Goal: Task Accomplishment & Management: Manage account settings

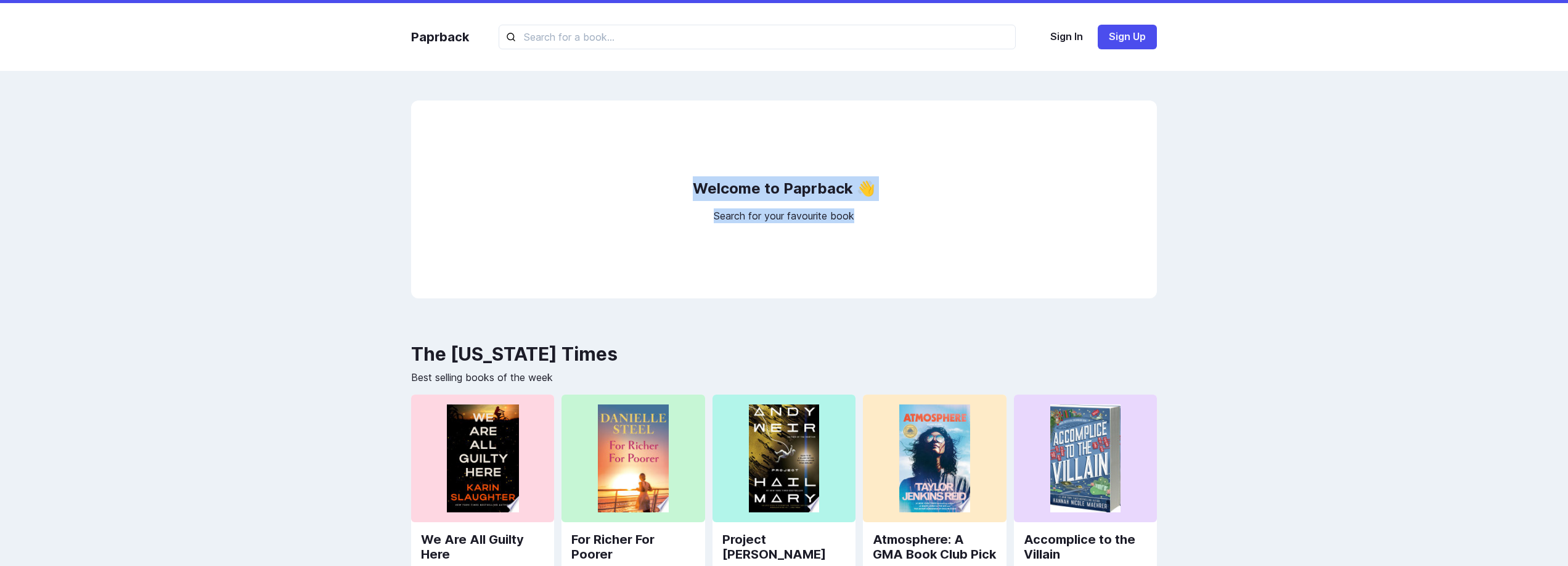
drag, startPoint x: 683, startPoint y: 189, endPoint x: 862, endPoint y: 213, distance: 180.6
click at [862, 213] on div "Welcome to Paprback 👋 Search for your favourite book" at bounding box center [783, 199] width 745 height 198
copy div "Welcome to Paprback 👋 Search for your favourite book"
click at [375, 82] on div "Paprback Sign In Sign Up Welcome to Paprback 👋 Search for your favourite book T…" at bounding box center [784, 457] width 1568 height 915
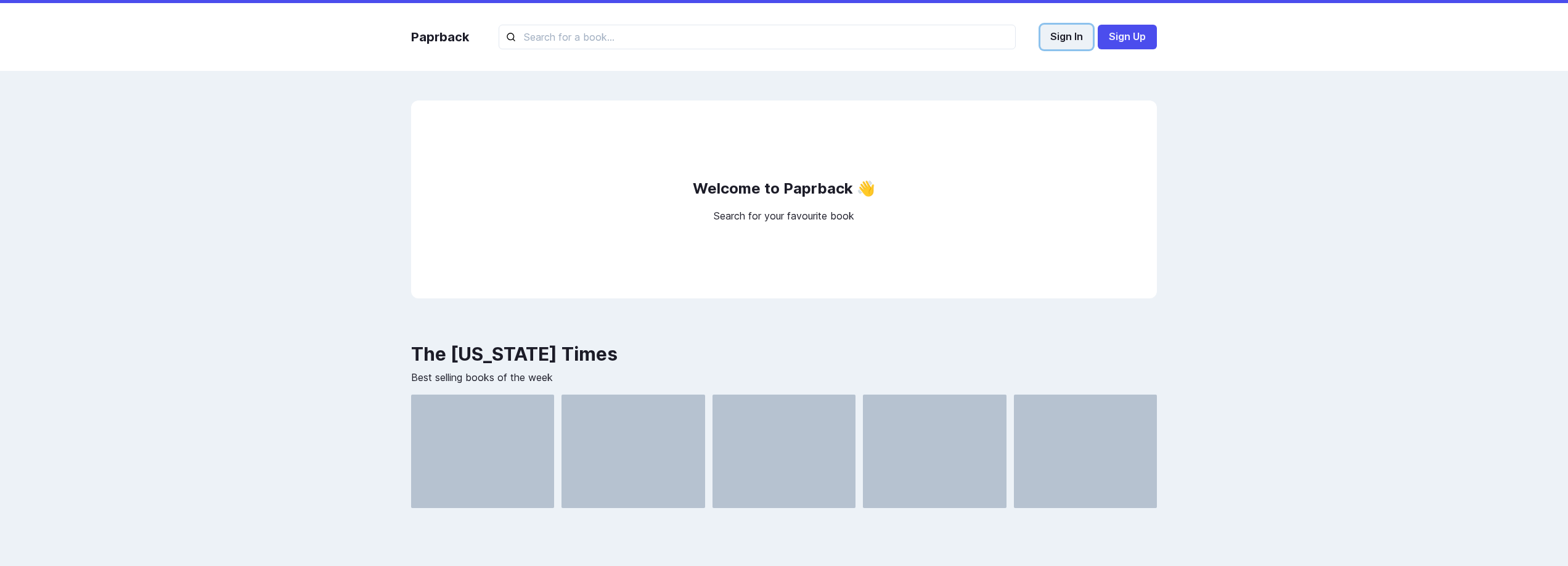
click at [1073, 43] on button "Sign In" at bounding box center [1066, 37] width 52 height 25
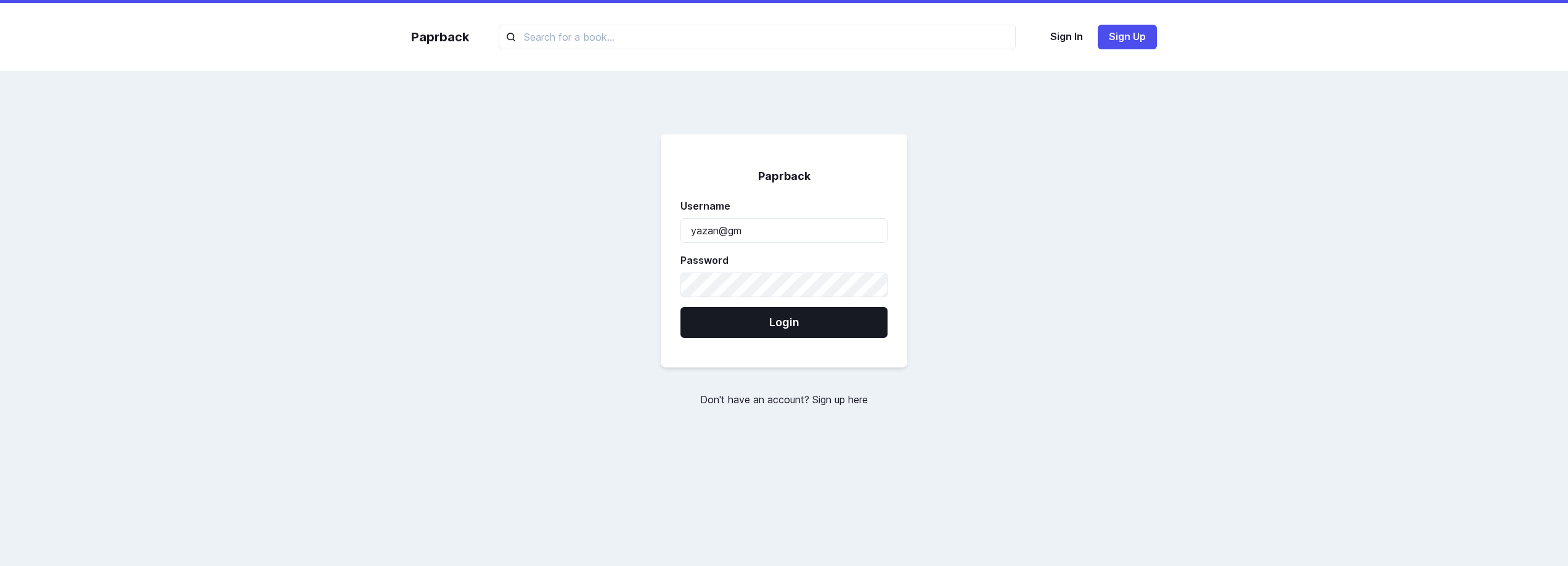
type input "[EMAIL_ADDRESS][DOMAIN_NAME]"
click at [680, 307] on button "Login" at bounding box center [784, 322] width 207 height 31
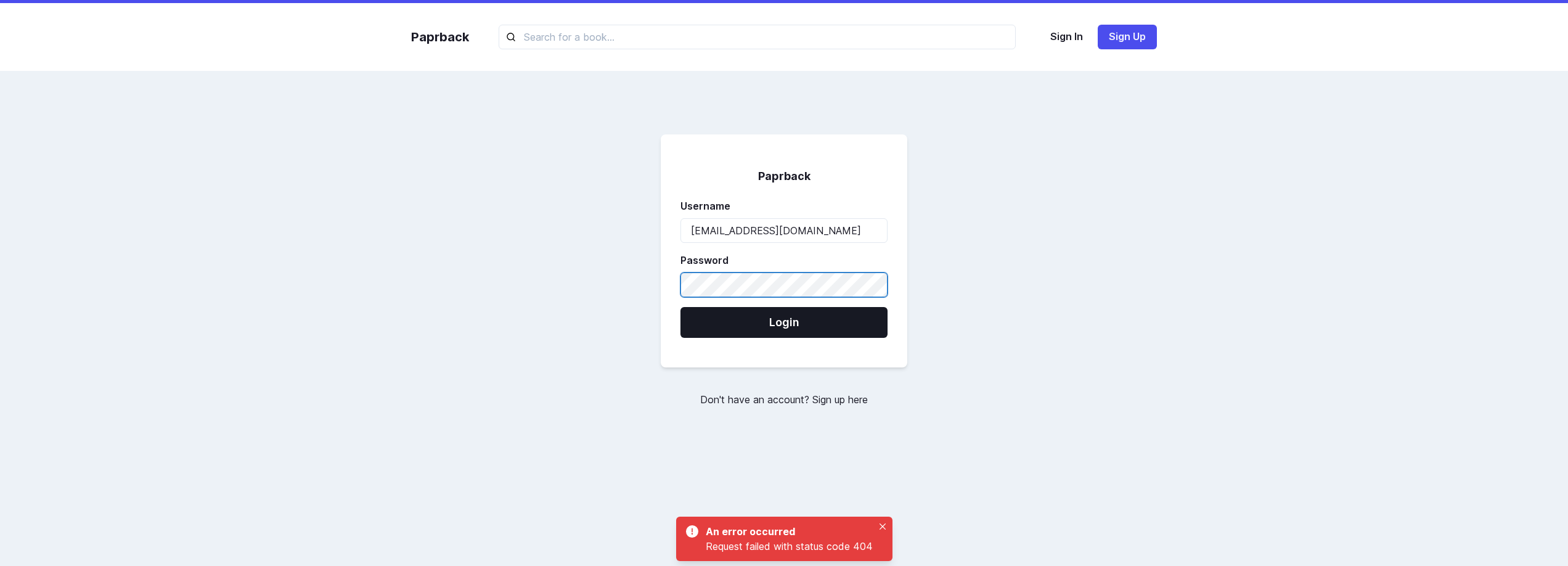
click at [680, 307] on button "Login" at bounding box center [784, 322] width 207 height 31
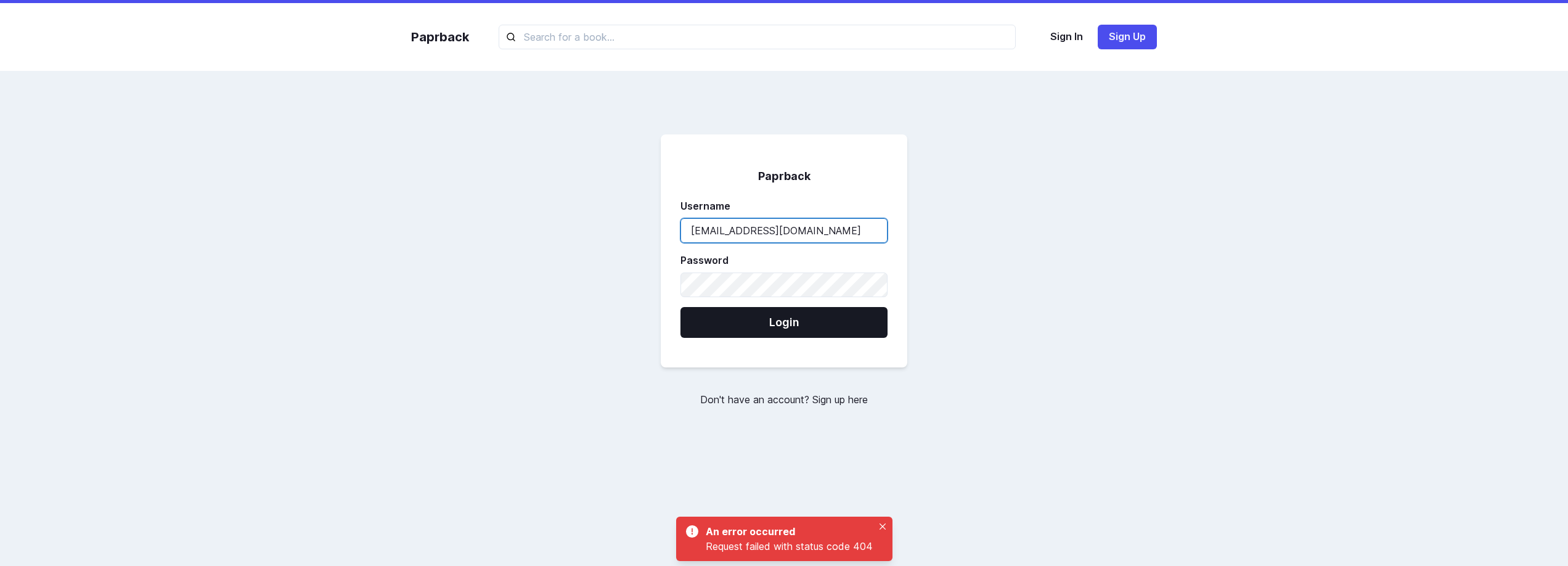
click at [819, 236] on input "[EMAIL_ADDRESS][DOMAIN_NAME]" at bounding box center [784, 231] width 207 height 25
type input "[EMAIL_ADDRESS][DOMAIN_NAME]"
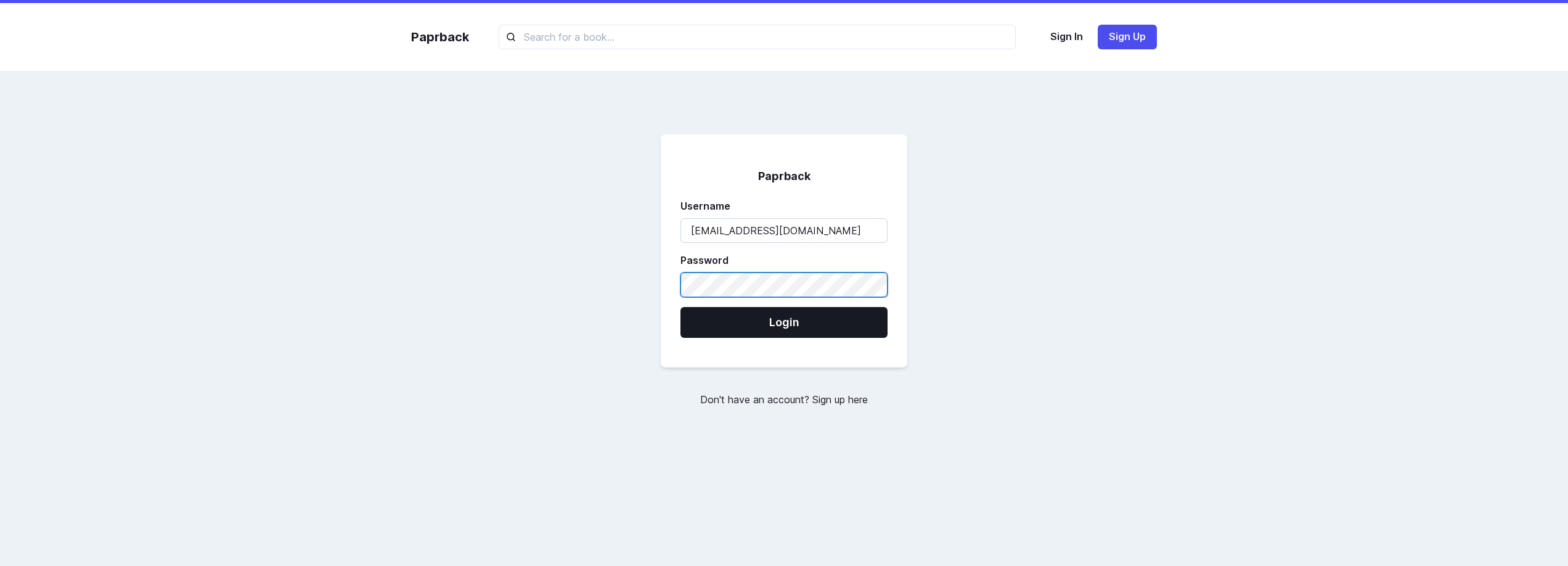
click at [680, 307] on button "Login" at bounding box center [784, 322] width 207 height 31
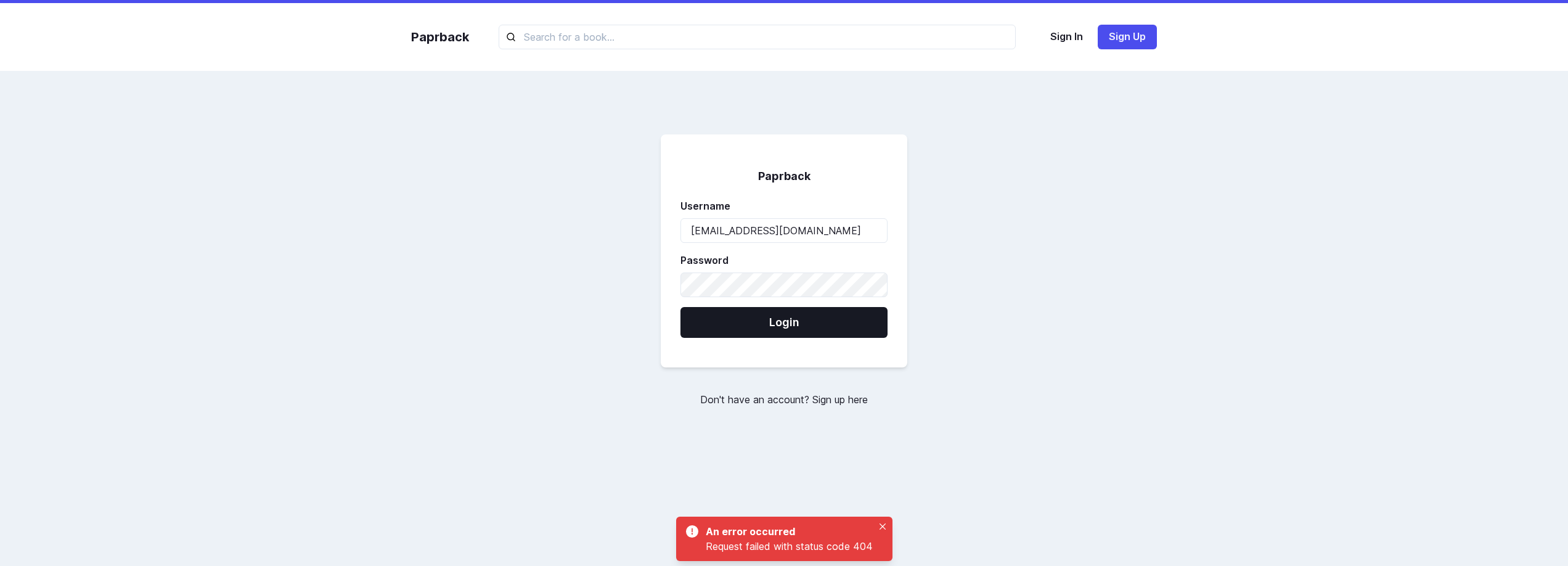
click at [1094, 39] on div "Sign In Sign Up" at bounding box center [1098, 37] width 116 height 25
click at [1067, 44] on button "Sign In" at bounding box center [1066, 37] width 52 height 25
click at [1125, 41] on button "Sign Up" at bounding box center [1127, 37] width 59 height 25
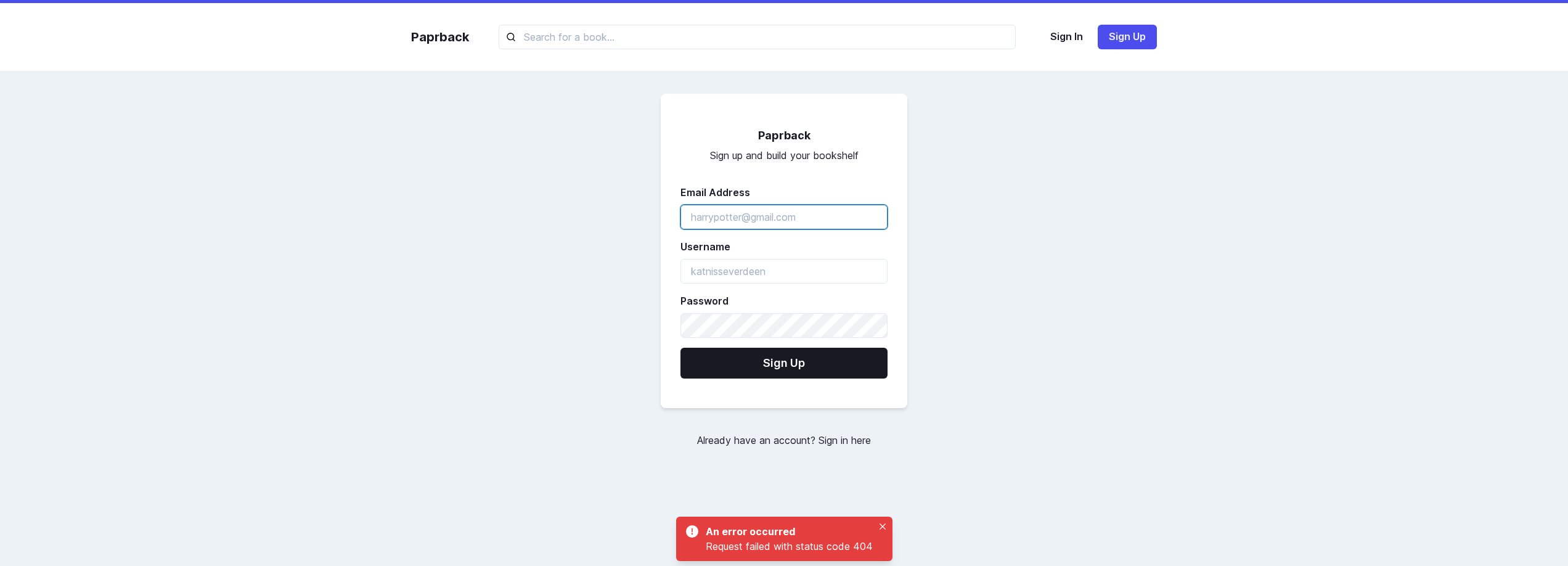
click at [782, 210] on input "emailAddress" at bounding box center [784, 217] width 207 height 25
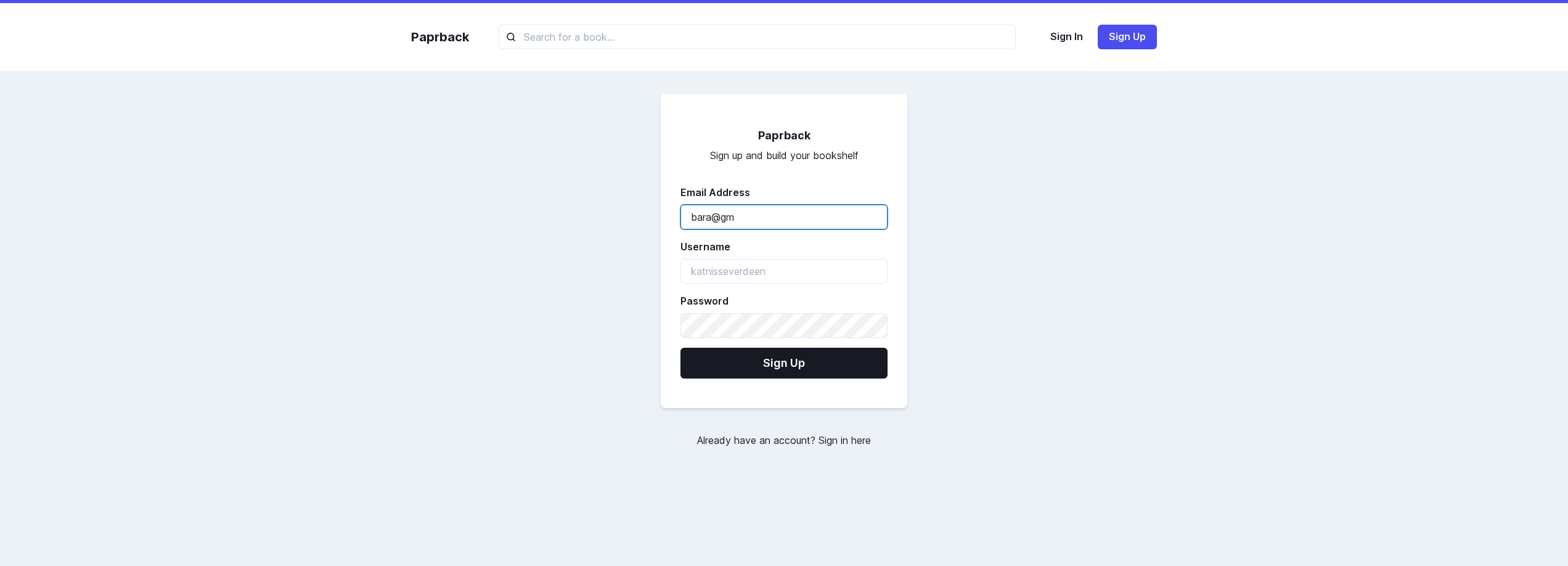
type input "bara@gmail.com"
type input "bara"
click at [680, 348] on button "Sign Up" at bounding box center [784, 363] width 207 height 31
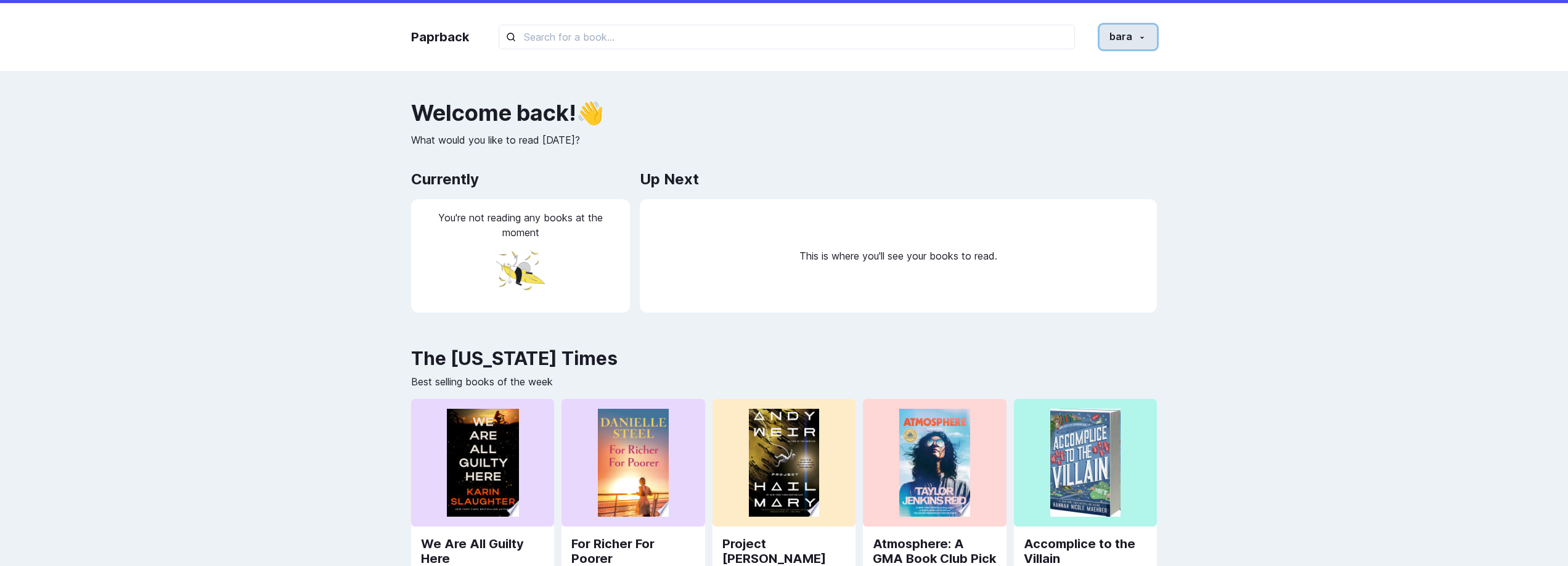
click at [1123, 36] on button "bara" at bounding box center [1128, 37] width 57 height 25
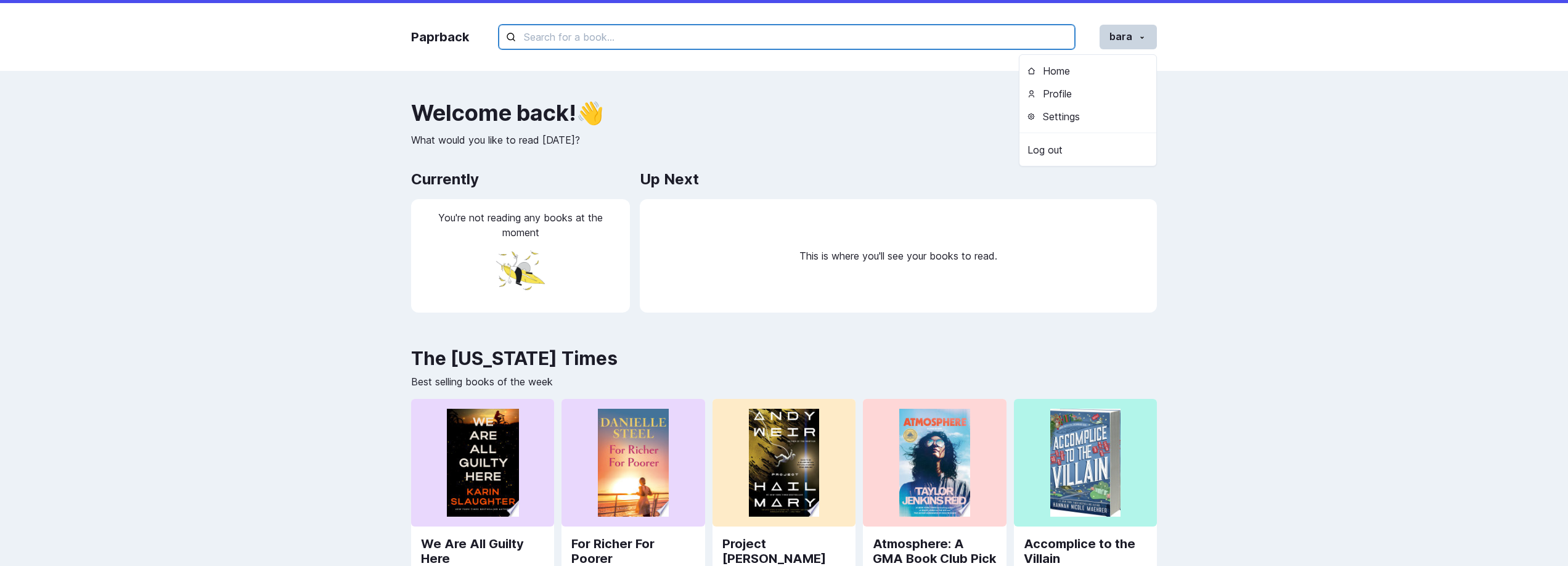
click at [1048, 29] on input "text" at bounding box center [787, 37] width 576 height 25
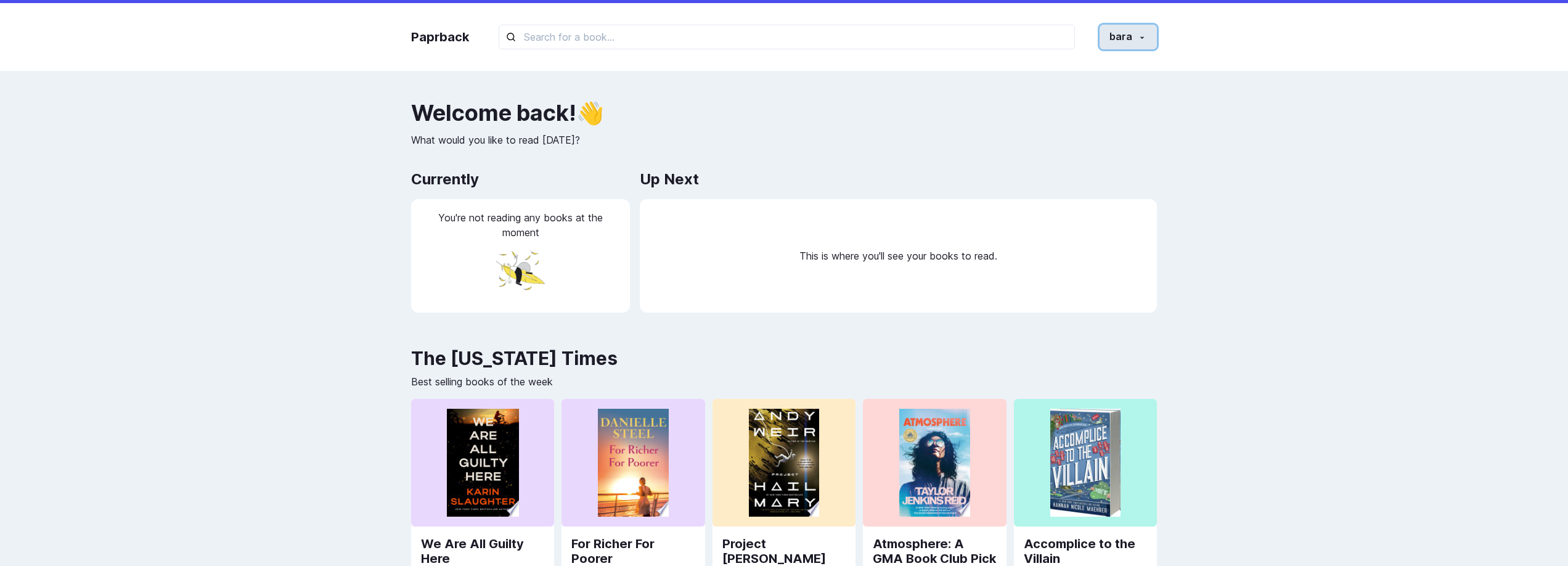
click at [1130, 34] on button "bara" at bounding box center [1128, 37] width 57 height 25
click at [979, 115] on h2 "Welcome back ! 👋" at bounding box center [783, 112] width 745 height 25
click at [1154, 34] on button "bara" at bounding box center [1128, 37] width 57 height 25
click at [1154, 36] on button "bara" at bounding box center [1128, 37] width 57 height 25
click at [979, 193] on div "Up Next This is where you'll see your books to read." at bounding box center [898, 245] width 517 height 155
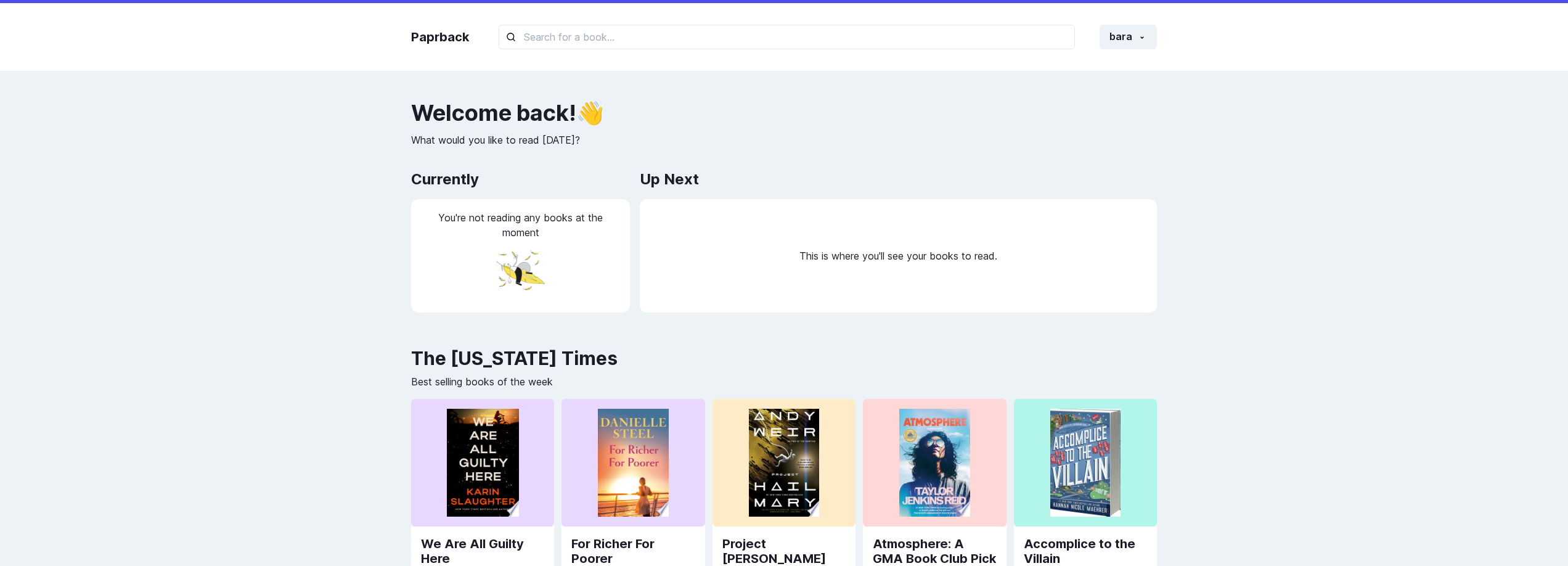
click at [1117, 49] on div "Paprback bara Home Profile Settings Log out" at bounding box center [784, 37] width 771 height 68
click at [1134, 38] on button "bara" at bounding box center [1128, 37] width 57 height 25
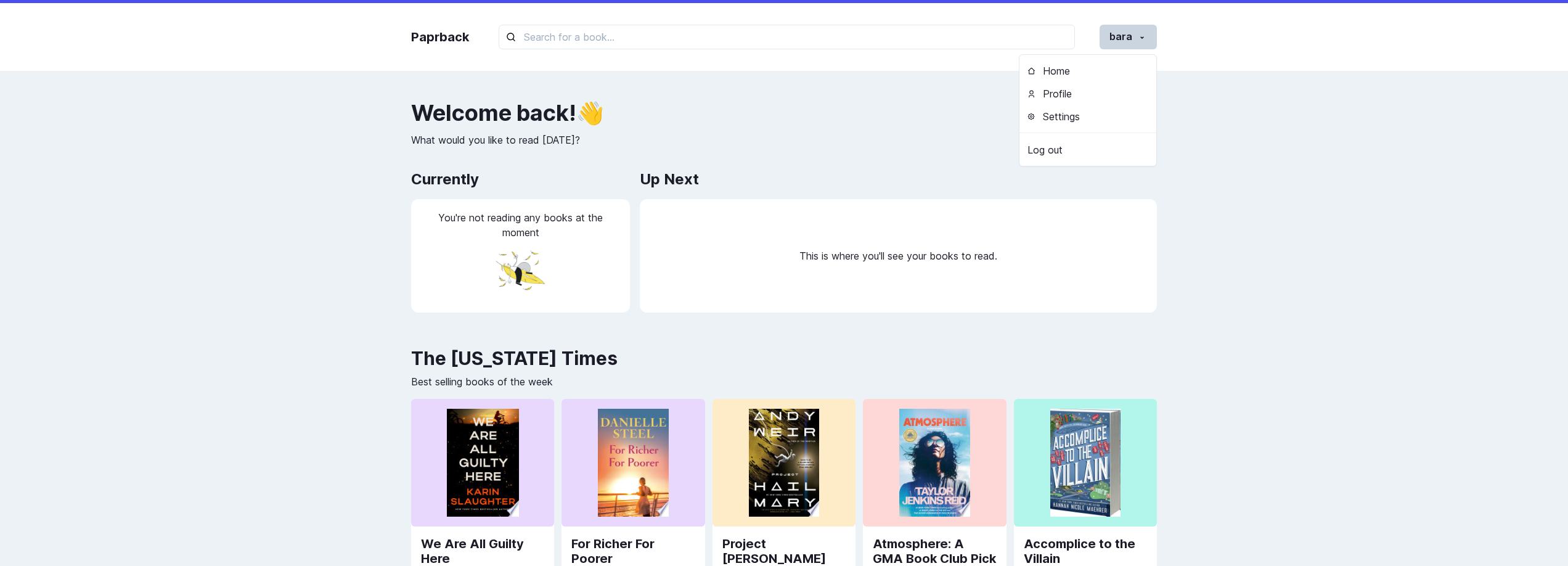
click at [935, 108] on h2 "Welcome back ! 👋" at bounding box center [783, 112] width 745 height 25
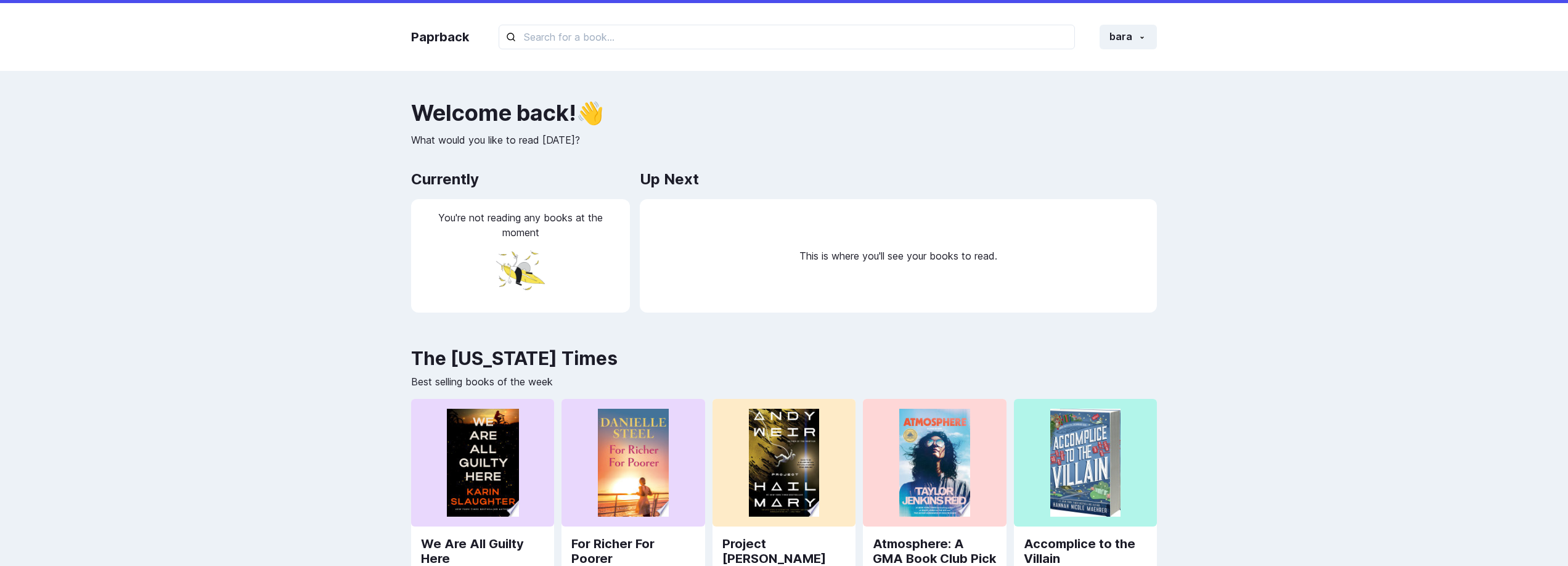
click at [827, 145] on p "What would you like to read [DATE]?" at bounding box center [783, 140] width 745 height 15
click at [1136, 41] on button "bara" at bounding box center [1128, 37] width 57 height 25
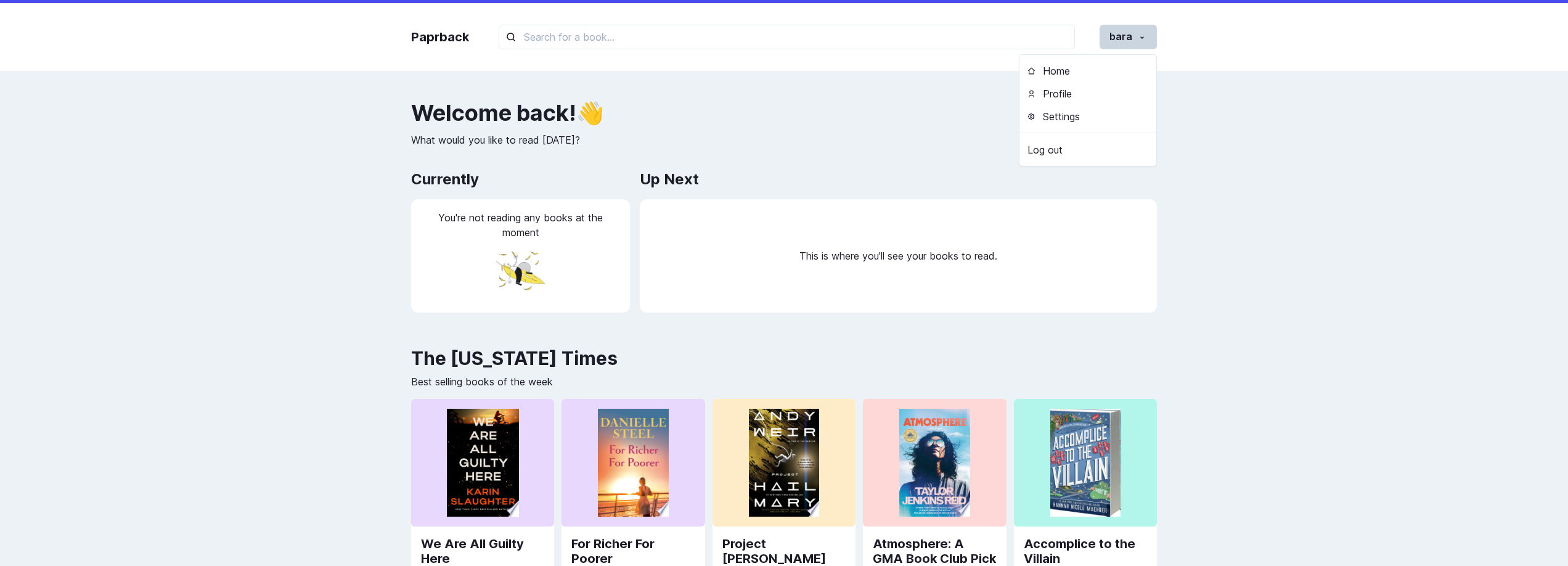
click at [976, 96] on div "Paprback bara Home Profile Settings Log out Welcome back ! 👋 What would you lik…" at bounding box center [784, 459] width 1568 height 919
click at [1122, 37] on button "bara" at bounding box center [1128, 37] width 57 height 25
click at [815, 124] on h2 "Welcome back ! 👋" at bounding box center [783, 112] width 745 height 25
click at [1134, 33] on button "bara" at bounding box center [1128, 37] width 57 height 25
click at [827, 155] on div "Welcome back ! 👋 What would you like to read today? Currently You're not readin…" at bounding box center [783, 211] width 745 height 222
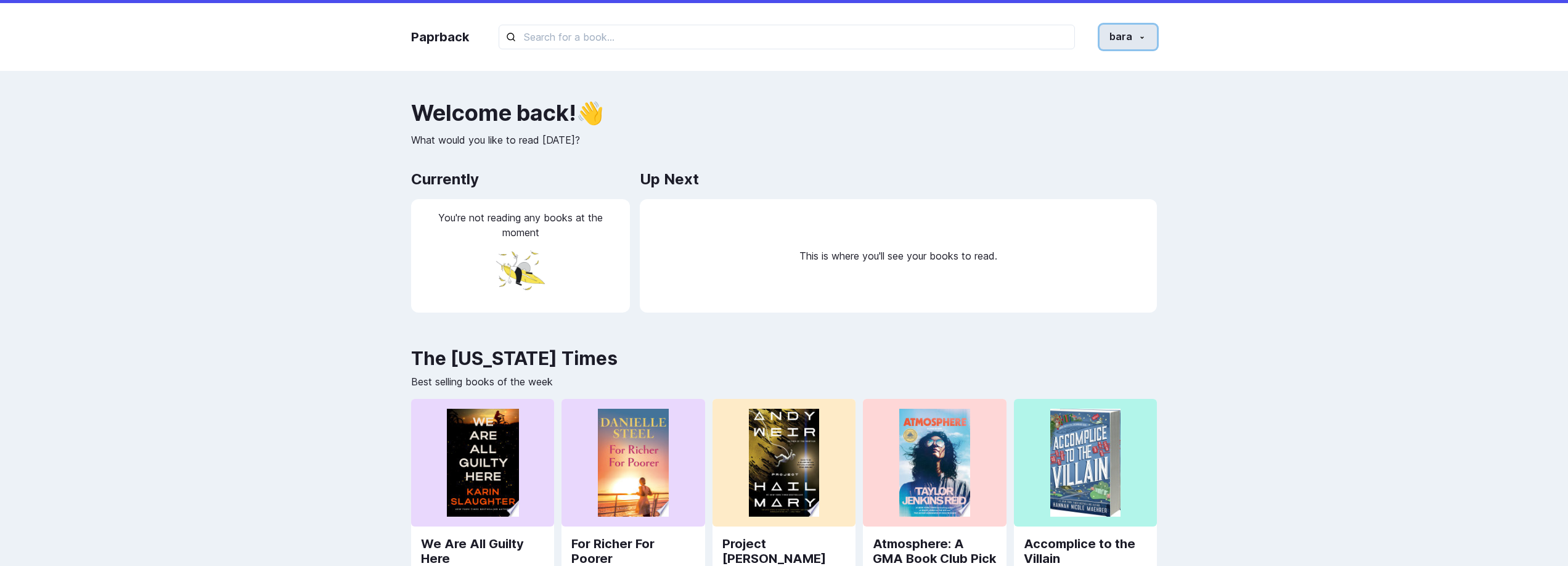
click at [1136, 29] on button "bara" at bounding box center [1128, 37] width 57 height 25
click at [1084, 80] on button "Home" at bounding box center [1088, 71] width 137 height 23
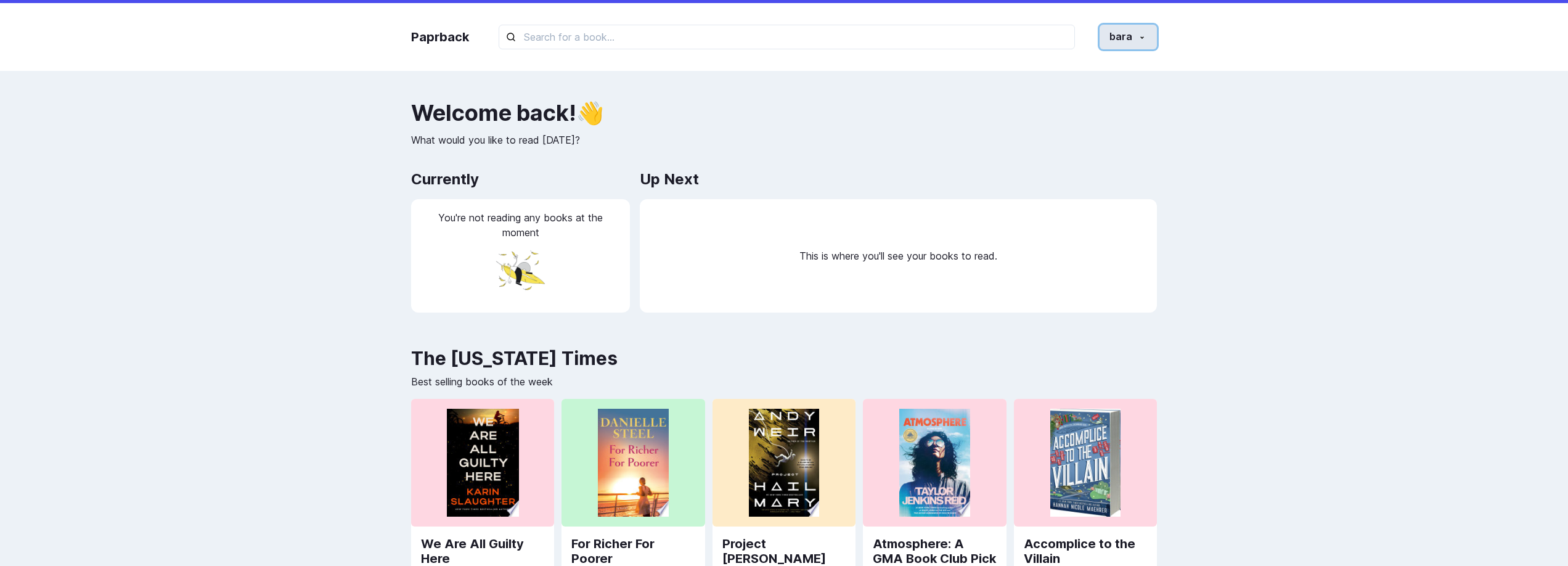
click at [1125, 31] on button "bara" at bounding box center [1128, 37] width 57 height 25
click at [1104, 88] on button "Profile" at bounding box center [1088, 94] width 137 height 23
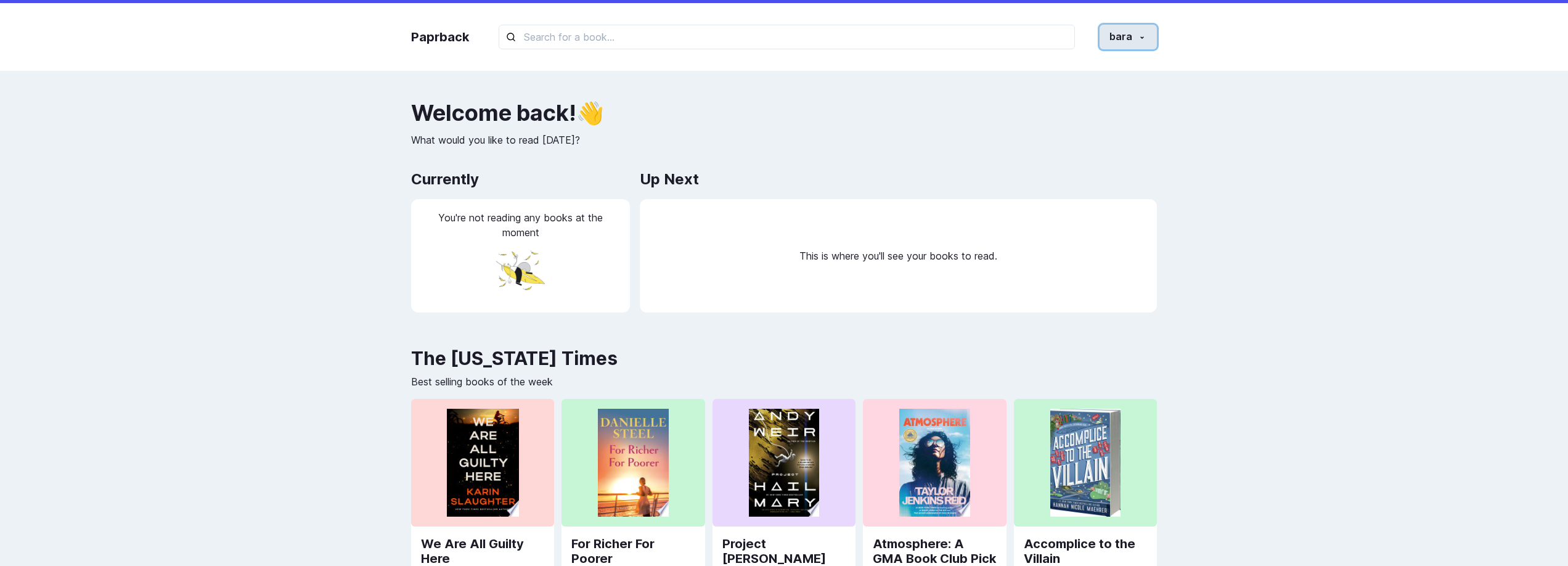
click at [1144, 38] on icon "button" at bounding box center [1142, 37] width 10 height 10
click at [1083, 91] on div "Paprback bara Home Profile Settings Log out Welcome back ! 👋 What would you lik…" at bounding box center [784, 459] width 1568 height 919
click at [1140, 33] on icon "button" at bounding box center [1142, 37] width 10 height 10
click at [704, 95] on div "Paprback bara Home Profile Settings Log out Welcome back ! 👋 What would you lik…" at bounding box center [784, 459] width 1568 height 919
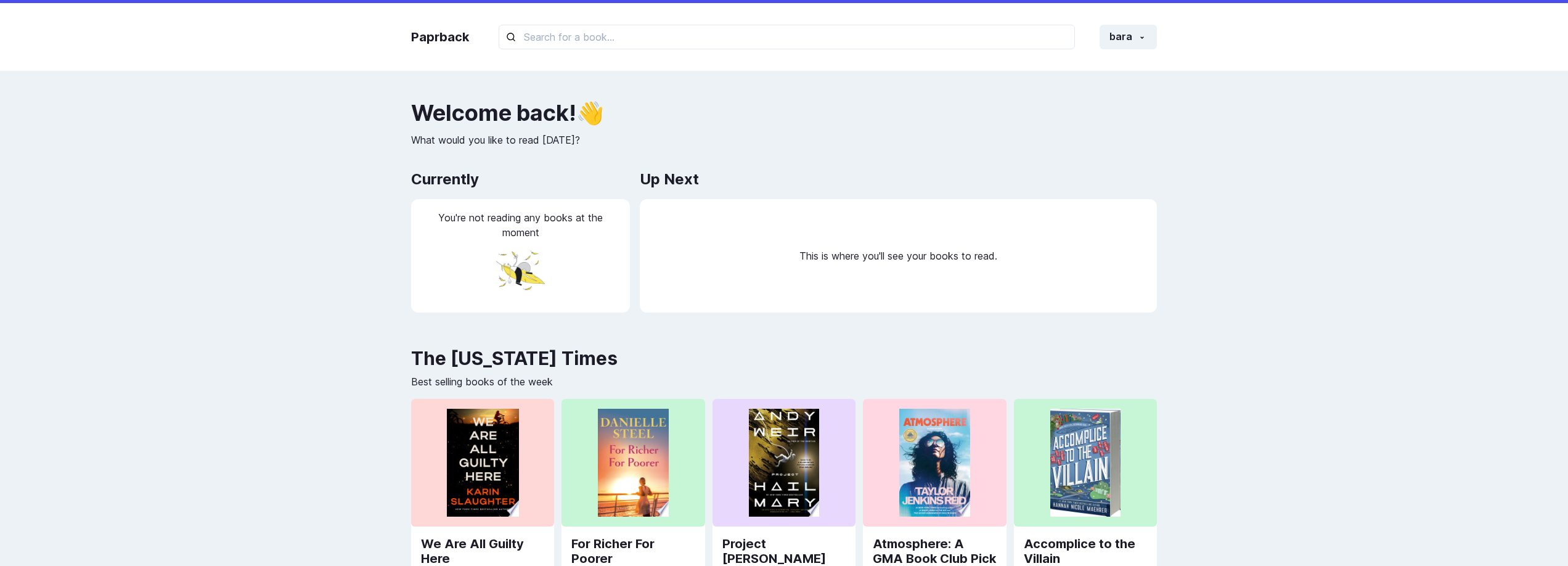
click at [1058, 80] on div "Paprback bara Home Profile Settings Log out Welcome back ! 👋 What would you lik…" at bounding box center [784, 459] width 1568 height 919
click at [1151, 39] on button "bara" at bounding box center [1128, 37] width 57 height 25
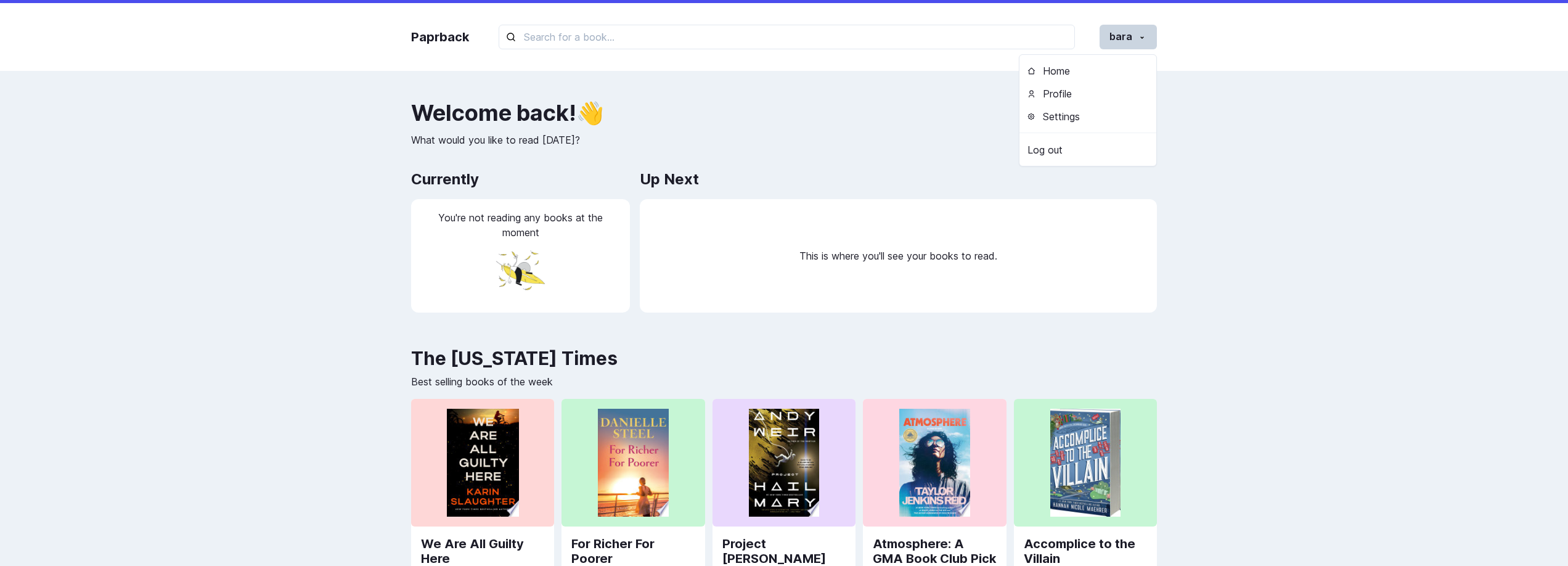
click at [1216, 127] on div "Paprback bara Home Profile Settings Log out Welcome back ! 👋 What would you lik…" at bounding box center [784, 459] width 1568 height 919
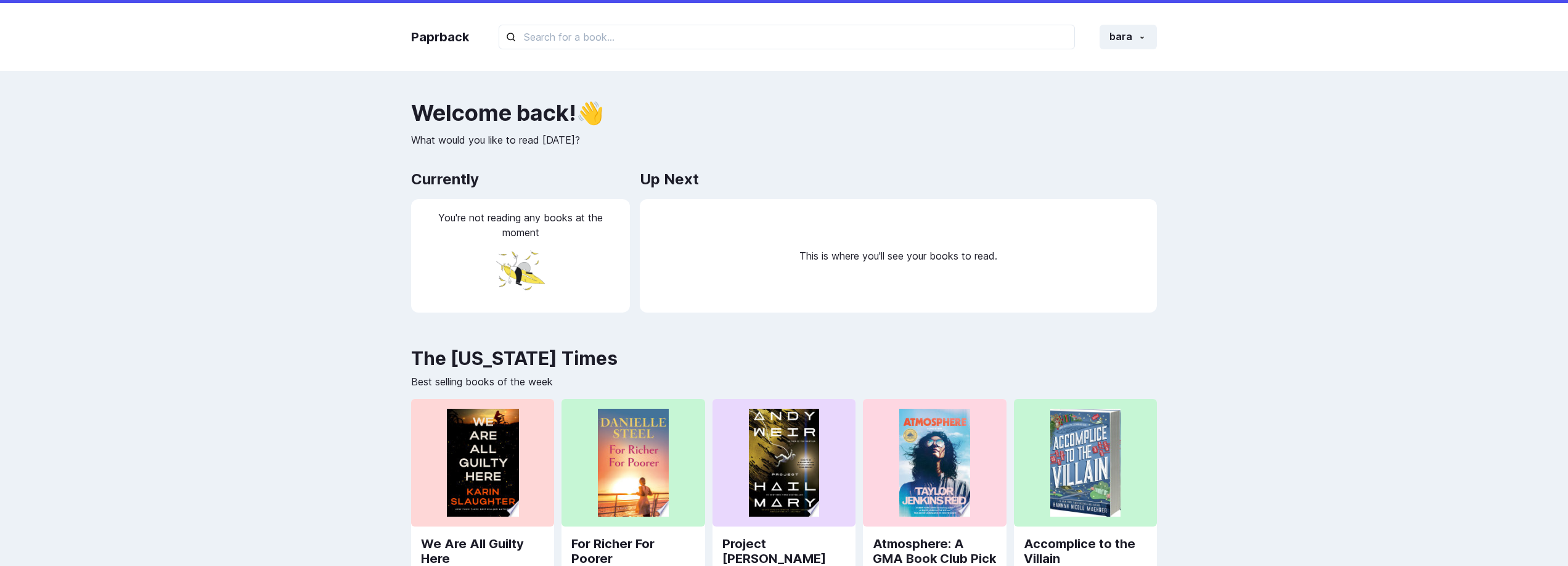
click at [1144, 110] on h2 "Welcome back ! 👋" at bounding box center [783, 112] width 745 height 25
click at [1142, 33] on icon "button" at bounding box center [1142, 37] width 10 height 10
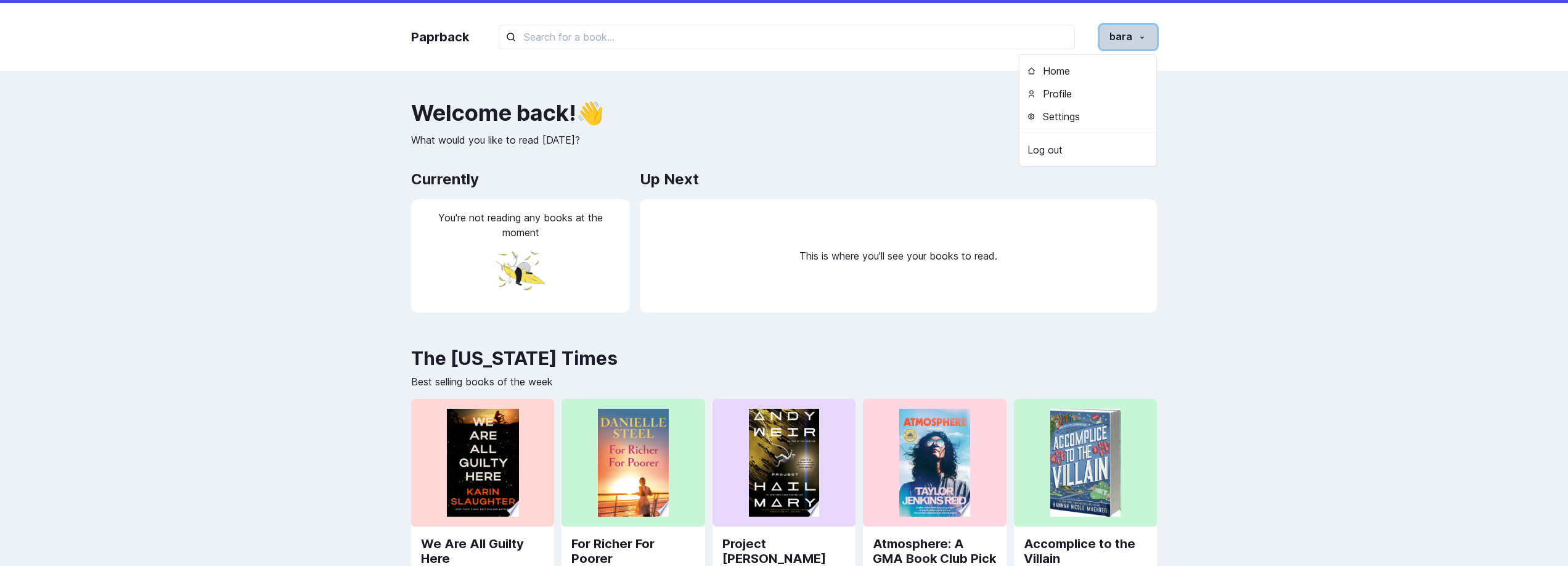
click at [1137, 31] on span "button" at bounding box center [1142, 37] width 10 height 12
click at [1144, 39] on icon "button" at bounding box center [1142, 37] width 10 height 10
click at [1145, 39] on icon "button" at bounding box center [1142, 37] width 10 height 10
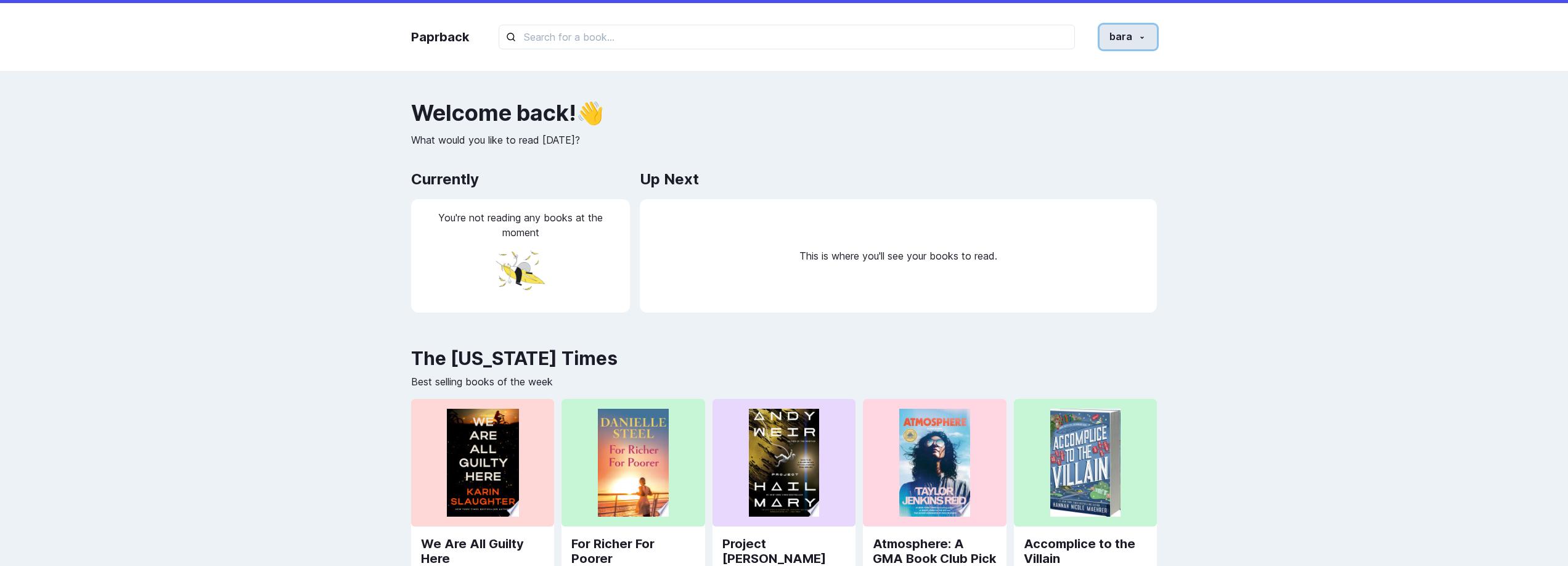
click at [1145, 39] on icon "button" at bounding box center [1142, 37] width 10 height 10
click at [1121, 42] on button "bara" at bounding box center [1128, 37] width 57 height 25
click at [1117, 21] on div "Paprback bara Home Profile Settings Log out" at bounding box center [784, 37] width 771 height 68
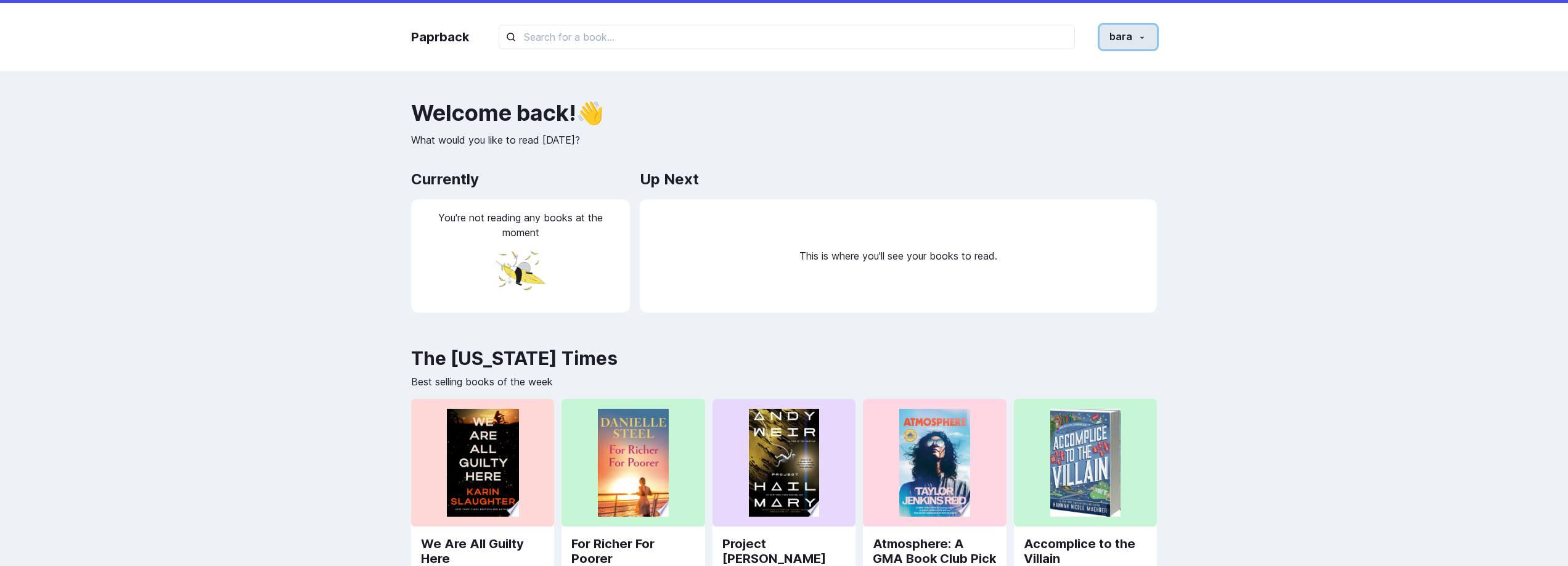
click at [1117, 37] on button "bara" at bounding box center [1128, 37] width 57 height 25
click at [1082, 73] on button "Home" at bounding box center [1088, 71] width 137 height 23
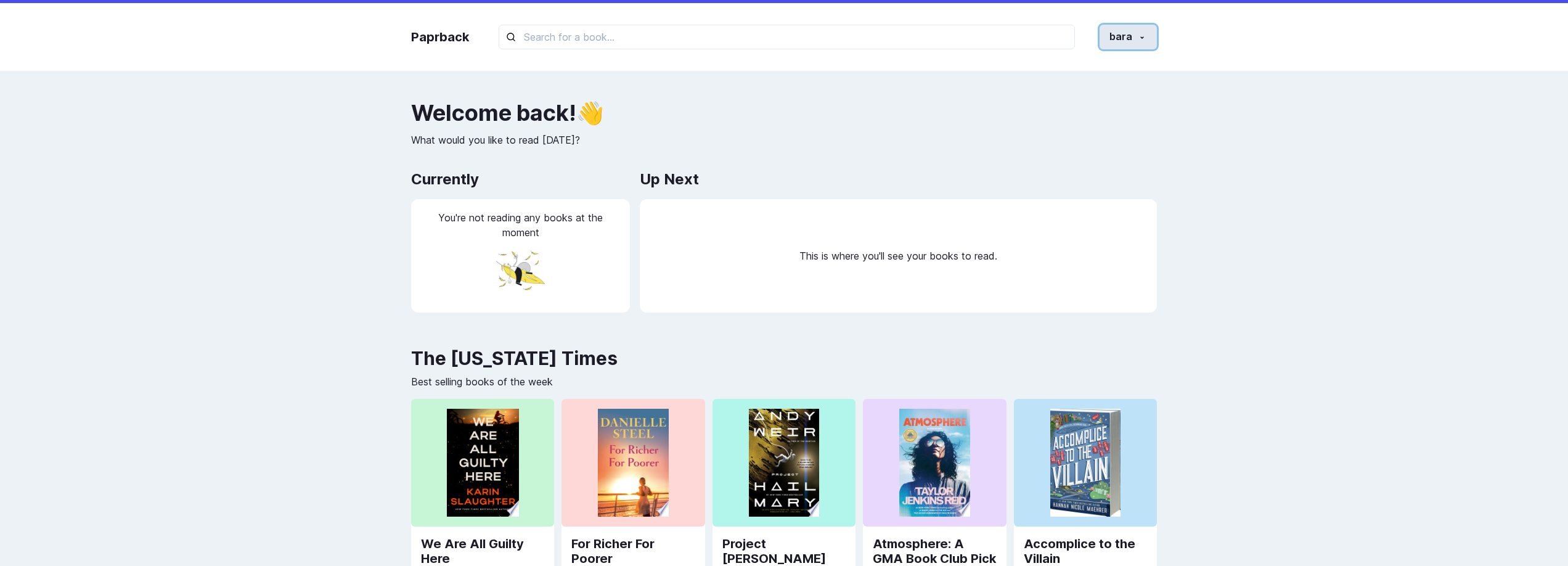
click at [1148, 28] on button "bara" at bounding box center [1128, 37] width 57 height 25
click at [1083, 90] on button "Profile" at bounding box center [1088, 94] width 137 height 23
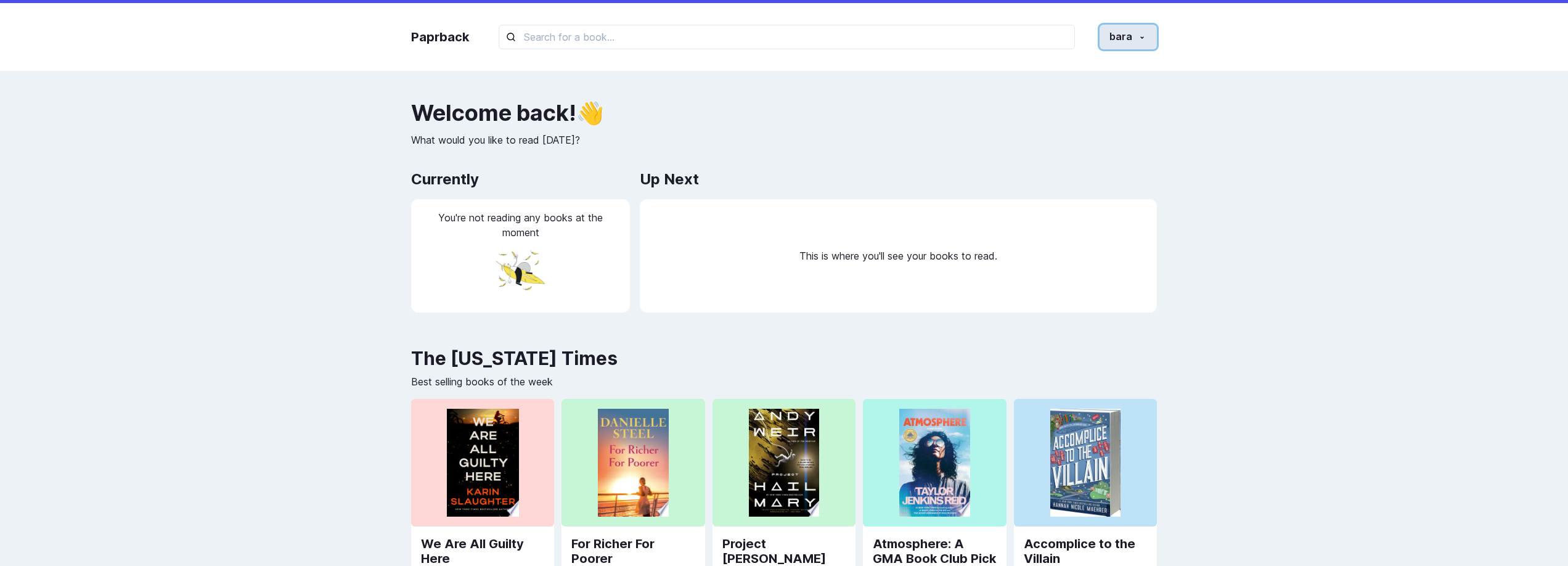
click at [1121, 29] on button "bara" at bounding box center [1128, 37] width 57 height 25
click at [1095, 142] on link "Log out" at bounding box center [1088, 149] width 137 height 23
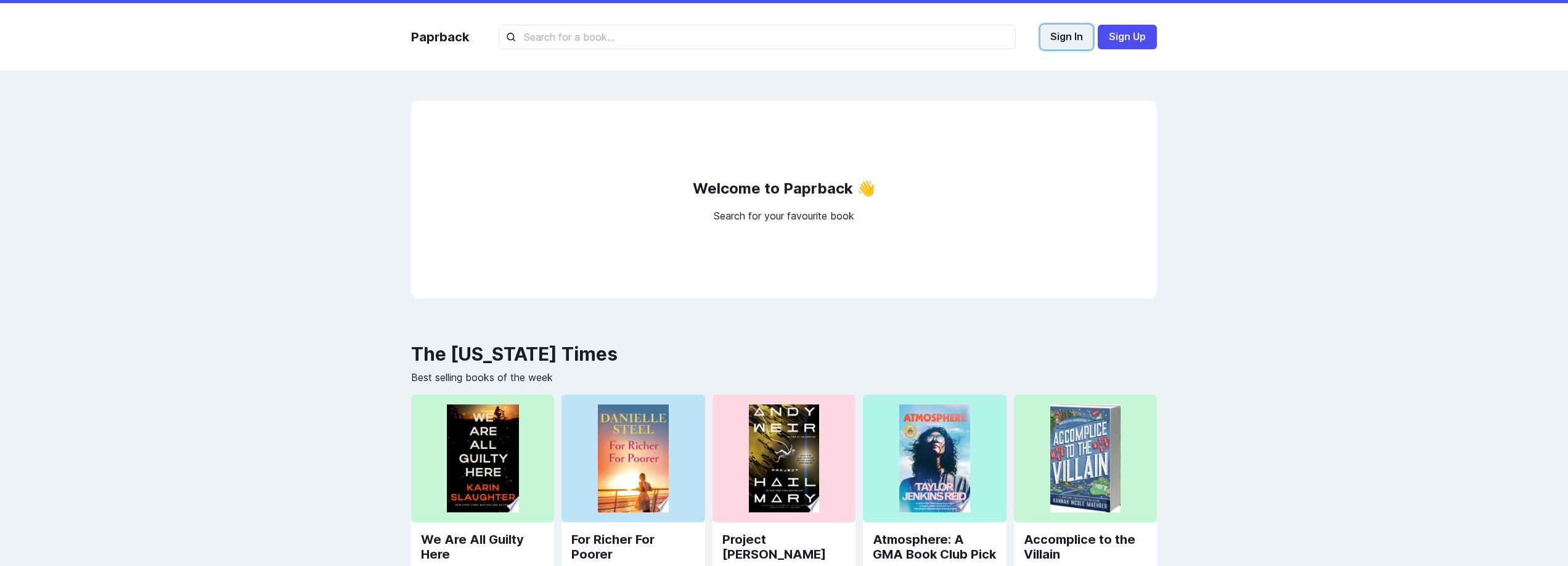
click at [1075, 41] on button "Sign In" at bounding box center [1066, 37] width 52 height 25
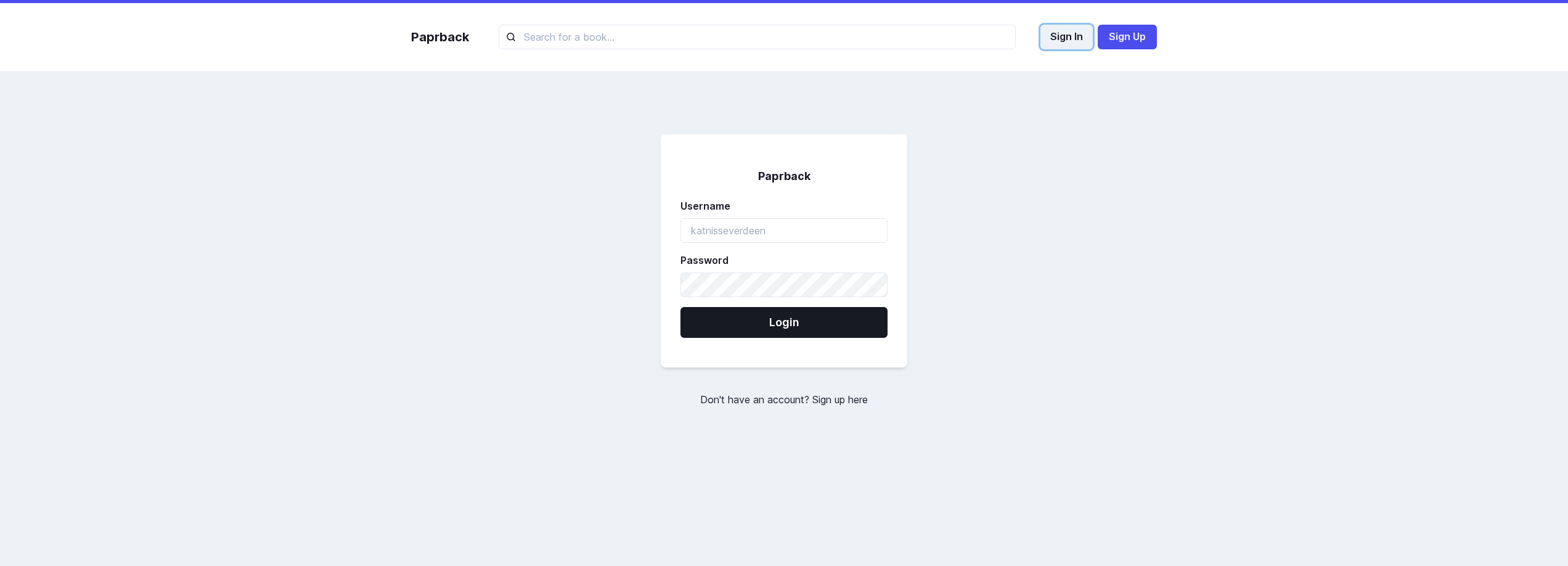
click at [1071, 35] on button "Sign In" at bounding box center [1066, 37] width 52 height 25
click at [750, 223] on input "username" at bounding box center [784, 231] width 207 height 25
type input "yazan@g"
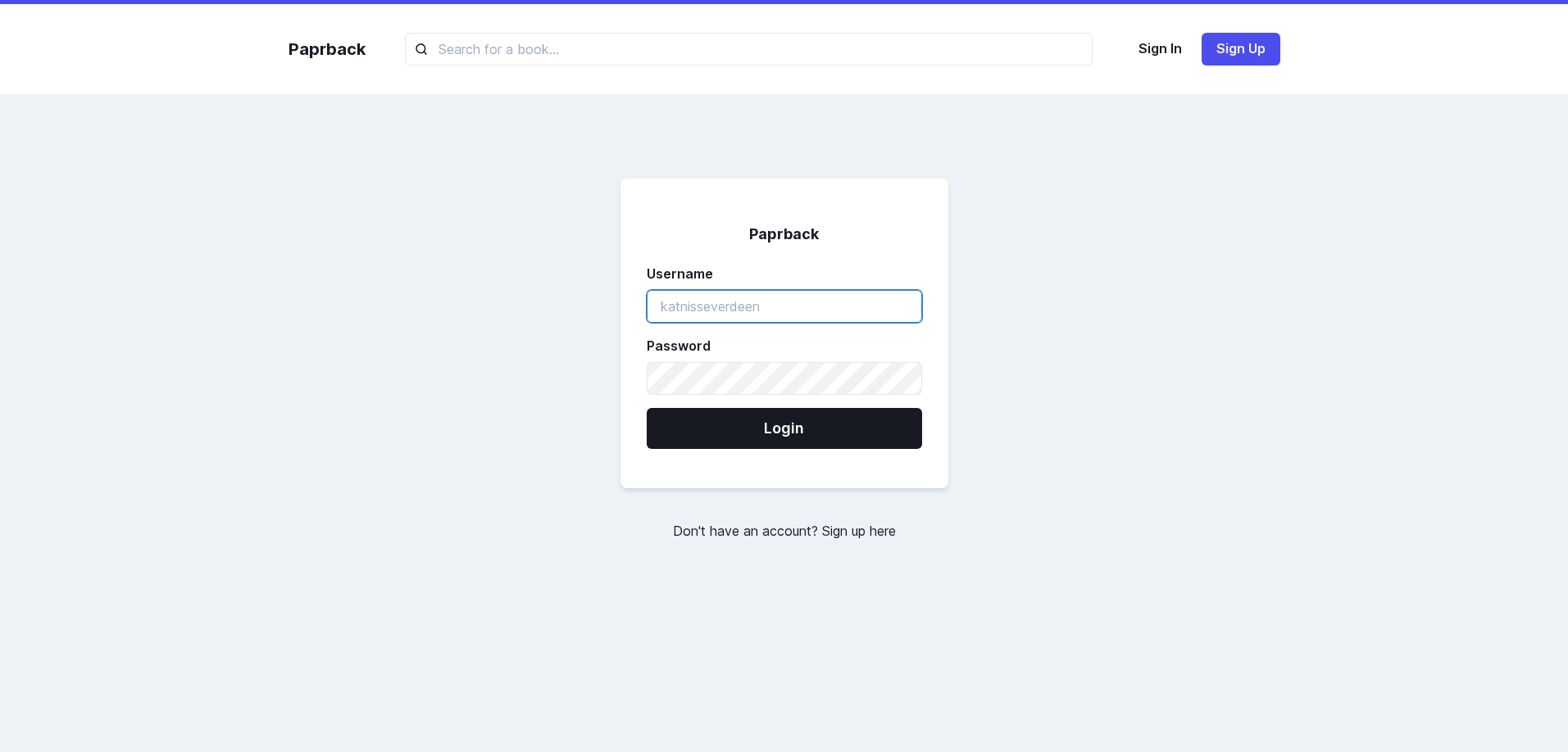
click at [856, 294] on input "username" at bounding box center [785, 306] width 275 height 33
type input "yazan"
type input "bara@gmail.com"
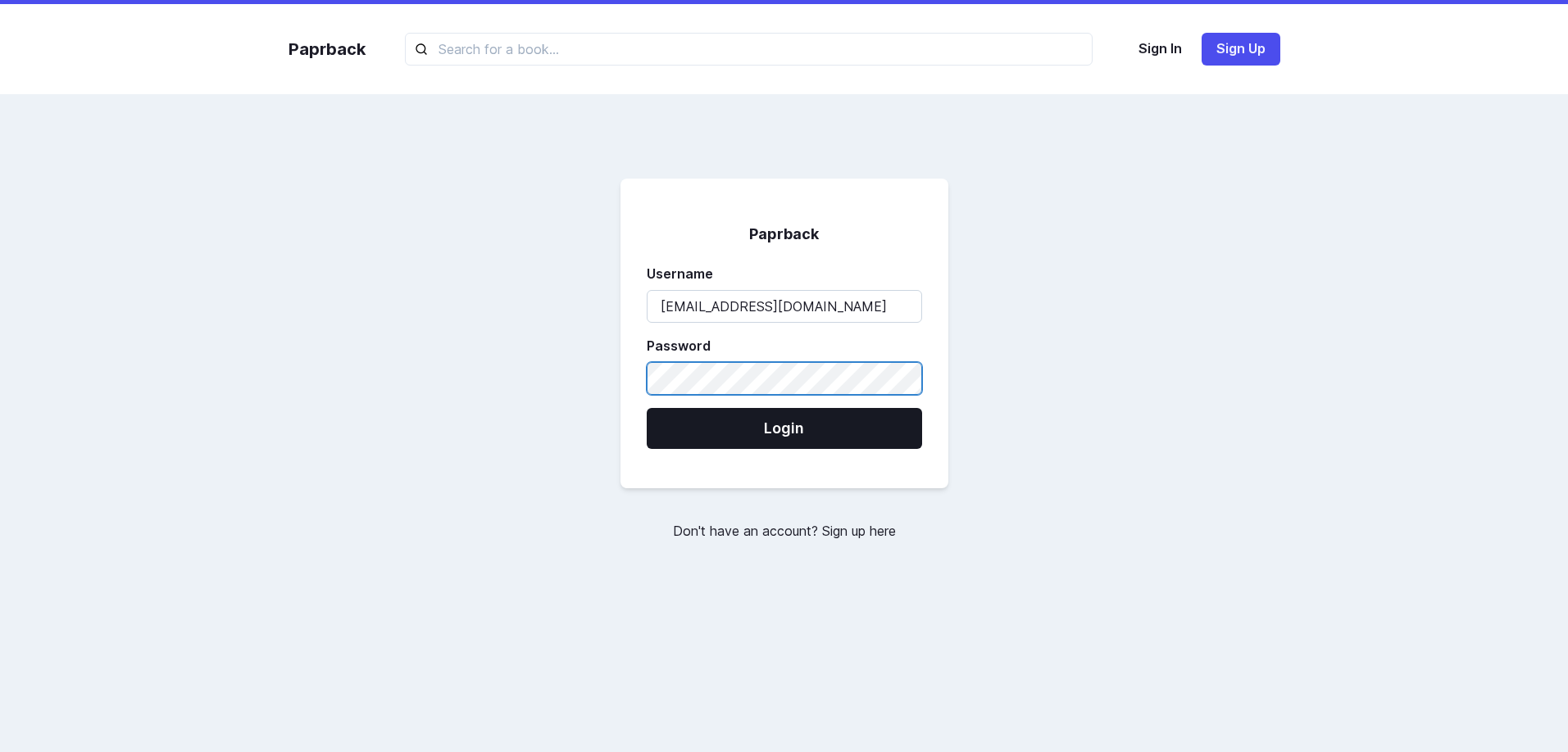
click at [647, 408] on button "Login" at bounding box center [785, 428] width 275 height 41
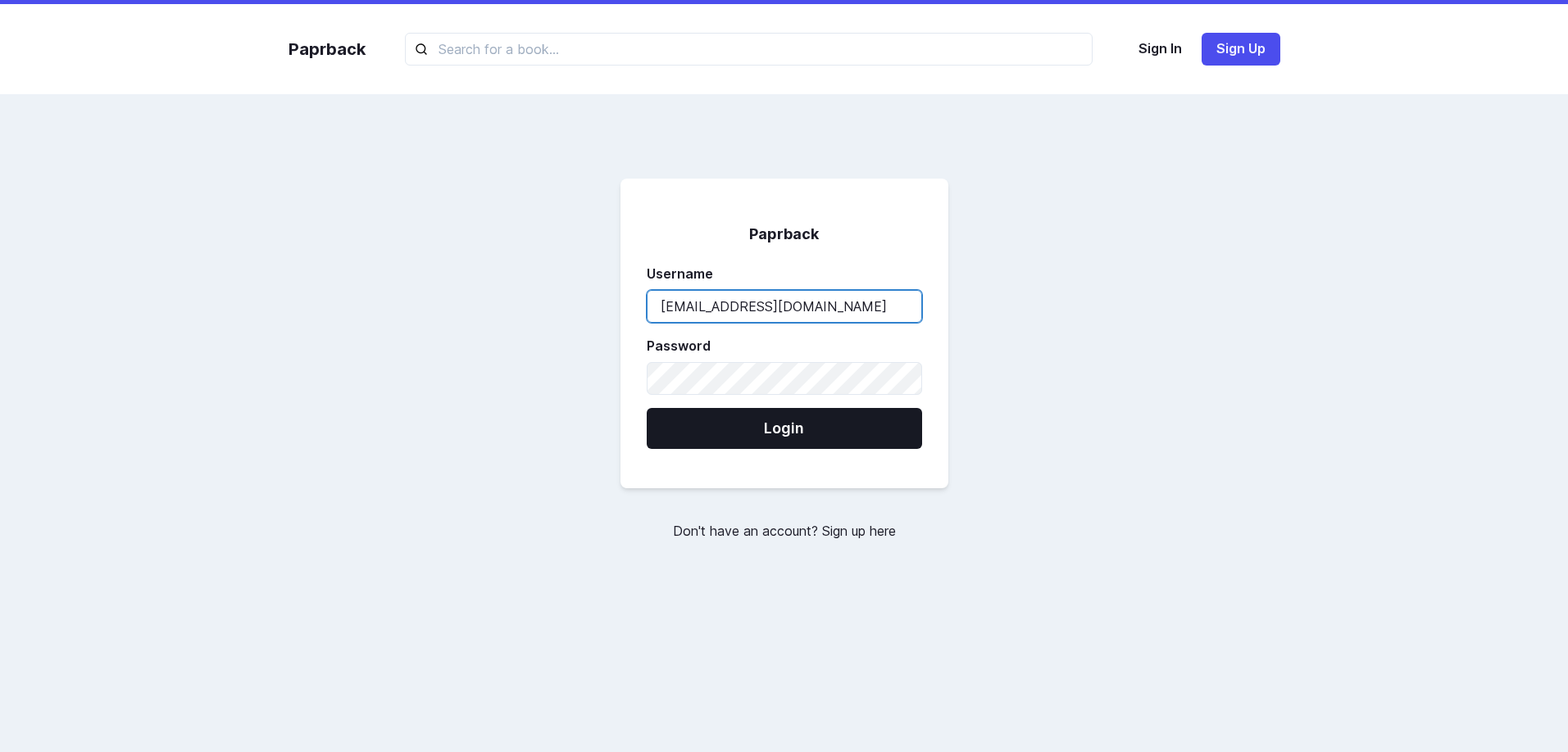
click at [832, 305] on input "bara@gmail.com" at bounding box center [785, 306] width 275 height 33
type input "y"
click at [813, 316] on input "yazan@gm" at bounding box center [785, 306] width 275 height 33
type input "yazan@gmail.com"
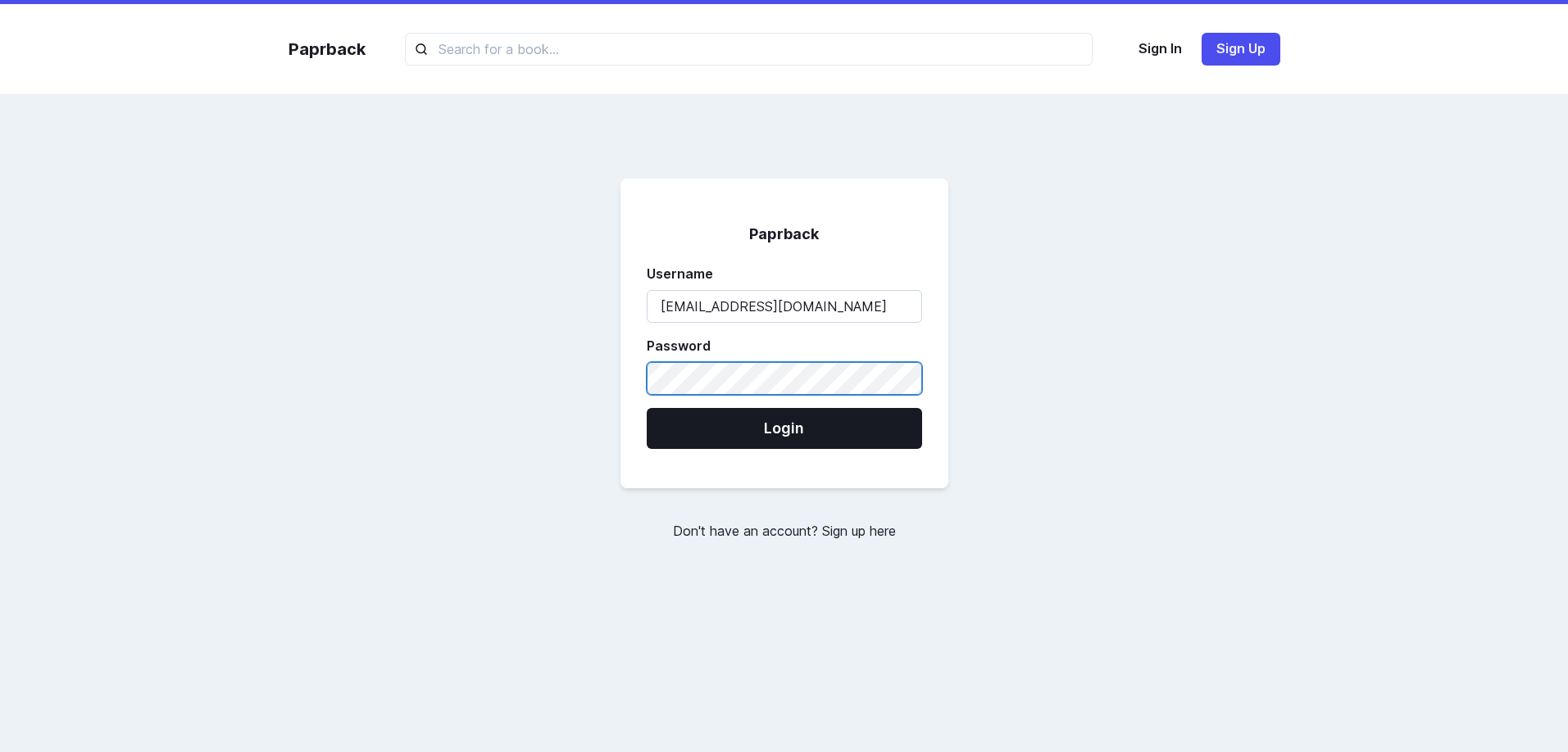
click at [647, 408] on button "Login" at bounding box center [785, 428] width 275 height 41
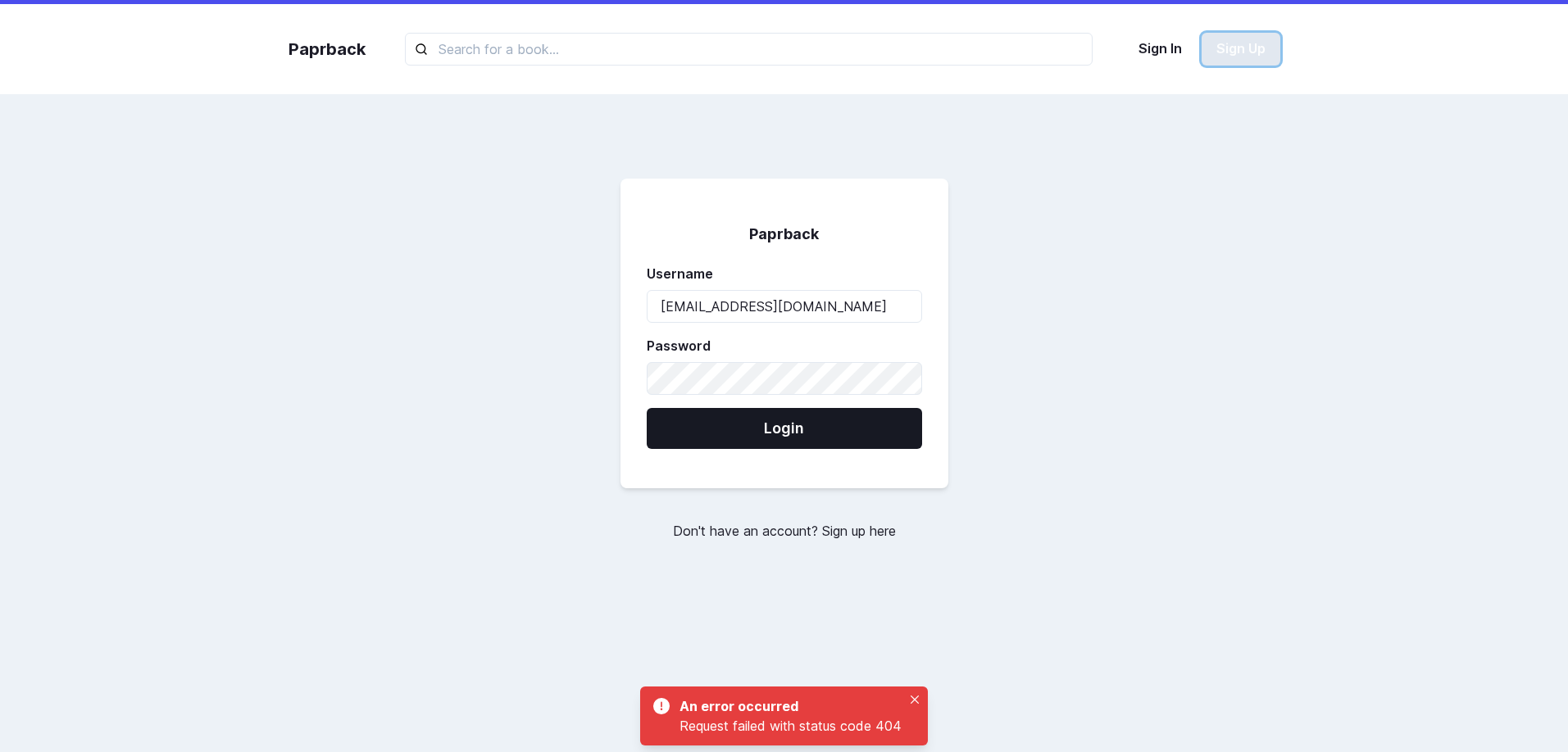
click at [1245, 54] on button "Sign Up" at bounding box center [1240, 49] width 79 height 33
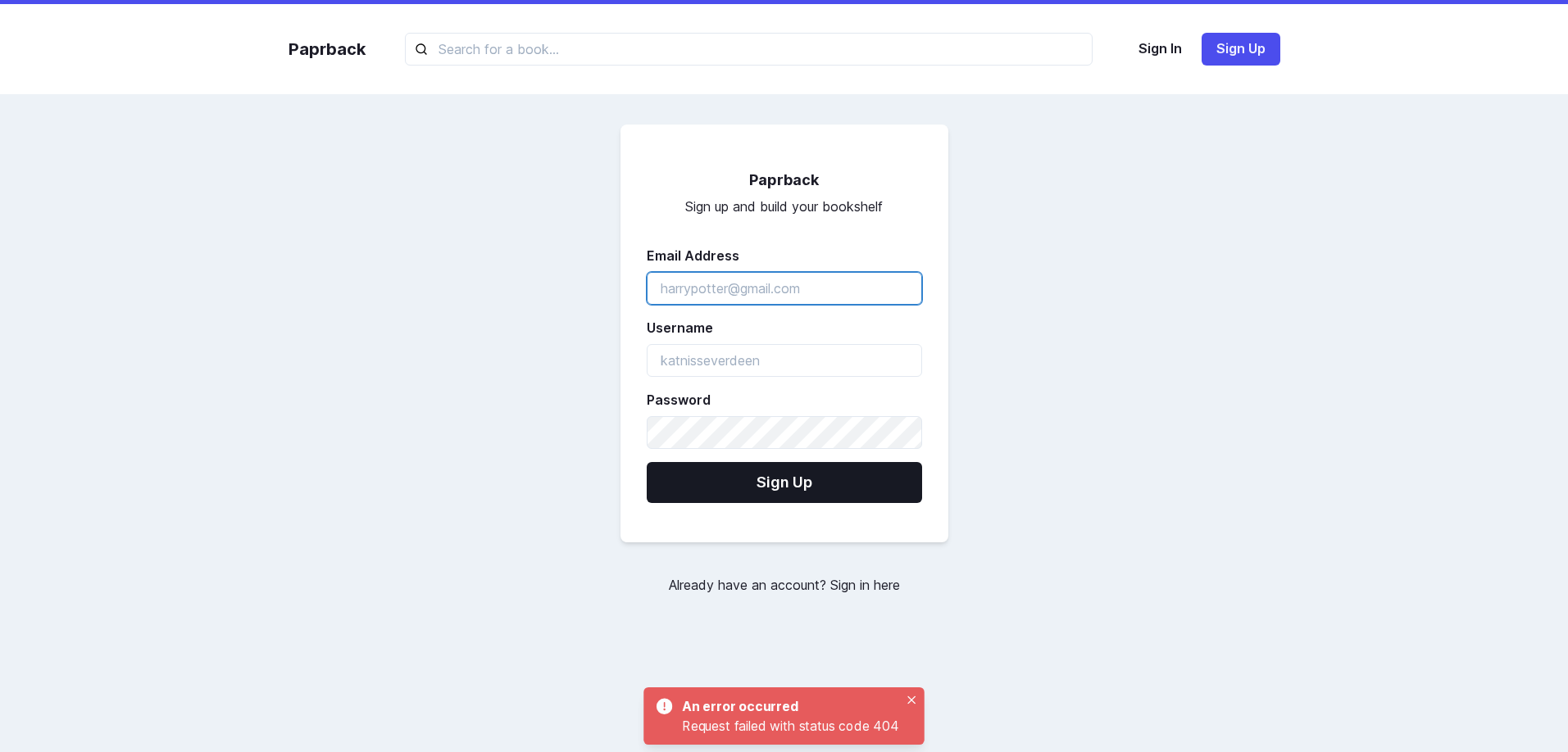
click at [807, 287] on input "emailAddress" at bounding box center [785, 288] width 275 height 33
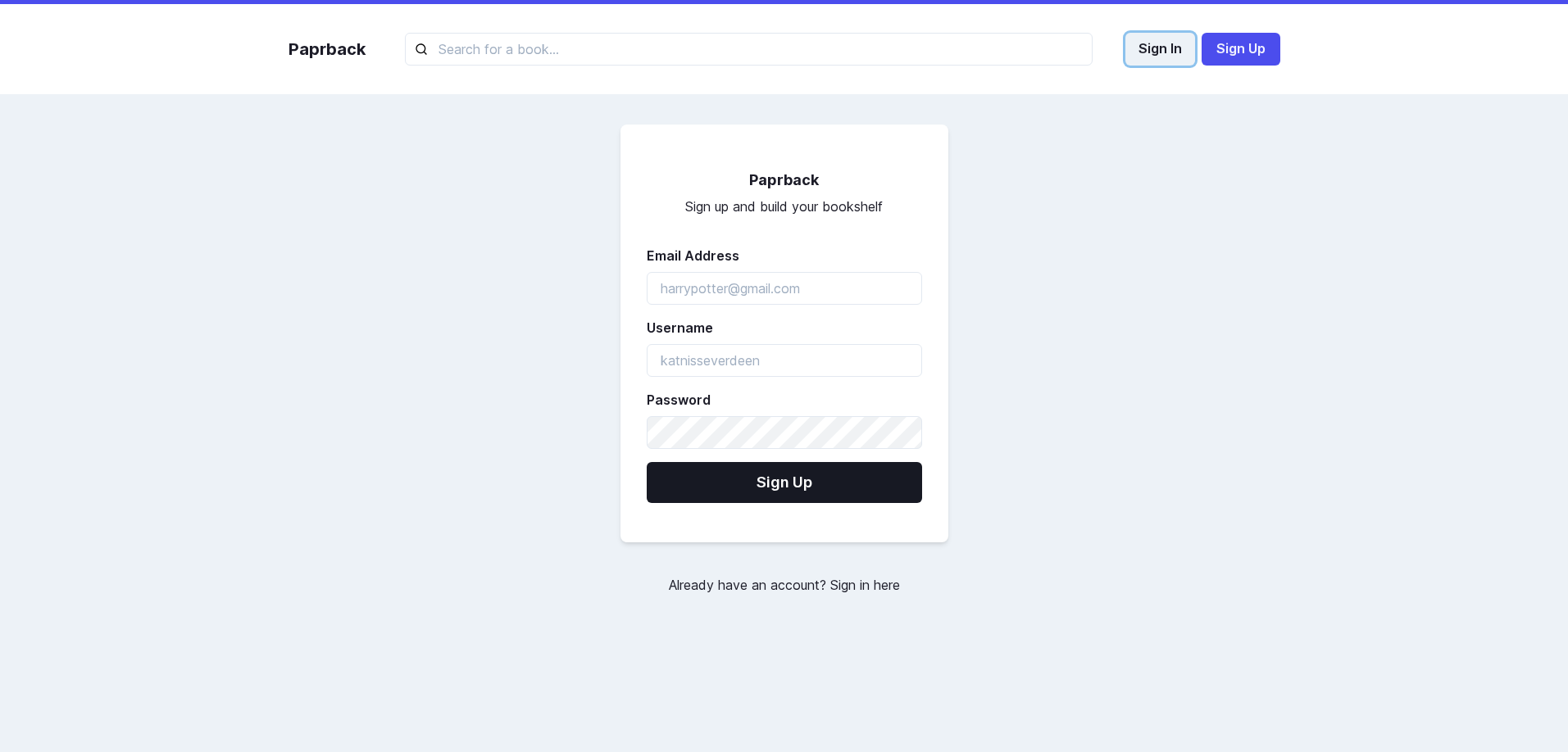
click at [1157, 47] on button "Sign In" at bounding box center [1160, 49] width 70 height 33
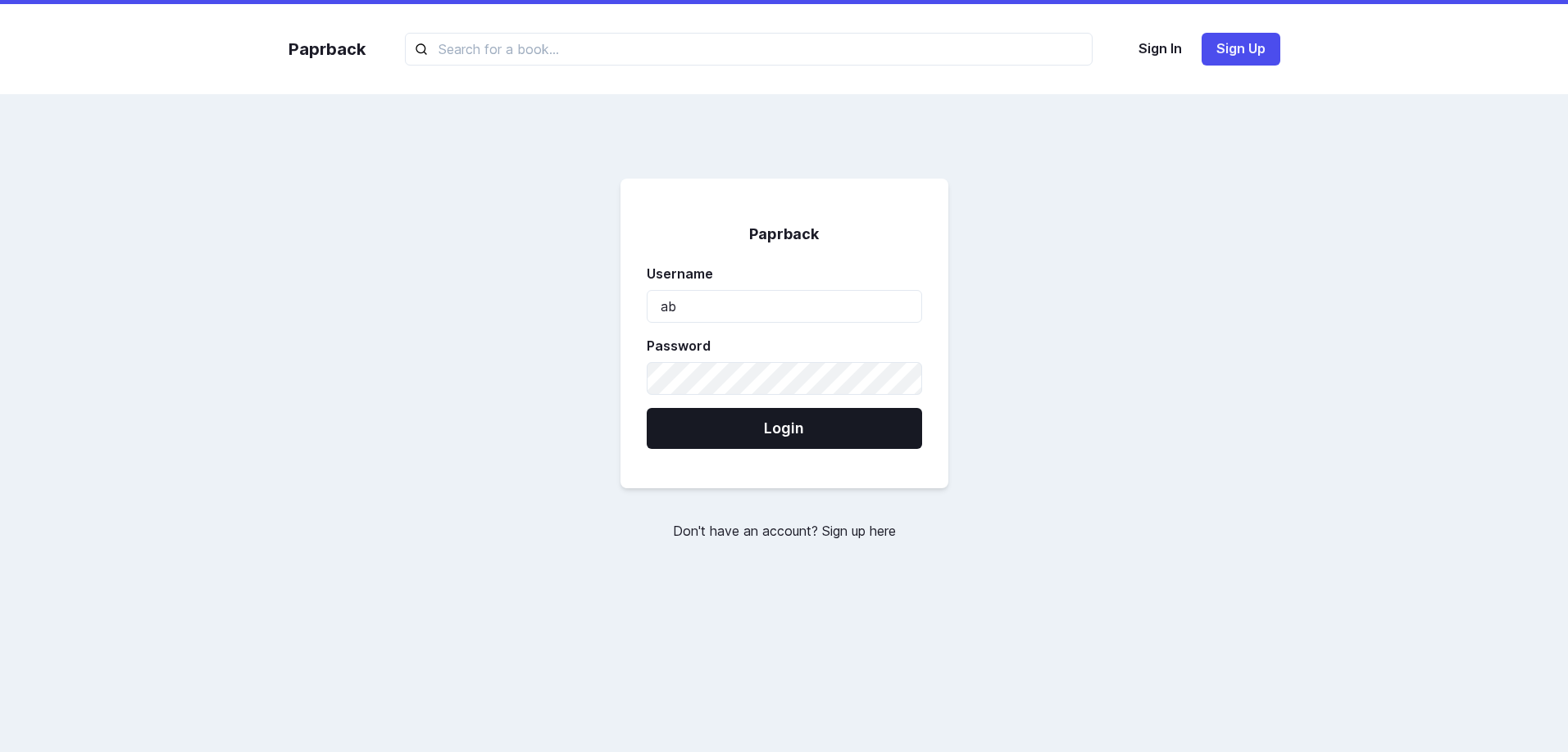
type input "abd"
click at [874, 286] on div "Username abd" at bounding box center [785, 293] width 275 height 59
click at [821, 303] on input "abd" at bounding box center [785, 306] width 275 height 33
type input "h"
click at [647, 408] on button "Login" at bounding box center [785, 428] width 275 height 41
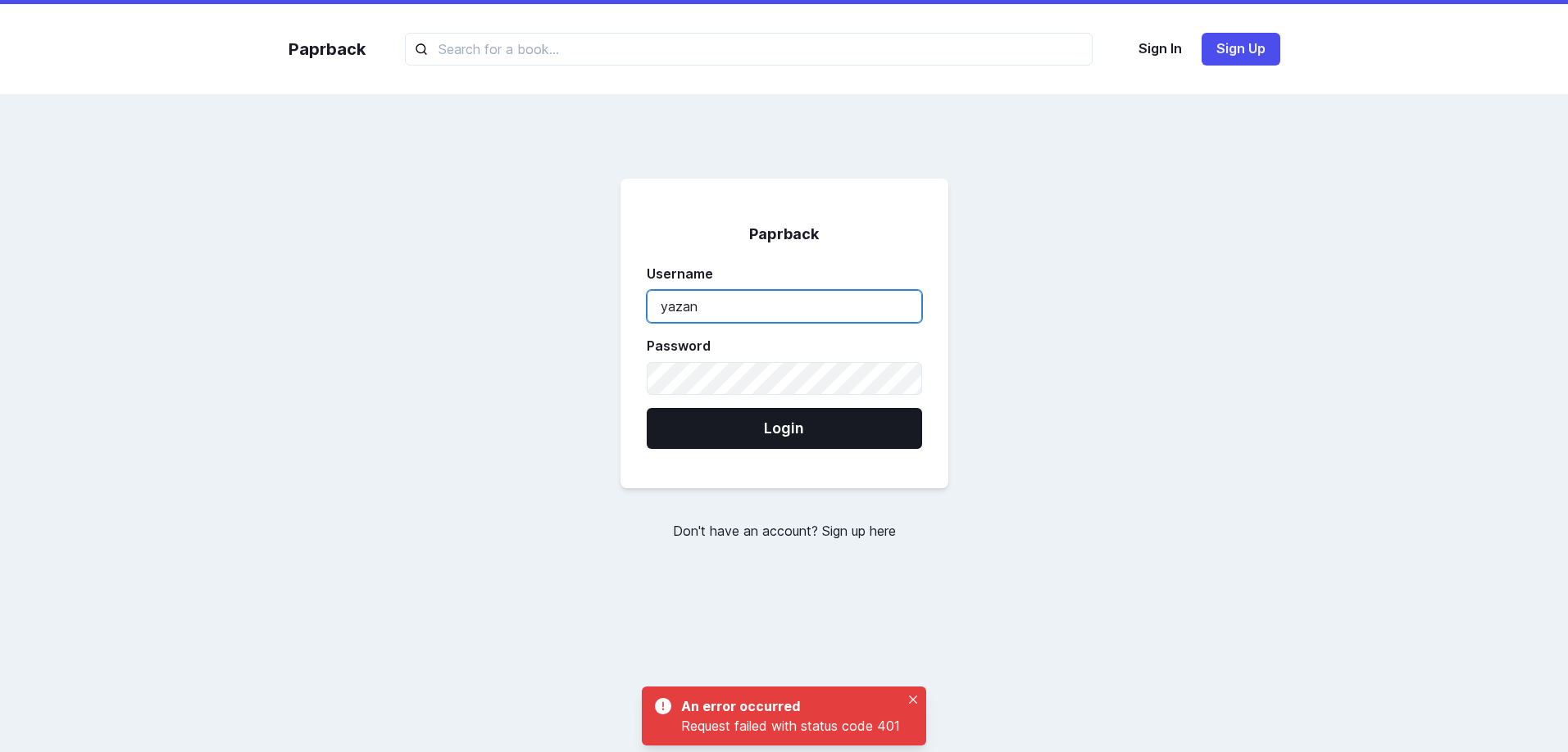
click at [871, 290] on input "yazan" at bounding box center [785, 306] width 275 height 33
click at [843, 321] on input "yazan" at bounding box center [785, 306] width 275 height 33
type input "yazan231"
click at [647, 408] on button "Login" at bounding box center [785, 428] width 275 height 41
click at [1261, 380] on div "Paprback Username yazan231 Password Login Don't have an account? Sign up here" at bounding box center [784, 359] width 1025 height 452
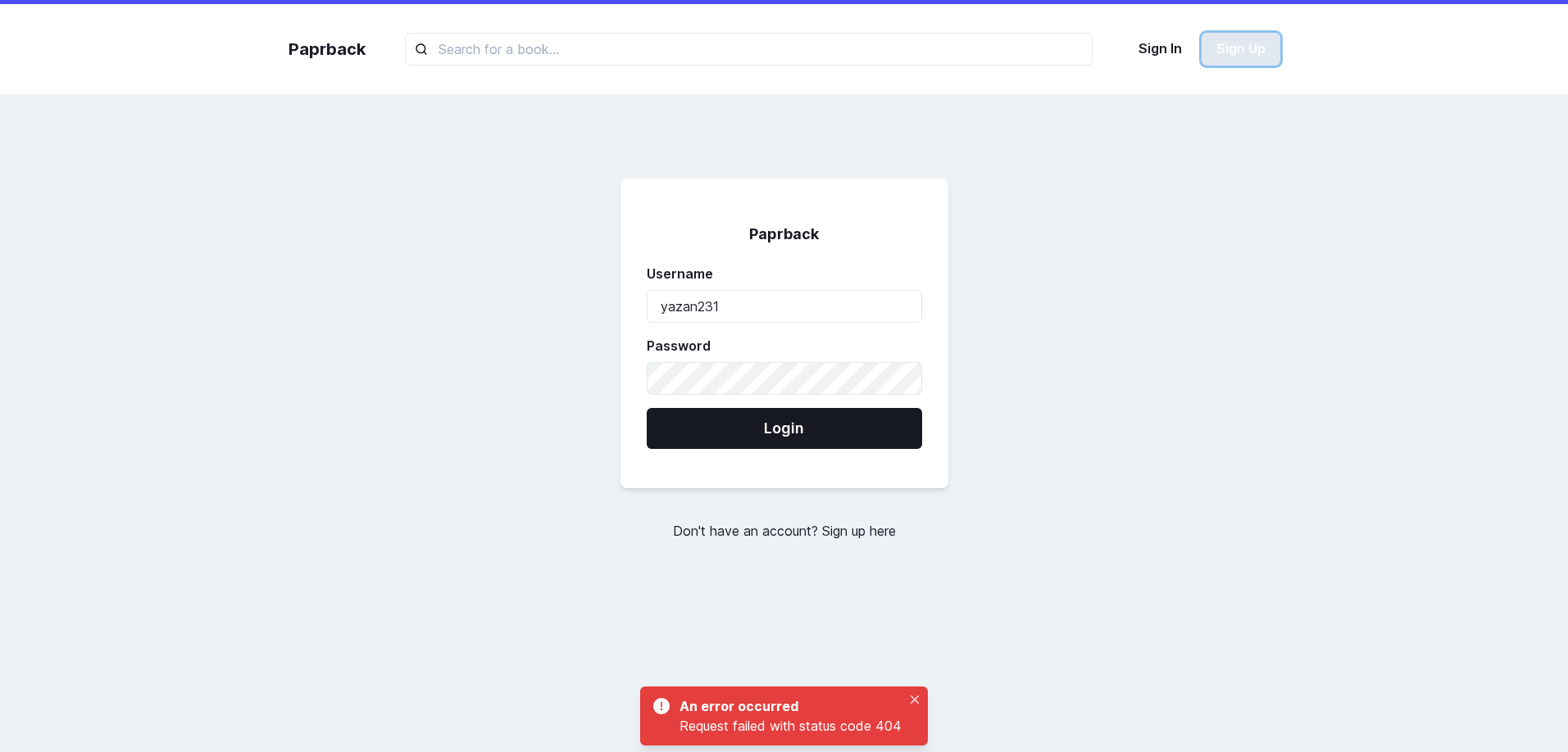
click at [1227, 51] on button "Sign Up" at bounding box center [1240, 49] width 79 height 33
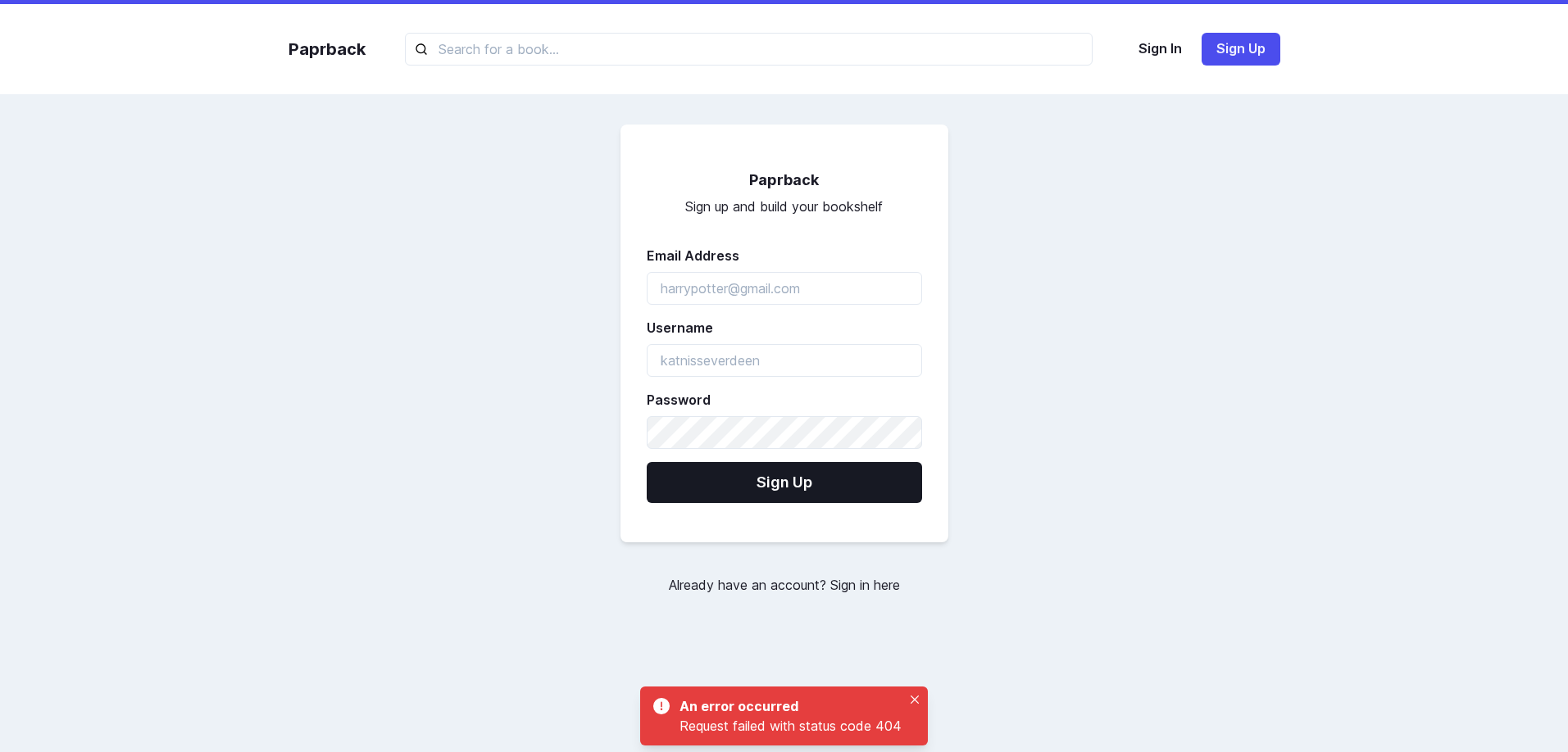
click at [772, 259] on label "Email Address" at bounding box center [780, 256] width 266 height 19
click at [755, 276] on input "emailAddress" at bounding box center [785, 288] width 275 height 33
type input "y"
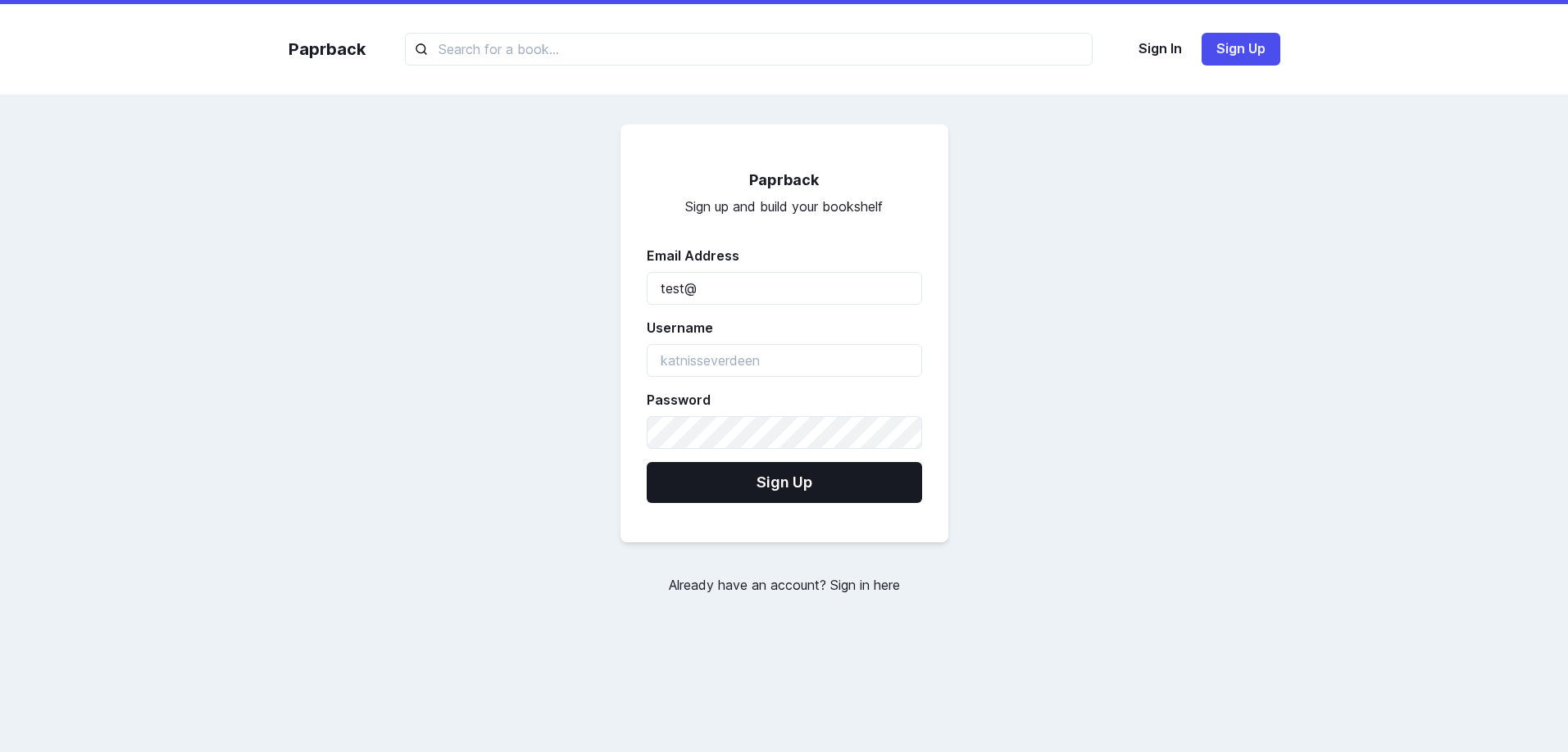
type input "test@gmail.com"
click at [647, 462] on button "Sign Up" at bounding box center [785, 483] width 275 height 41
click at [726, 356] on input "test" at bounding box center [785, 360] width 275 height 33
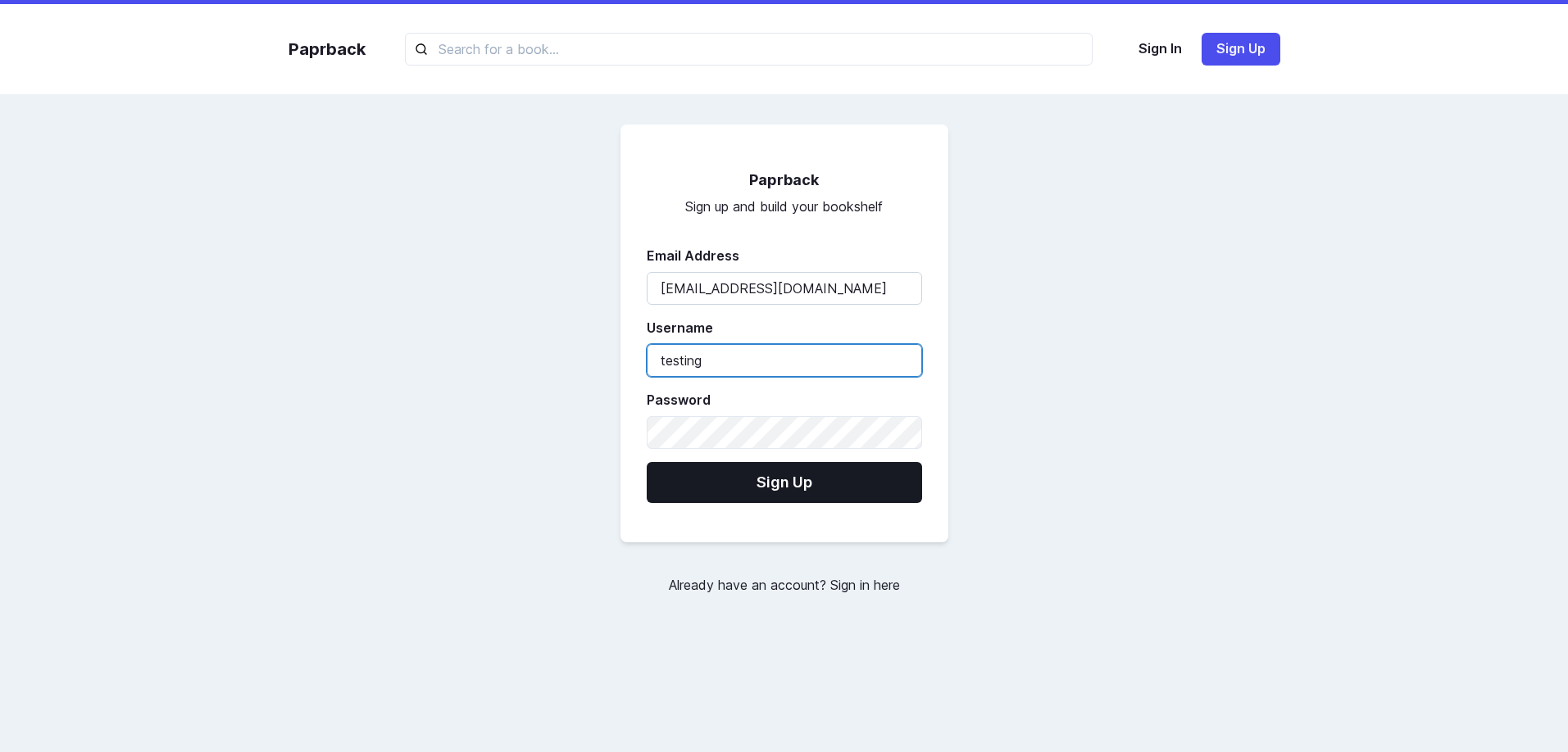
type input "testing"
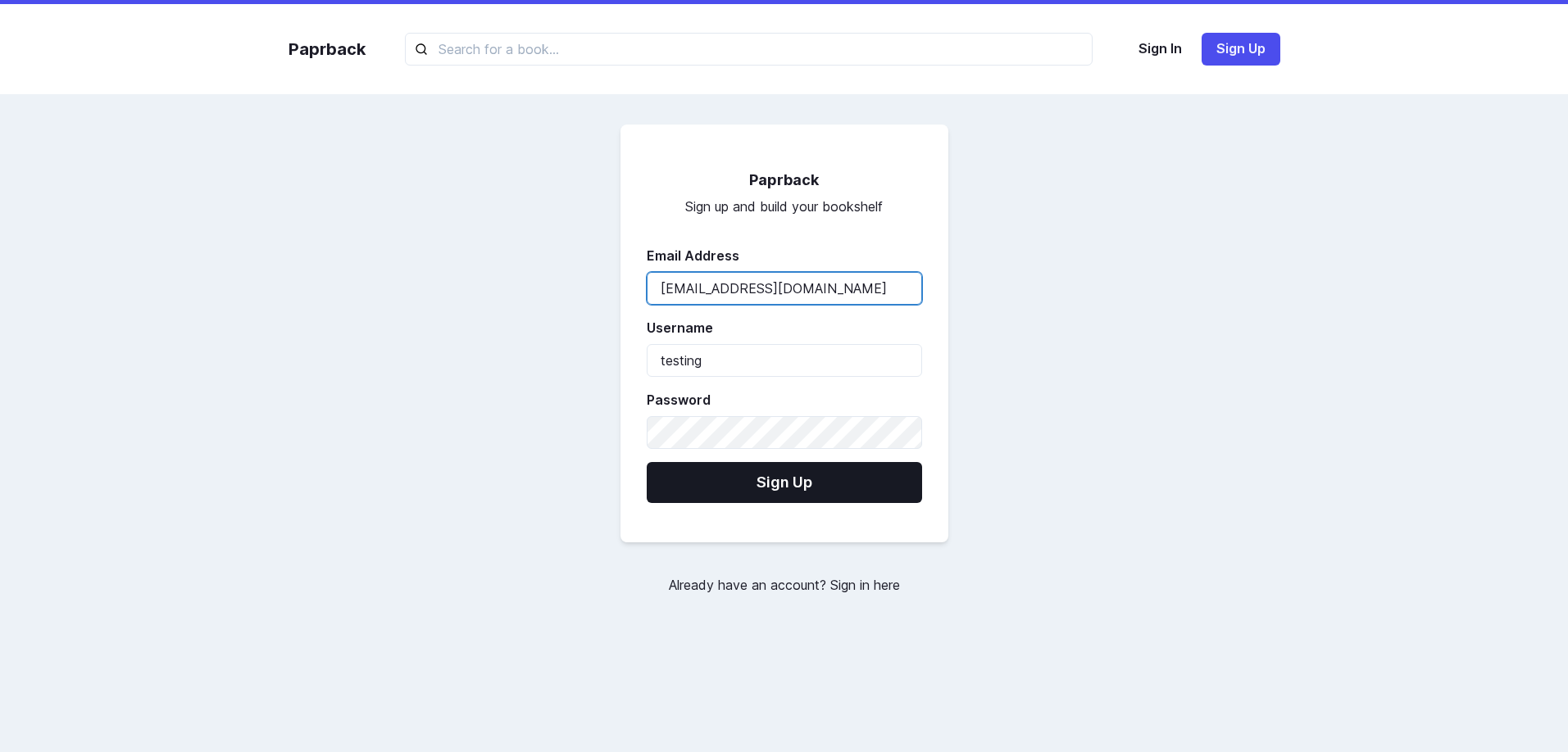
click at [675, 282] on input "test@gmail.com" at bounding box center [785, 288] width 275 height 33
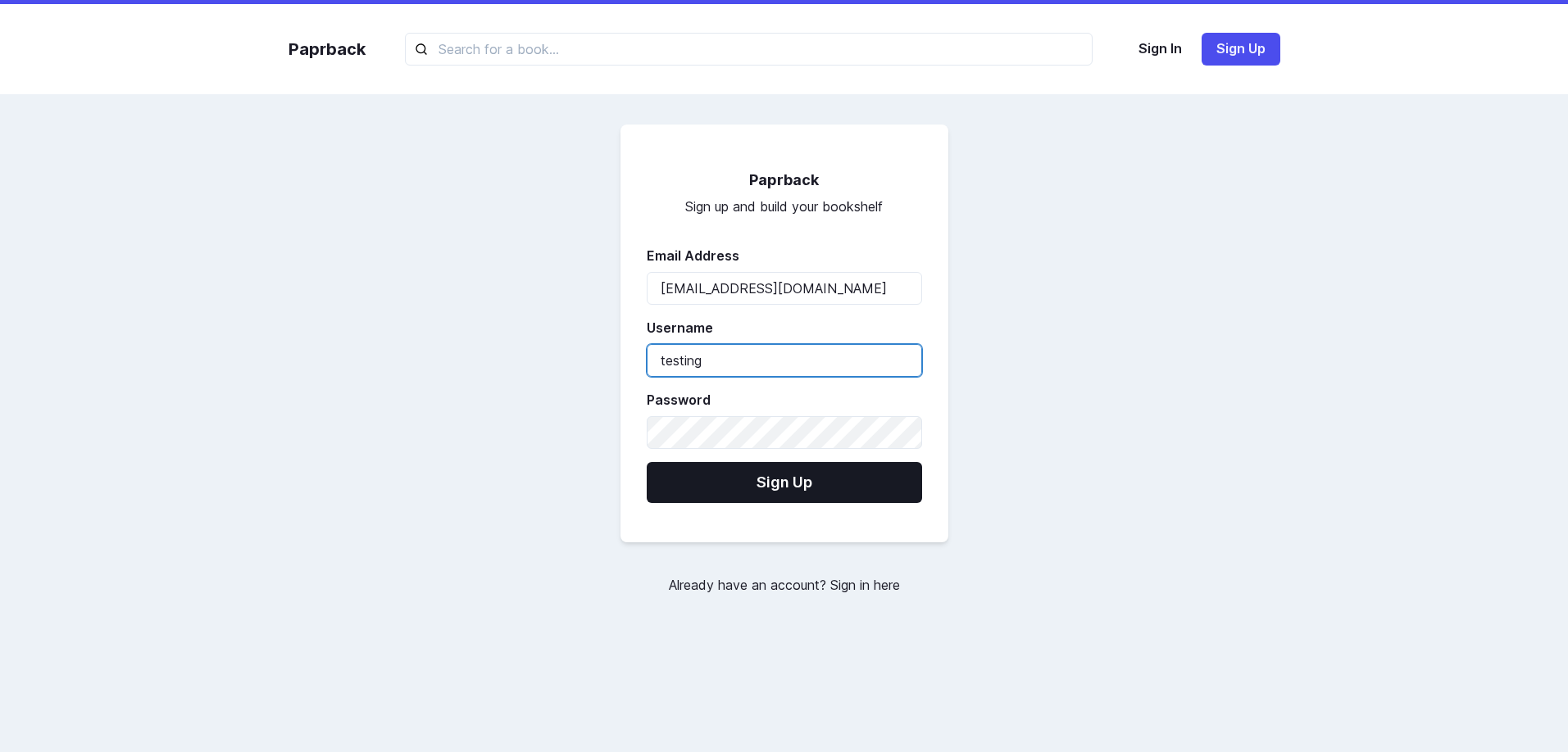
click at [697, 354] on input "testing" at bounding box center [785, 360] width 275 height 33
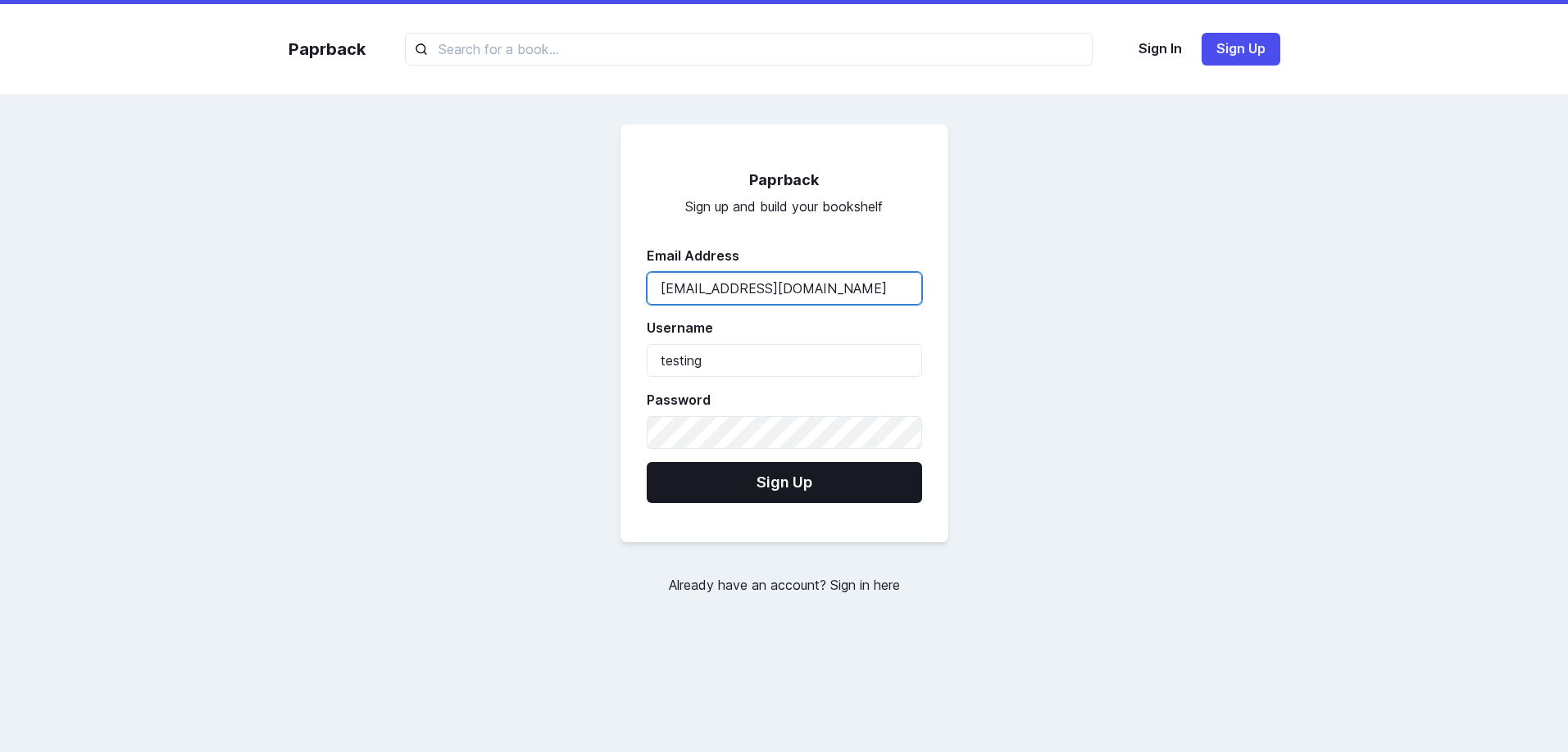
click at [683, 295] on input "test@gmail.com" at bounding box center [785, 288] width 275 height 33
paste input "testing"
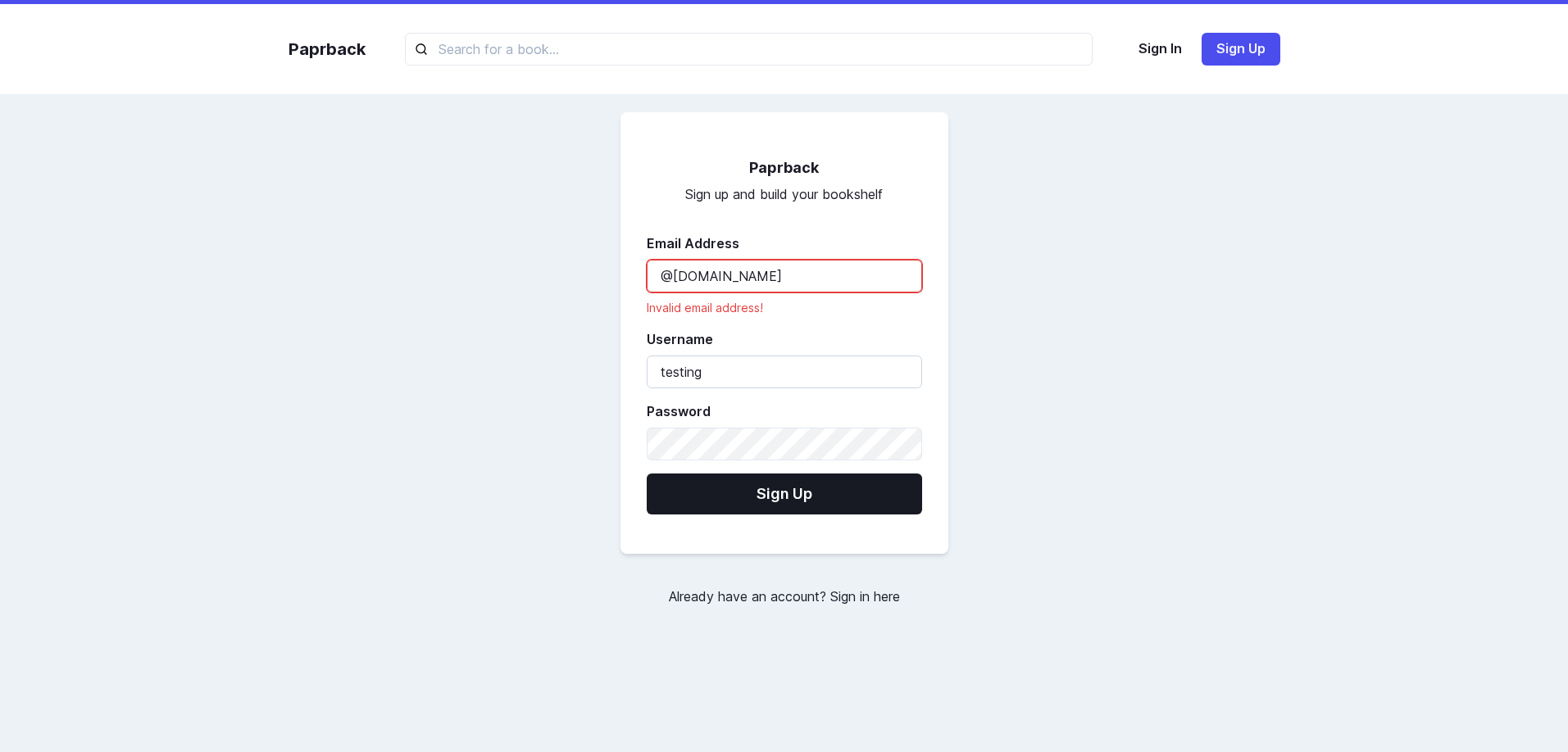
paste input "testing"
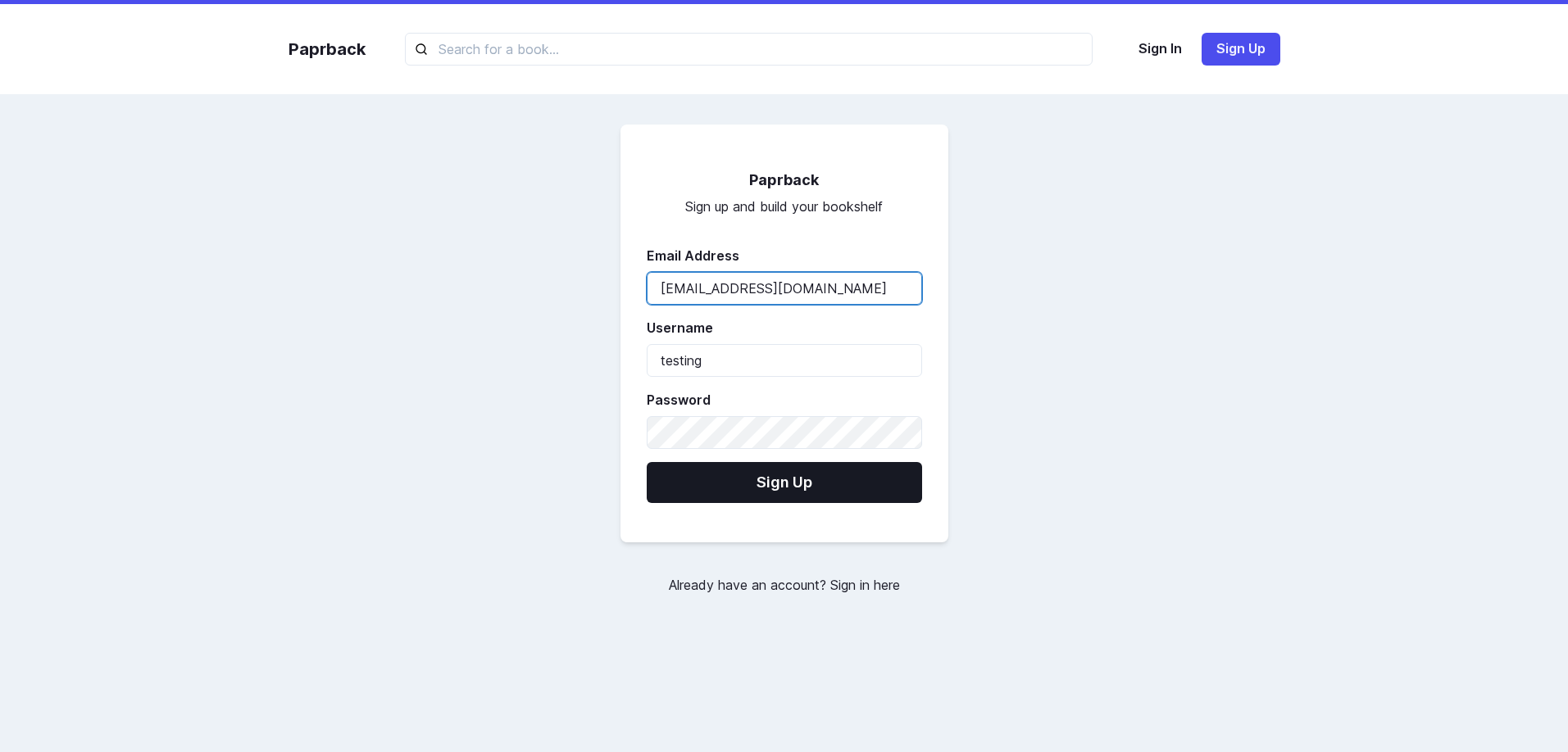
type input "testing@gmail.com"
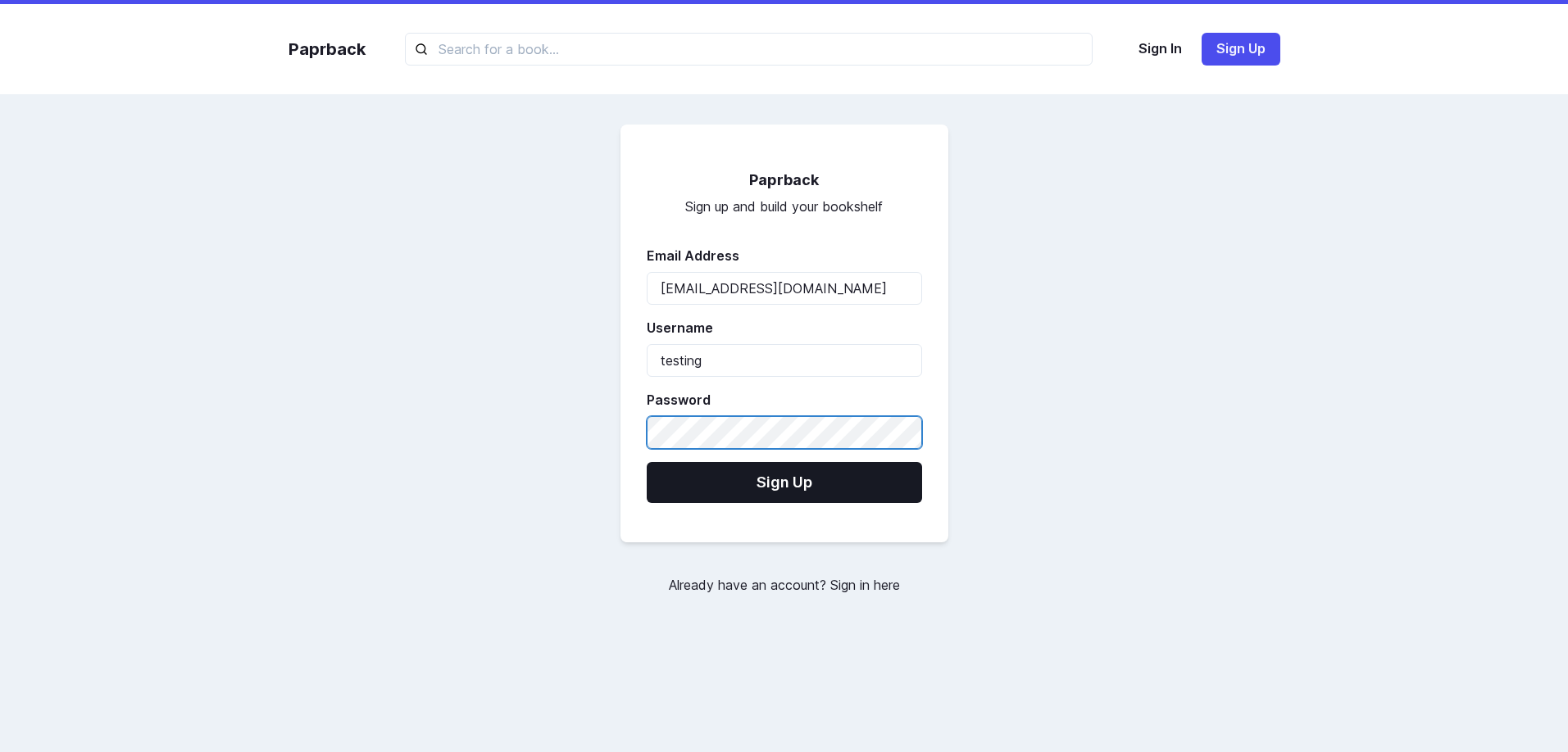
click at [647, 462] on button "Sign Up" at bounding box center [785, 483] width 275 height 41
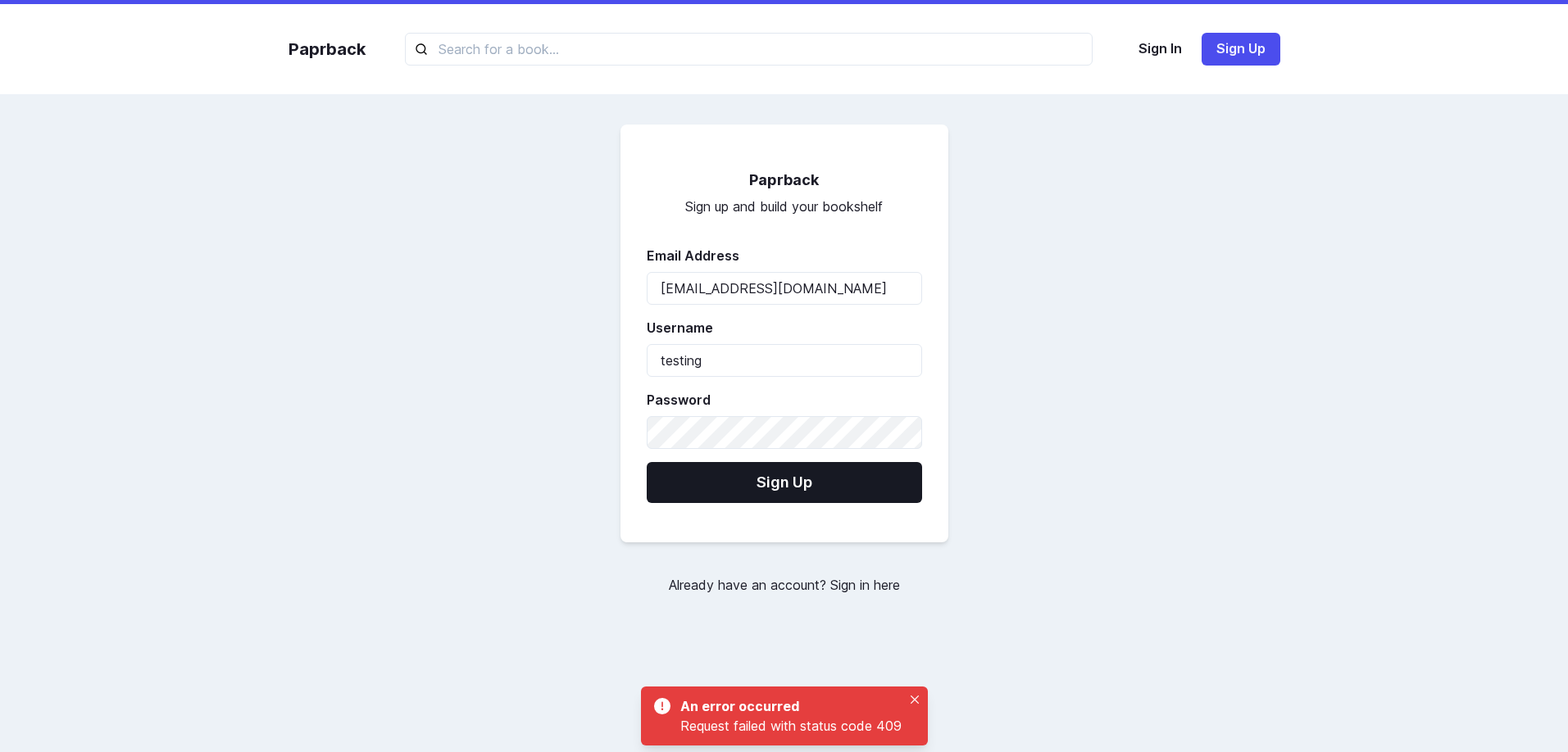
click at [1061, 361] on div "Paprback Sign up and build your bookshelf Email Address testing@gmail.com Usern…" at bounding box center [784, 359] width 1025 height 452
click at [791, 370] on input "testing" at bounding box center [785, 360] width 275 height 33
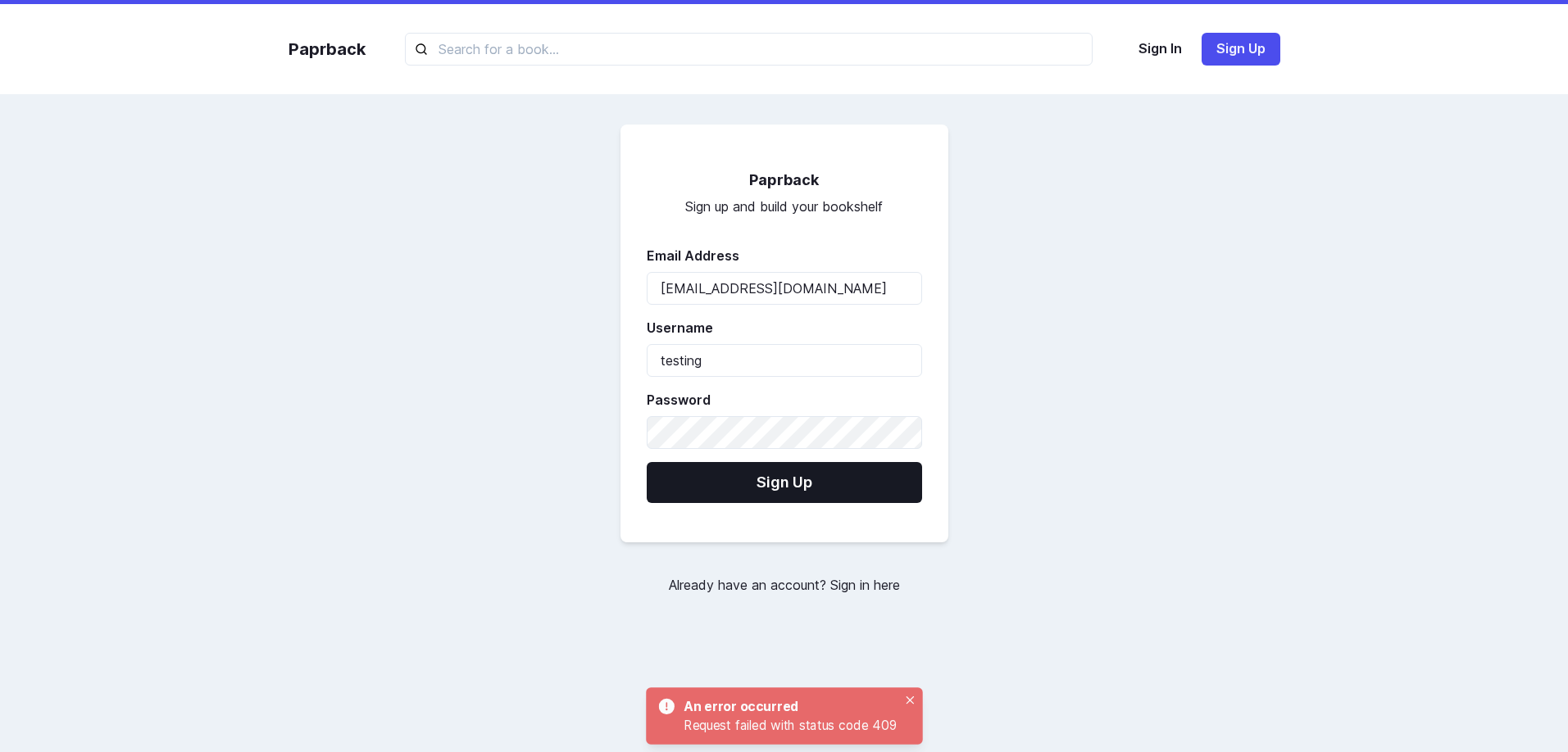
click at [1046, 303] on div "Paprback Sign up and build your bookshelf Email Address testing@gmail.com Usern…" at bounding box center [784, 359] width 1025 height 452
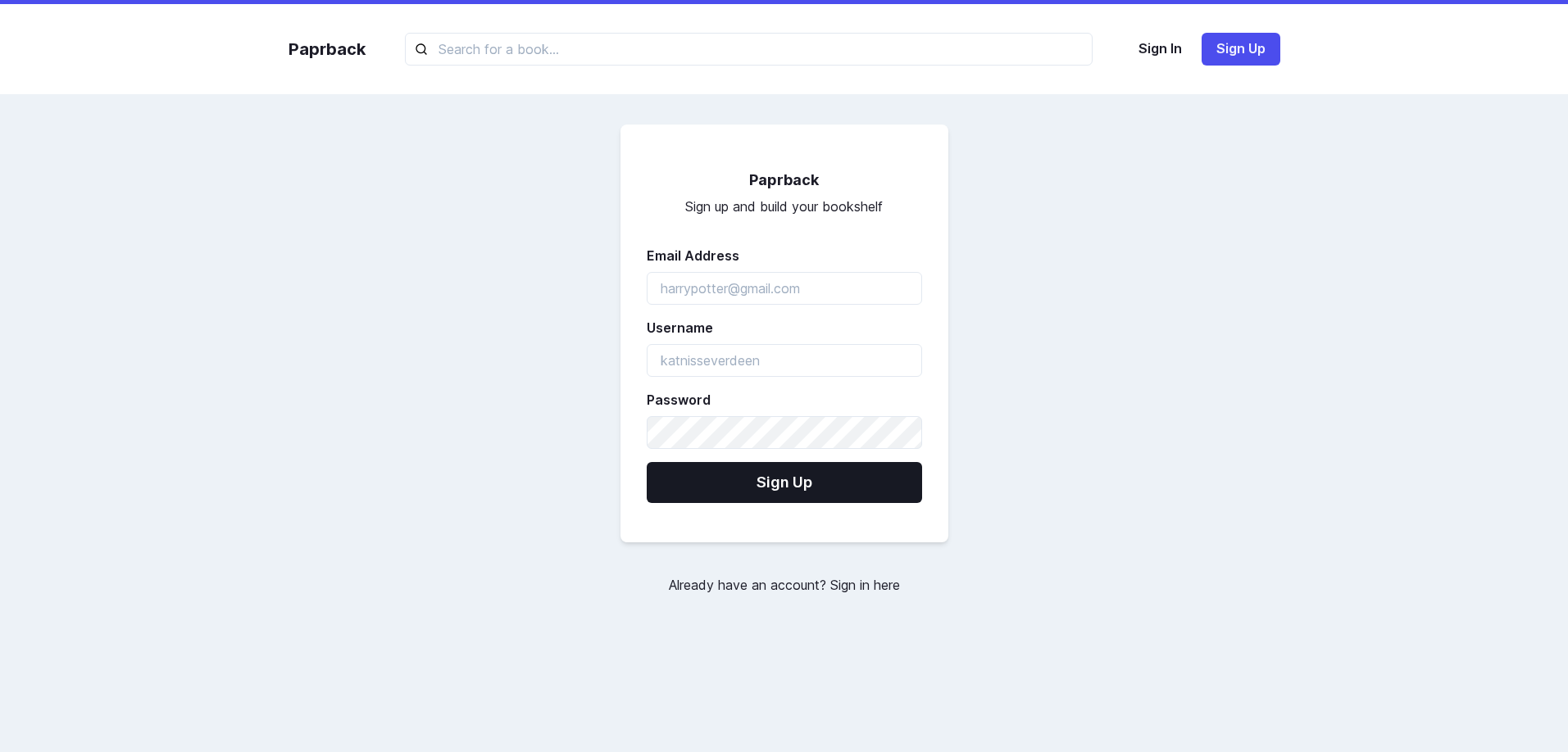
click at [773, 312] on form "Paprback Sign up and build your bookshelf Email Address Username Password Sign …" at bounding box center [784, 334] width 328 height 418
click at [773, 283] on input "emailAddress" at bounding box center [785, 288] width 275 height 33
type input "t"
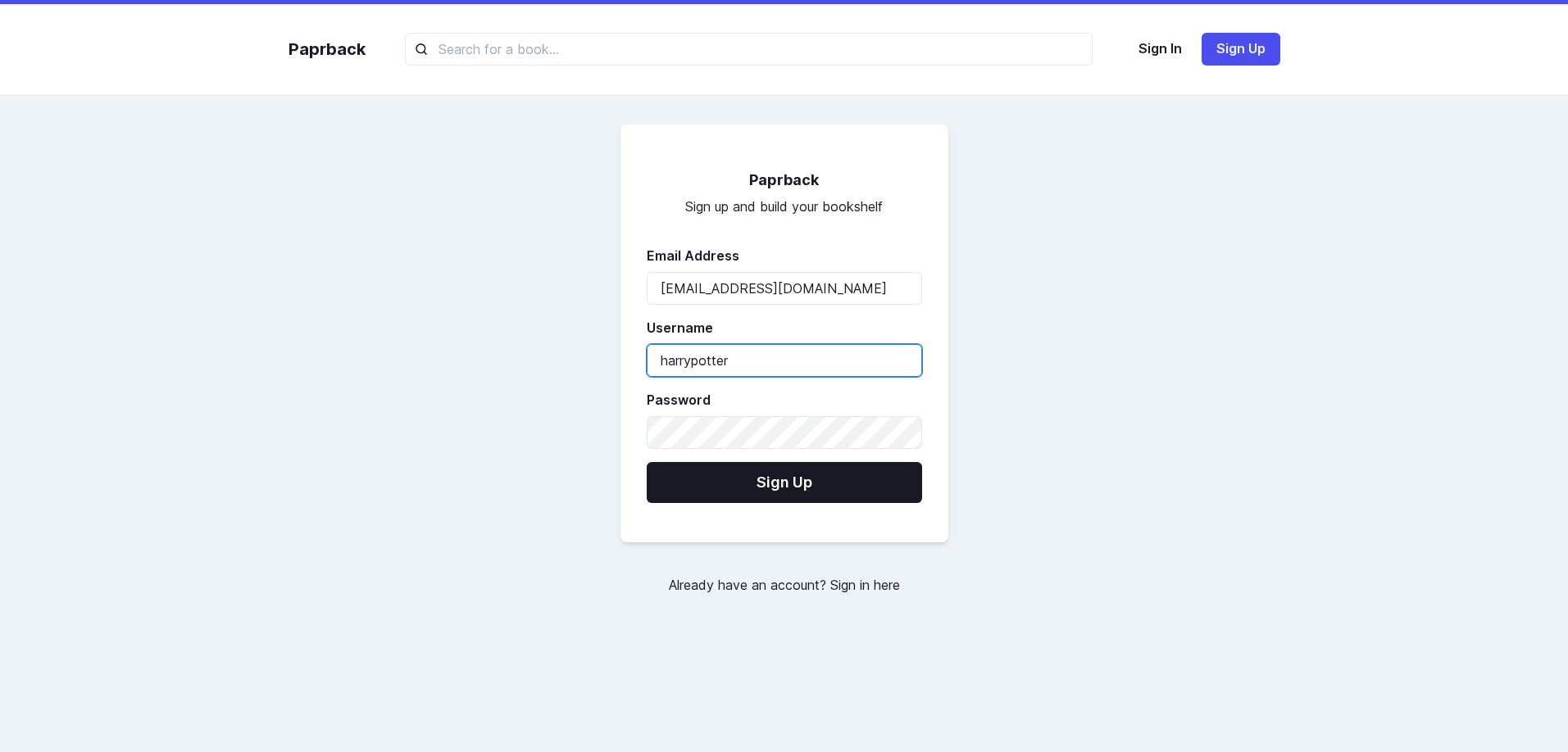
click at [713, 364] on input "harrypotter" at bounding box center [785, 360] width 275 height 33
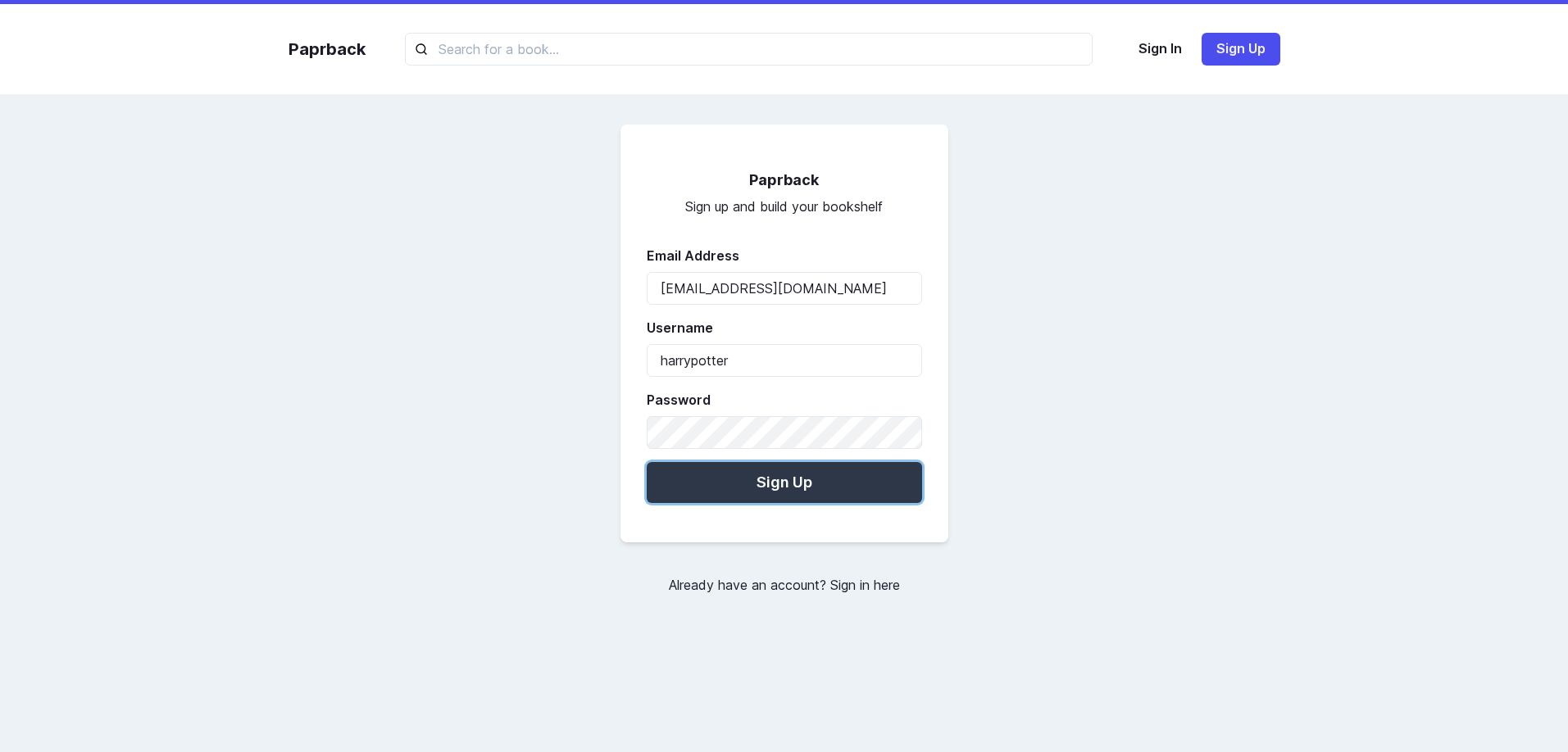
click at [760, 476] on button "Sign Up" at bounding box center [785, 483] width 275 height 41
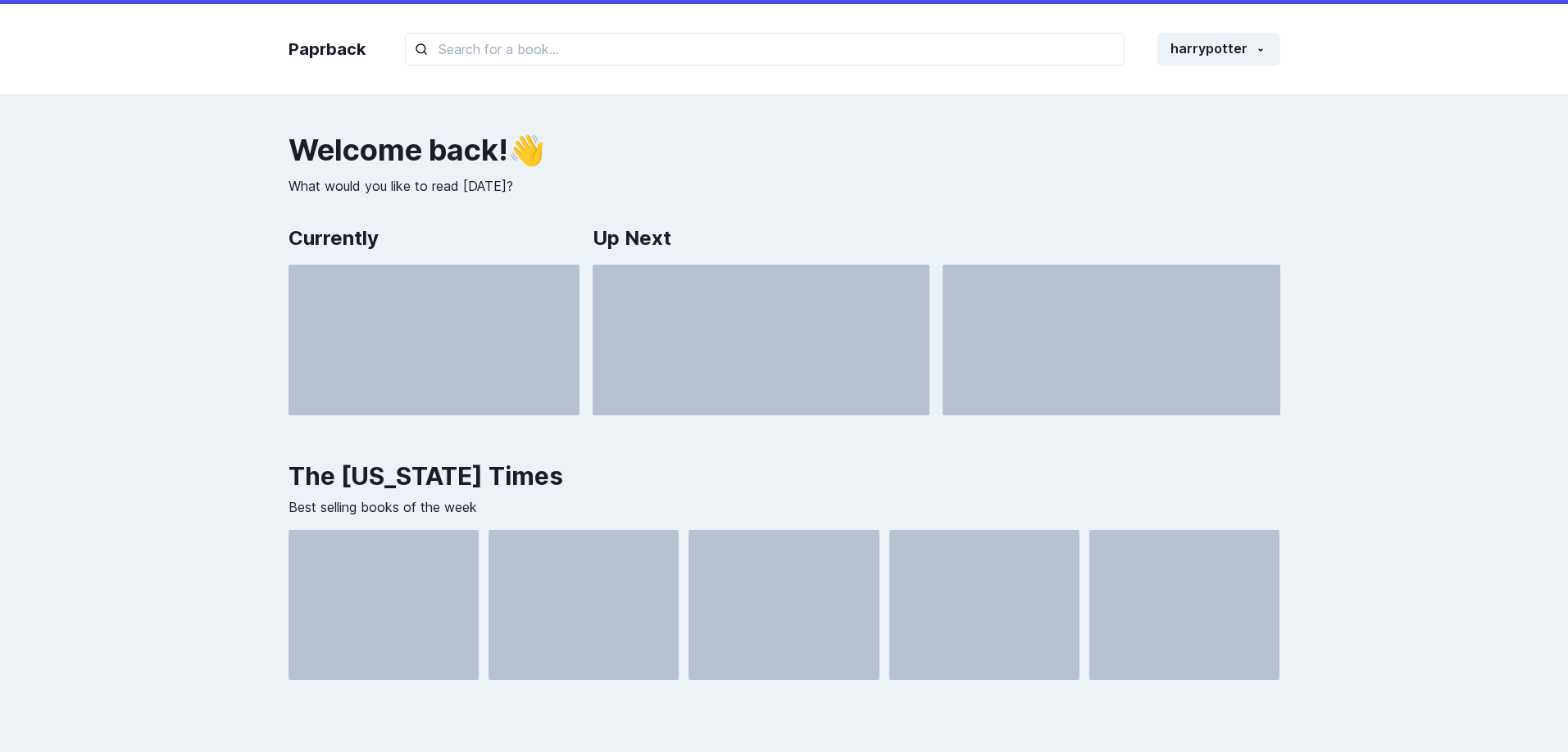
click at [1279, 169] on div "Welcome back ! 👋 What would you like to read [DATE]?" at bounding box center [784, 164] width 991 height 63
click at [1229, 53] on button "harrypotter" at bounding box center [1218, 49] width 123 height 33
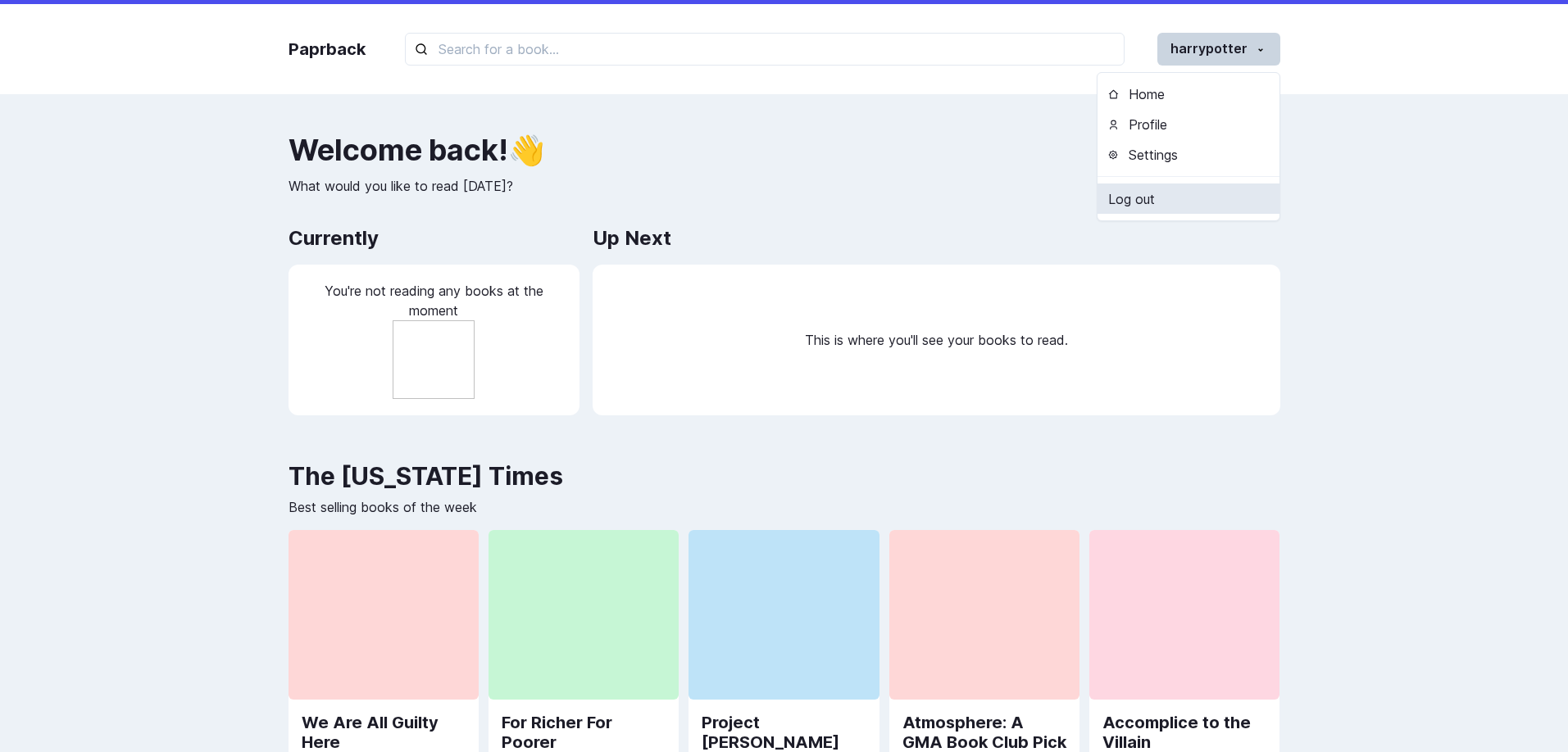
click at [1179, 199] on link "Log out" at bounding box center [1188, 199] width 182 height 30
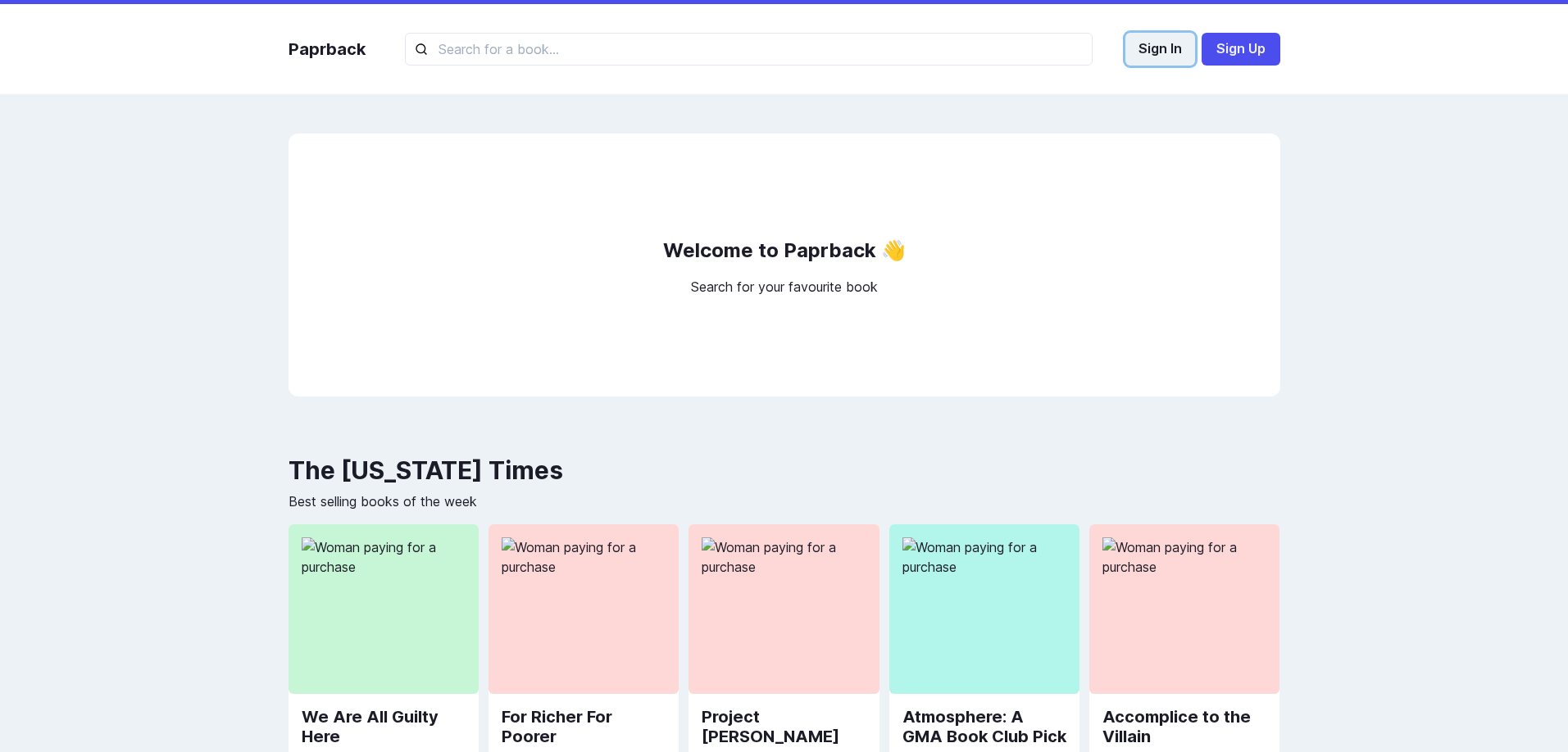
click at [1172, 60] on button "Sign In" at bounding box center [1160, 49] width 70 height 33
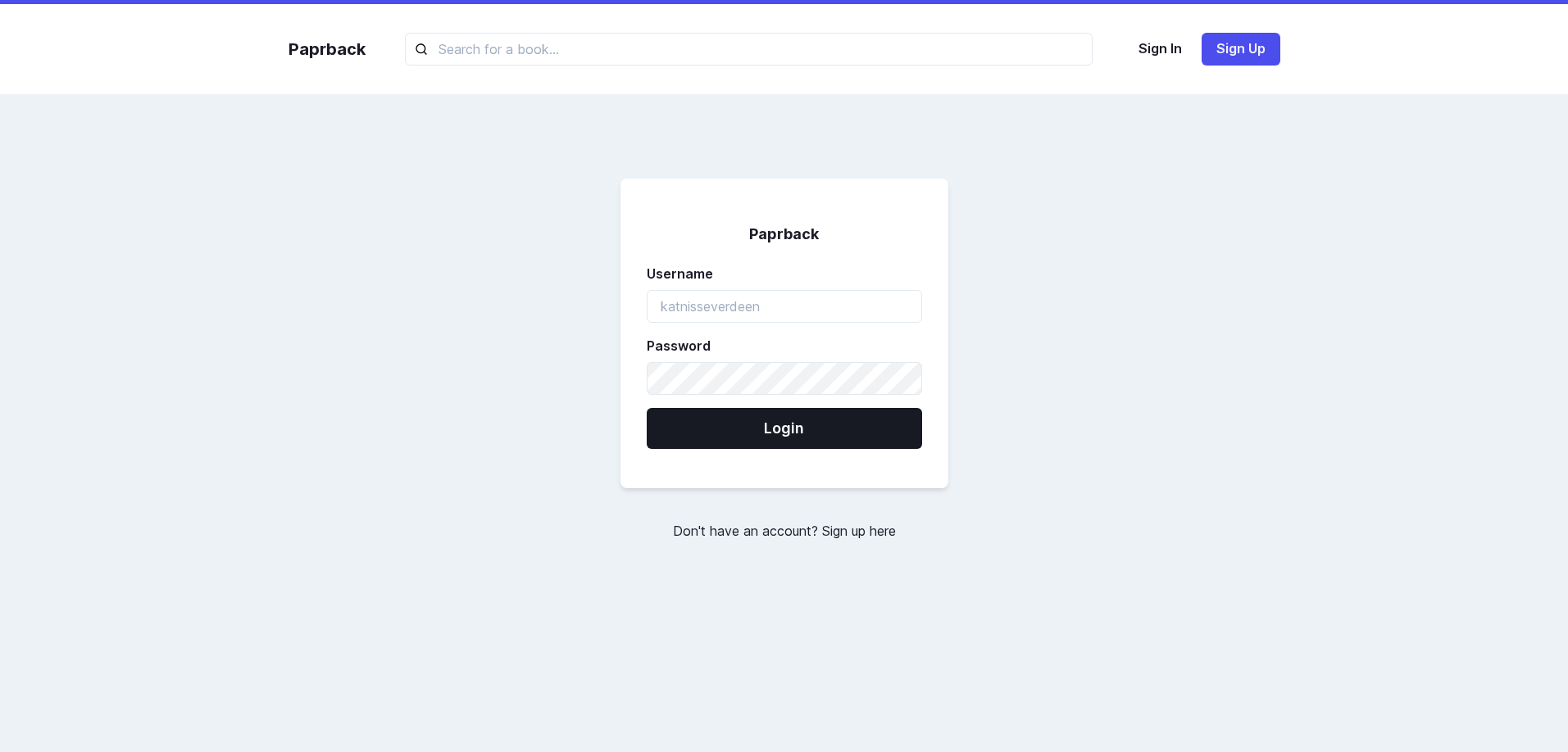
click at [1161, 365] on div "Paprback Username Password Login Don't have an account? Sign up here" at bounding box center [784, 359] width 1025 height 452
click at [796, 289] on div "Username" at bounding box center [785, 293] width 275 height 59
click at [770, 306] on input "username" at bounding box center [785, 306] width 275 height 33
paste input "harrypotter"
type input "harrypotter"
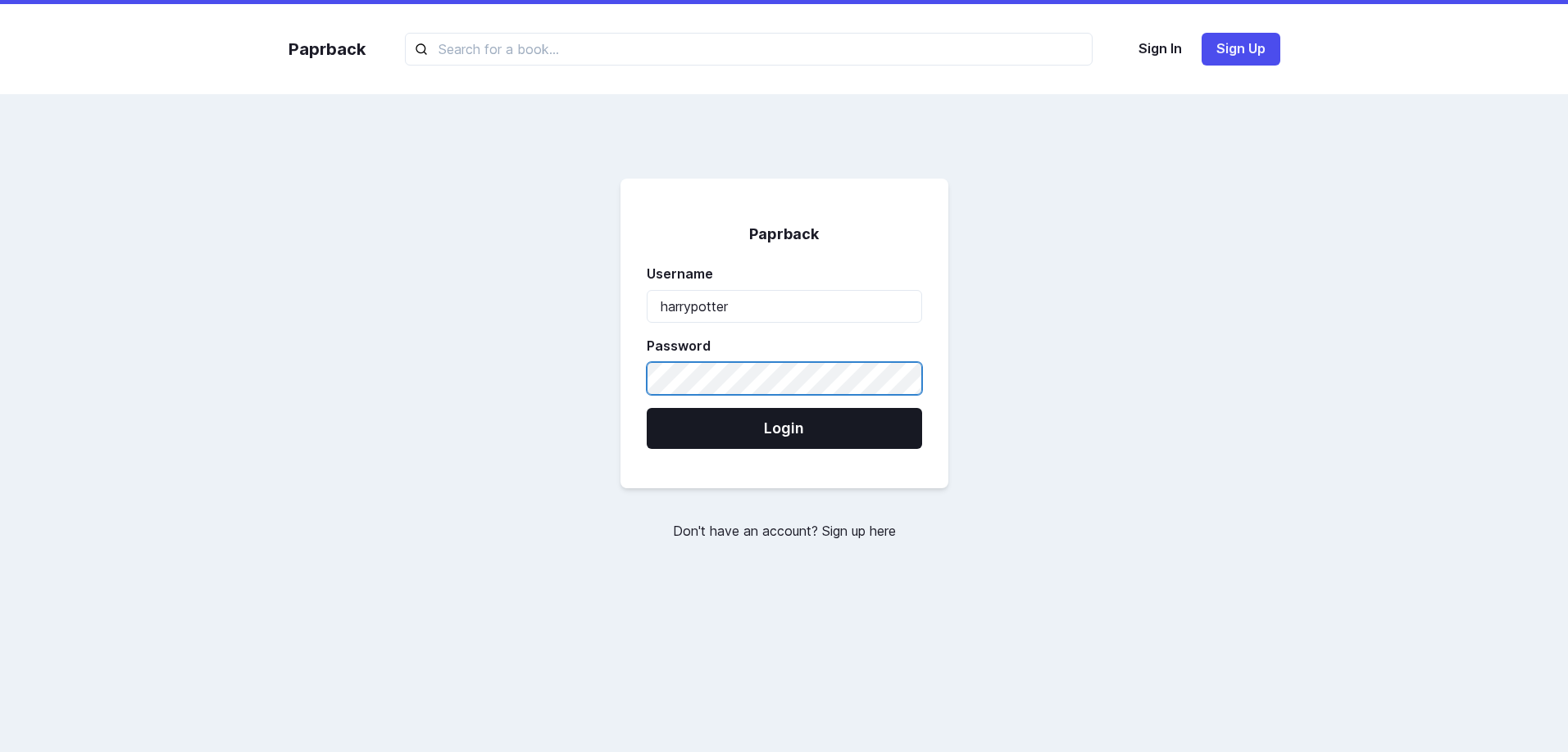
click at [647, 408] on button "Login" at bounding box center [785, 428] width 275 height 41
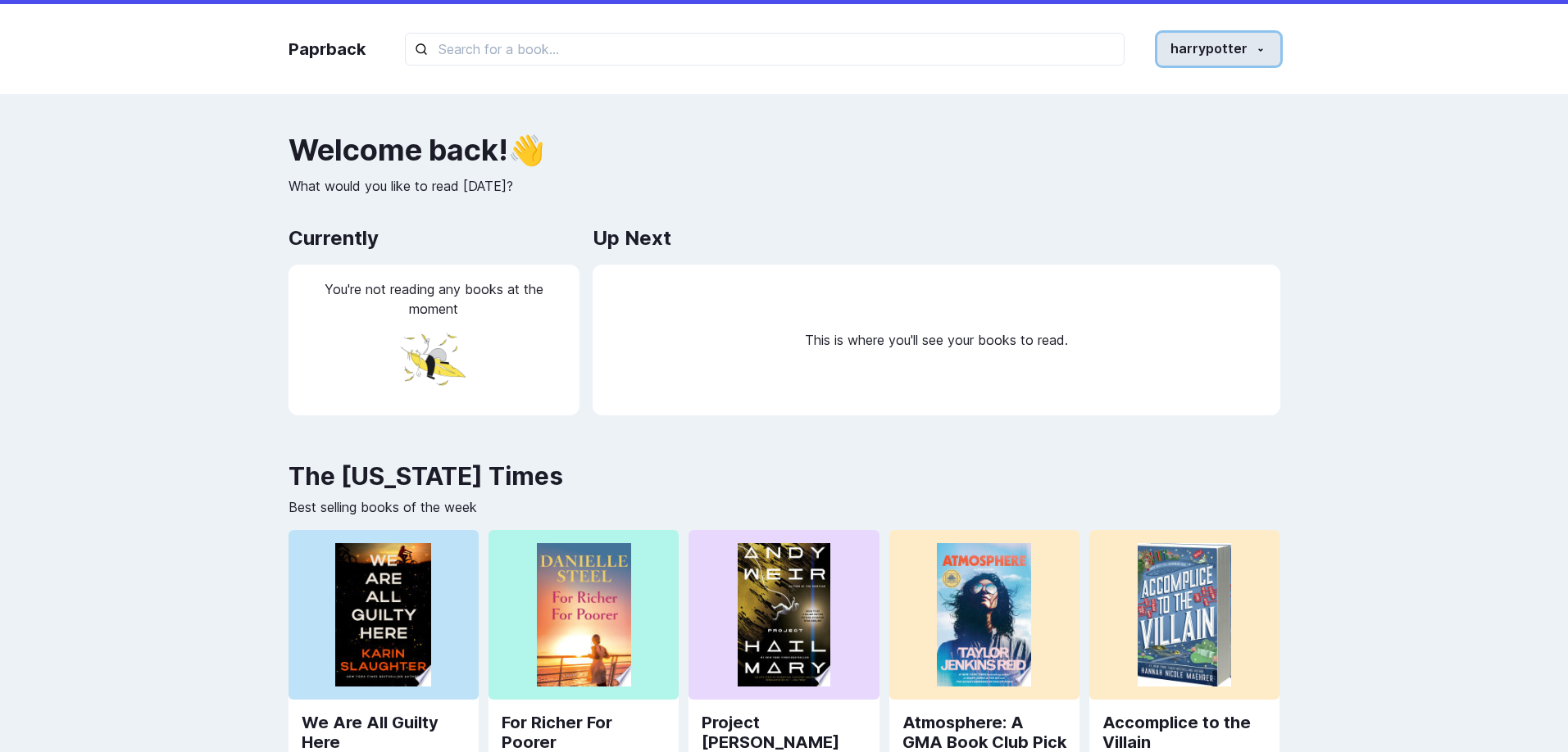
click at [1241, 56] on button "harrypotter" at bounding box center [1218, 49] width 123 height 33
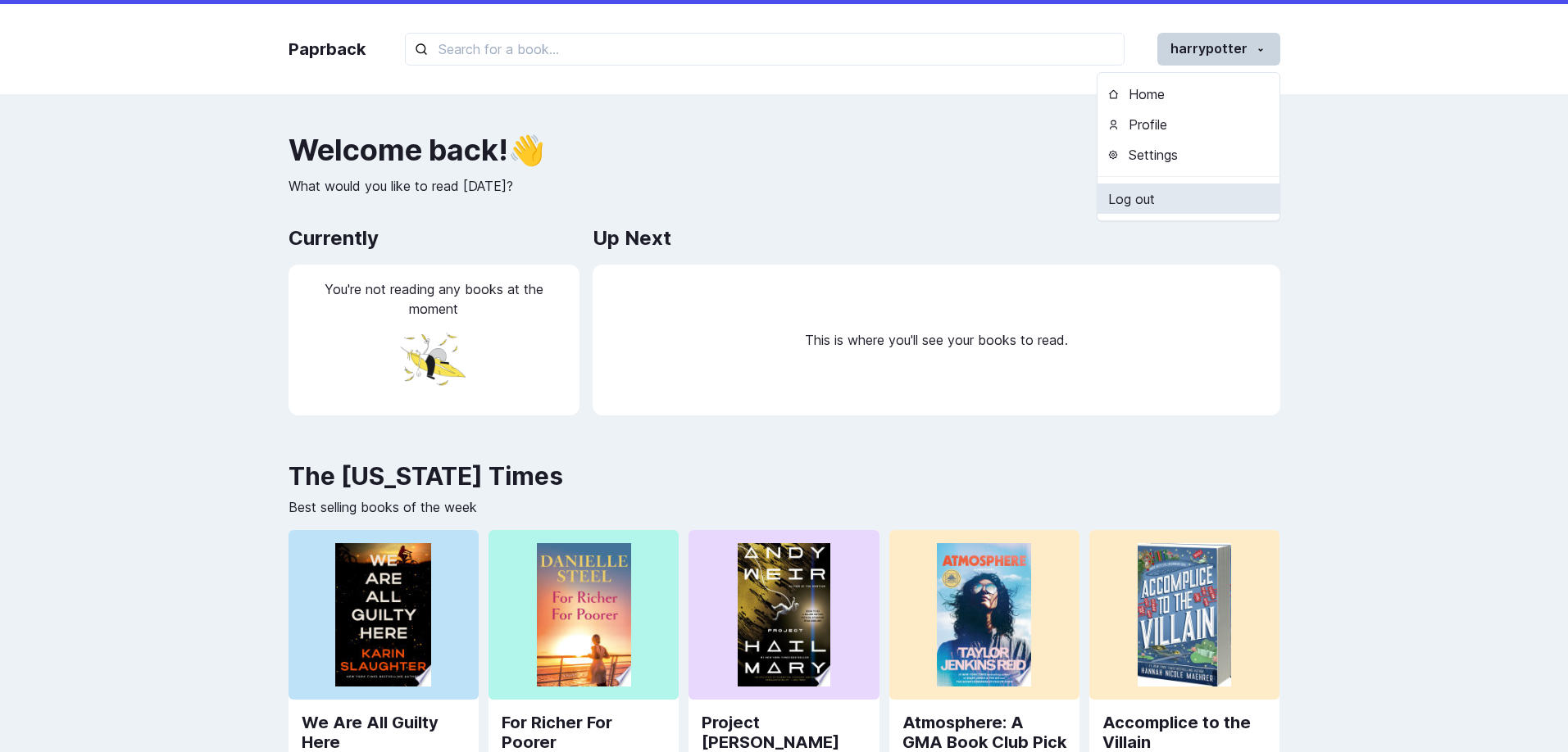
click at [1173, 208] on link "Log out" at bounding box center [1188, 199] width 182 height 30
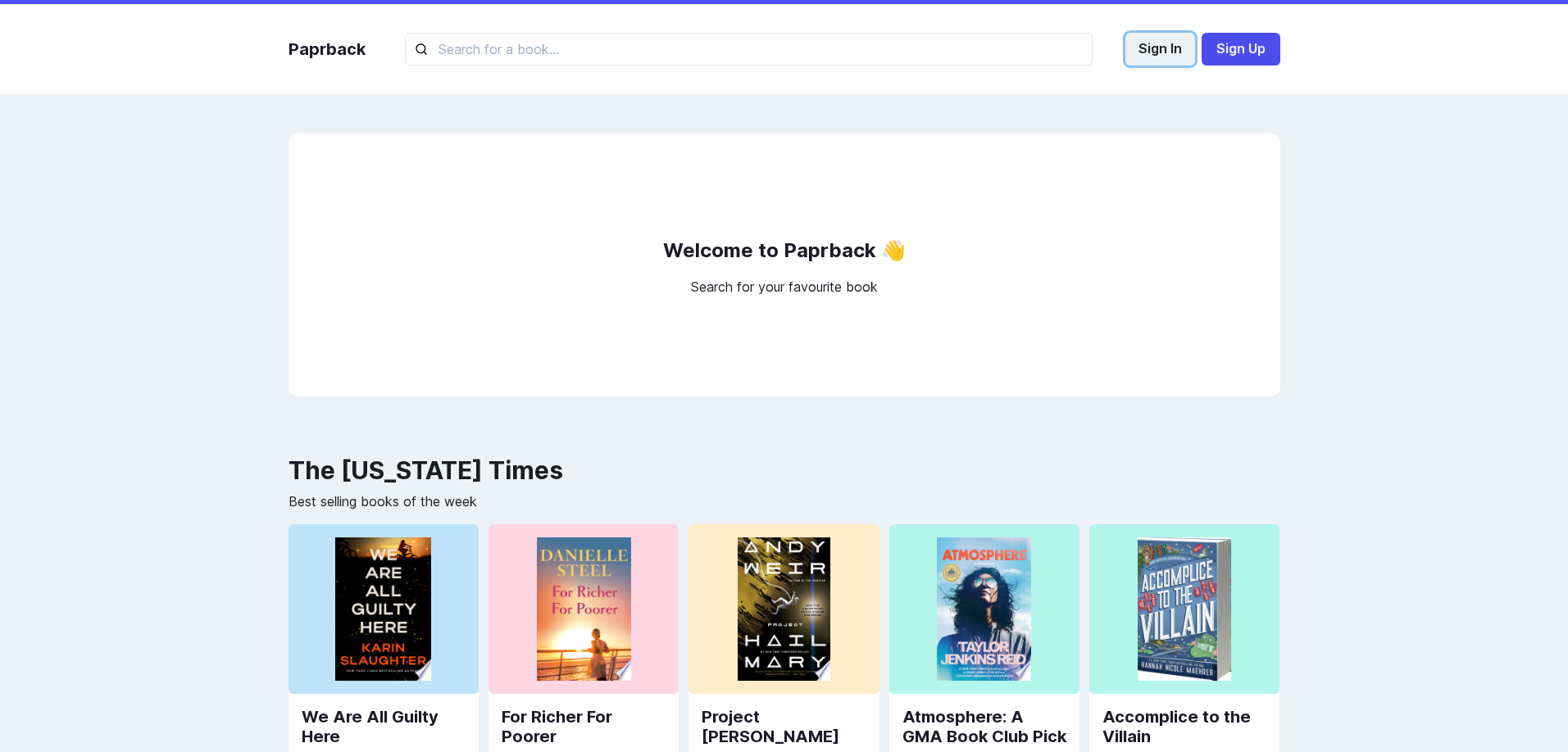
click at [1180, 52] on button "Sign In" at bounding box center [1160, 49] width 70 height 33
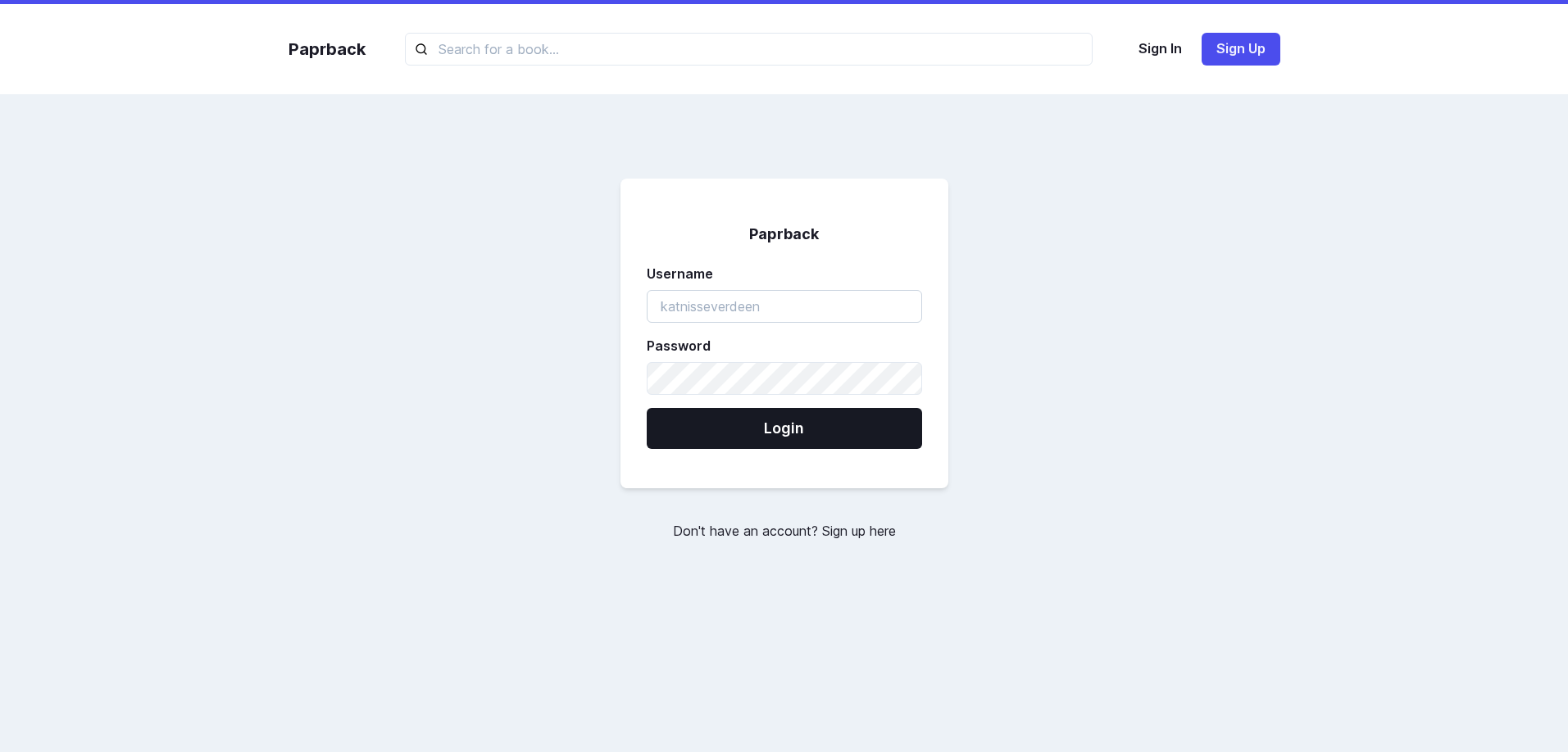
click at [735, 302] on input "username" at bounding box center [785, 306] width 275 height 33
type input "harrypotter"
click at [843, 408] on button "Login" at bounding box center [785, 428] width 275 height 41
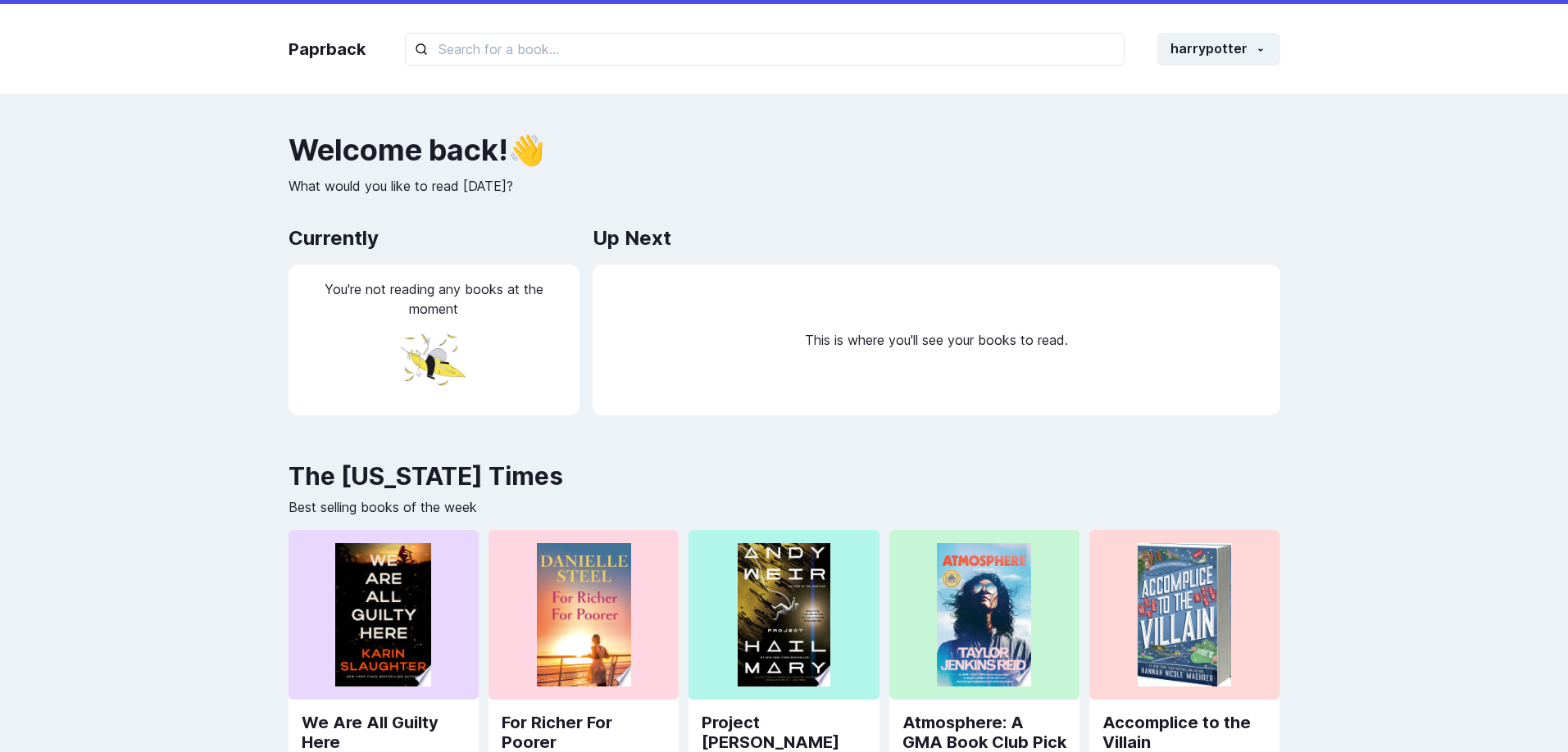
click at [605, 227] on h2 "Up Next" at bounding box center [631, 238] width 79 height 33
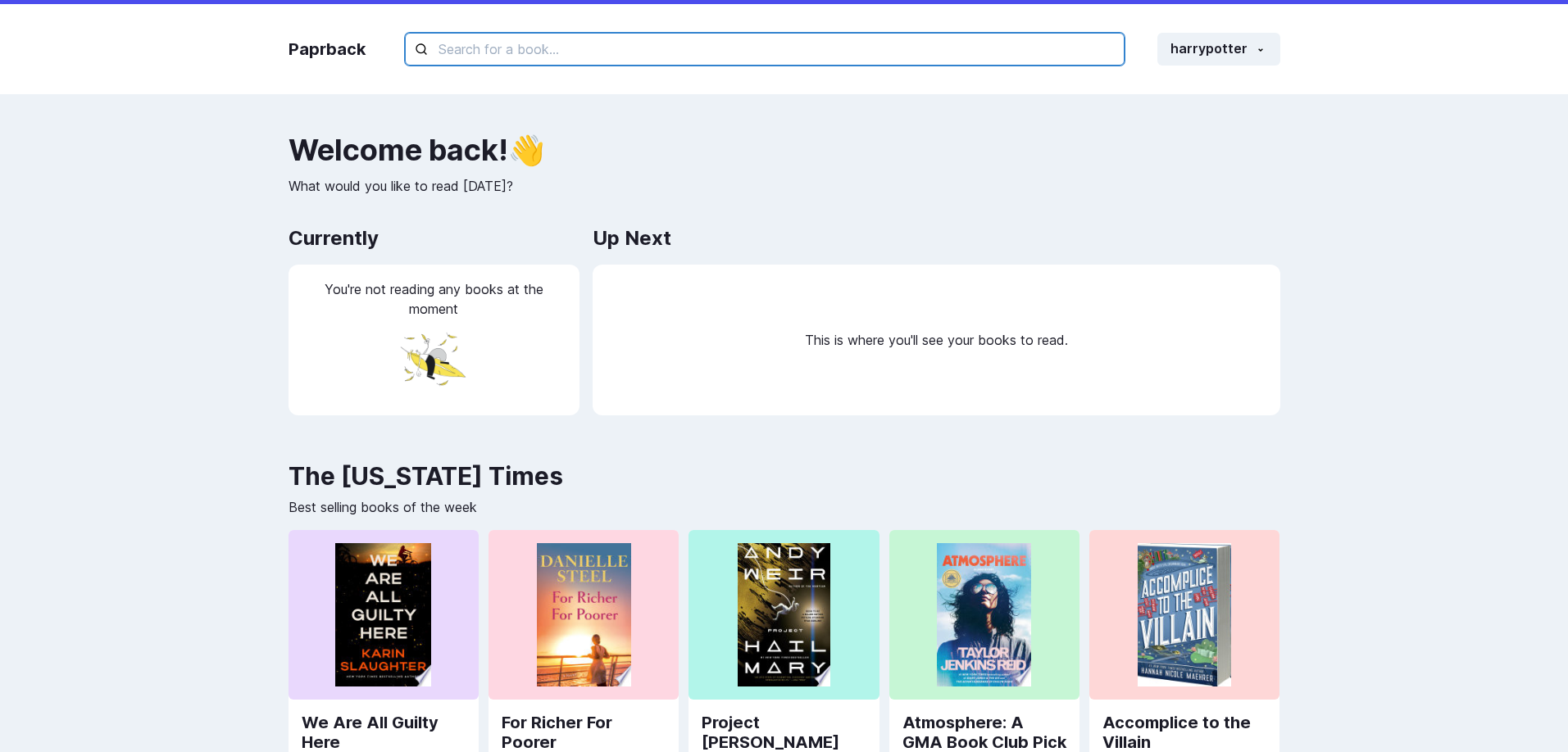
click at [451, 48] on input "text" at bounding box center [765, 49] width 720 height 33
type input "dsa"
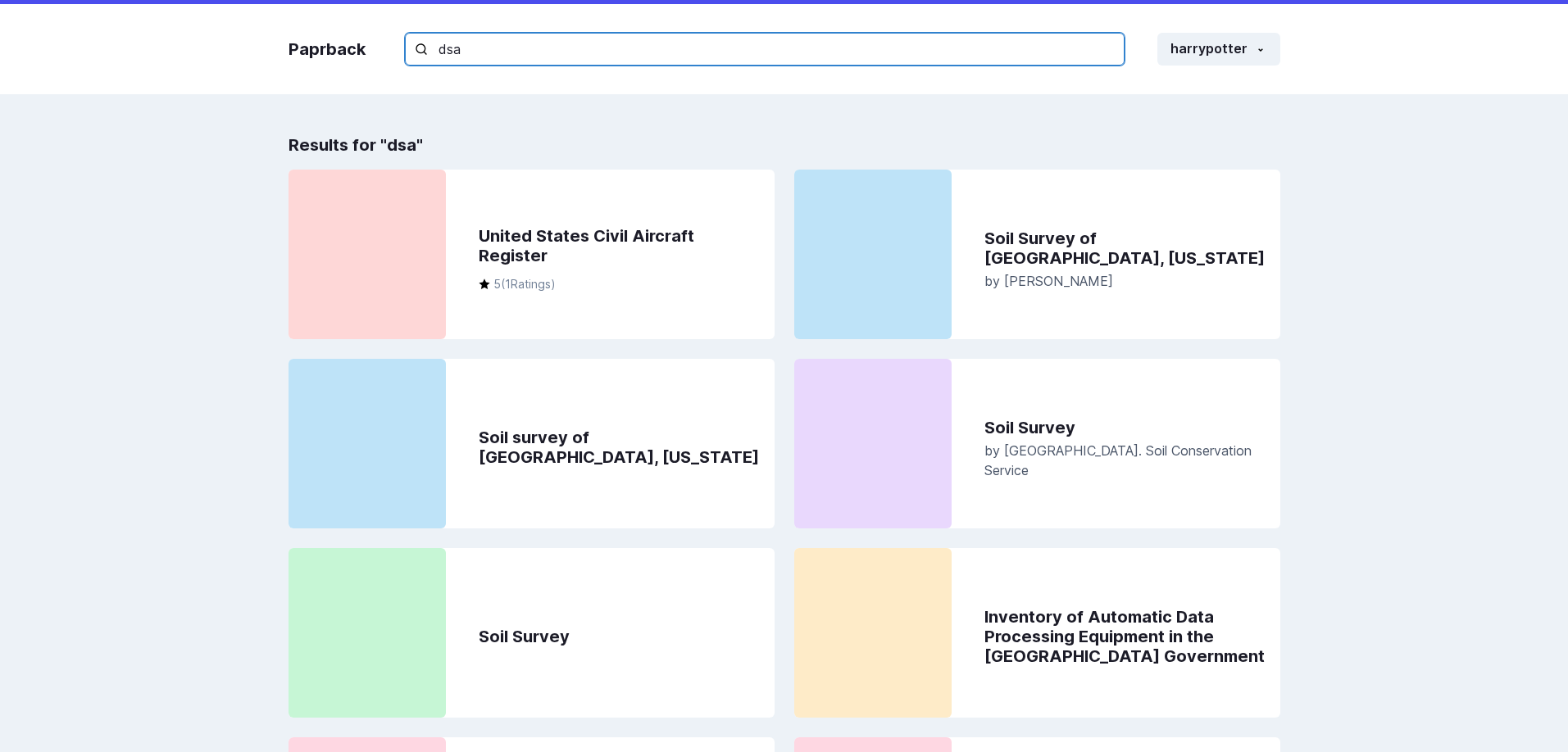
click at [674, 56] on input "dsa" at bounding box center [765, 49] width 720 height 33
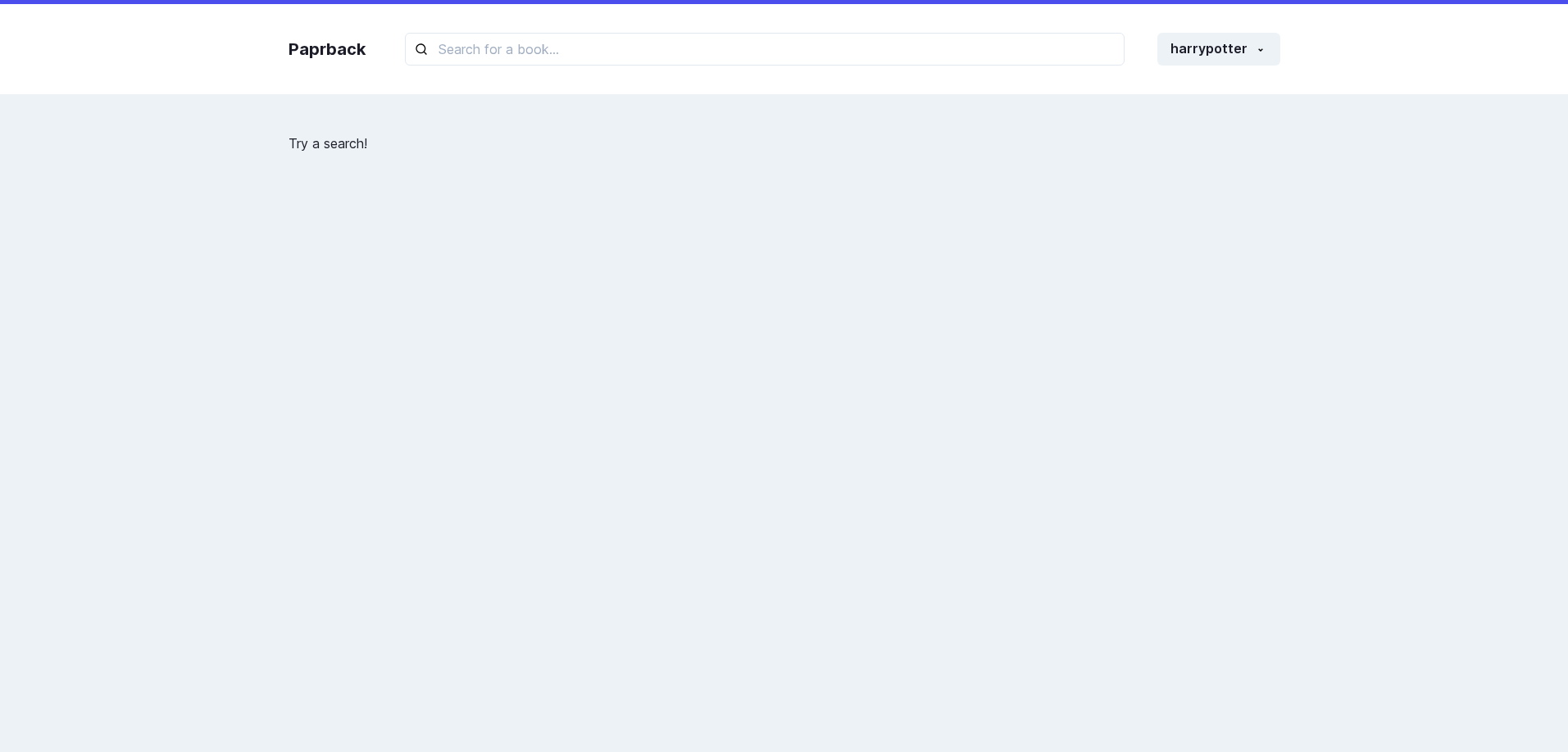
click at [564, 120] on div "Paprback harrypotter Home Profile Settings Log out Try a search! Paprback Built…" at bounding box center [784, 513] width 1568 height 1026
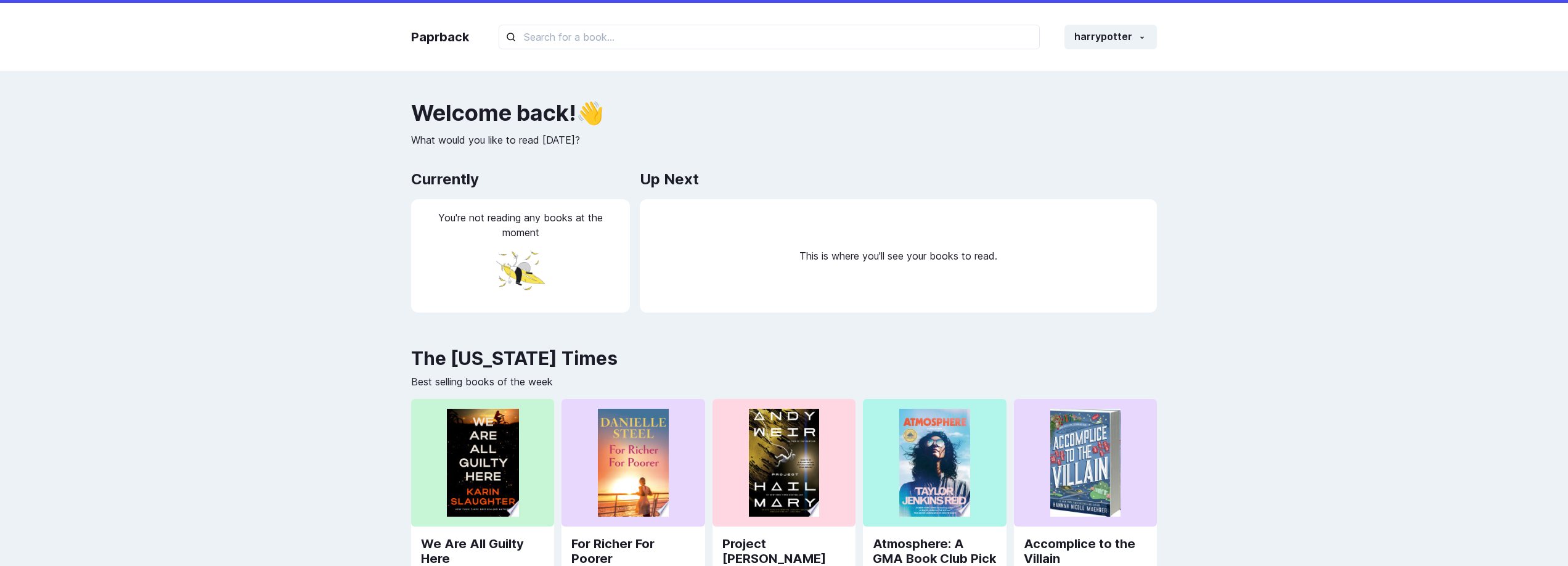
click at [1091, 54] on div "Paprback harrypotter Home Profile Settings Log out" at bounding box center [784, 37] width 771 height 68
click at [1105, 41] on button "harrypotter" at bounding box center [1111, 37] width 92 height 25
click at [1069, 151] on link "Log out" at bounding box center [1088, 149] width 137 height 23
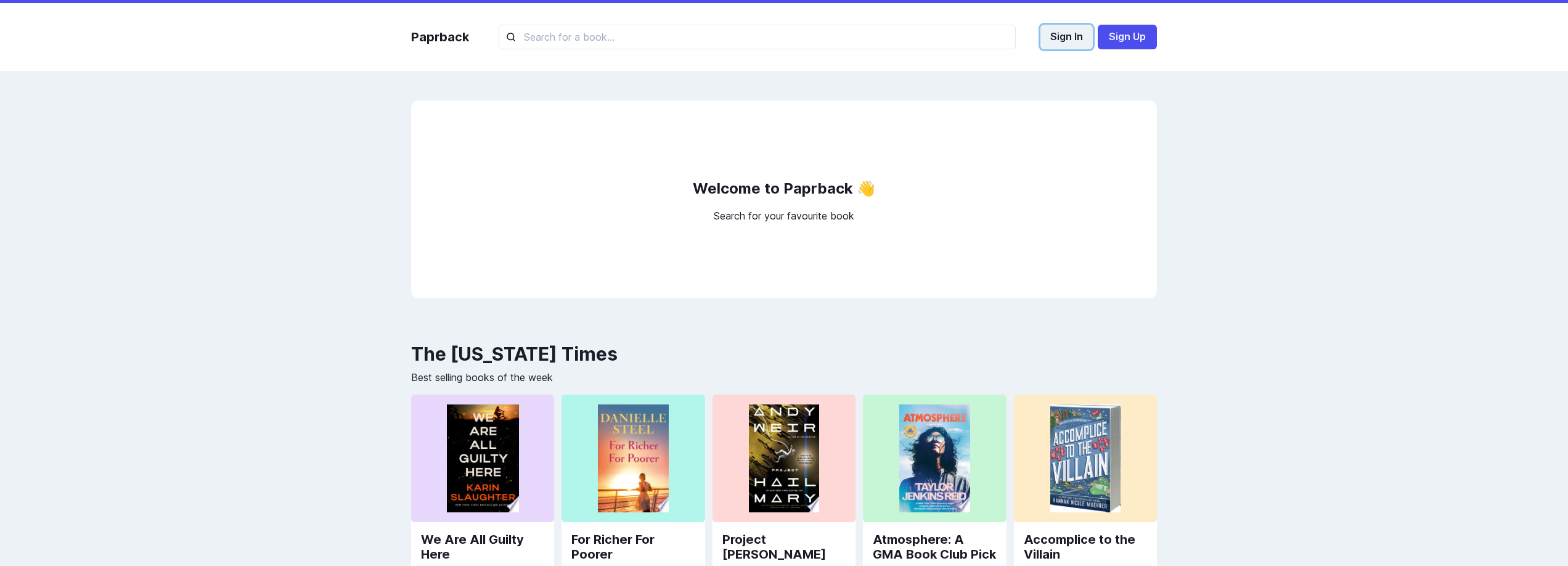
click at [1075, 45] on button "Sign In" at bounding box center [1066, 37] width 52 height 25
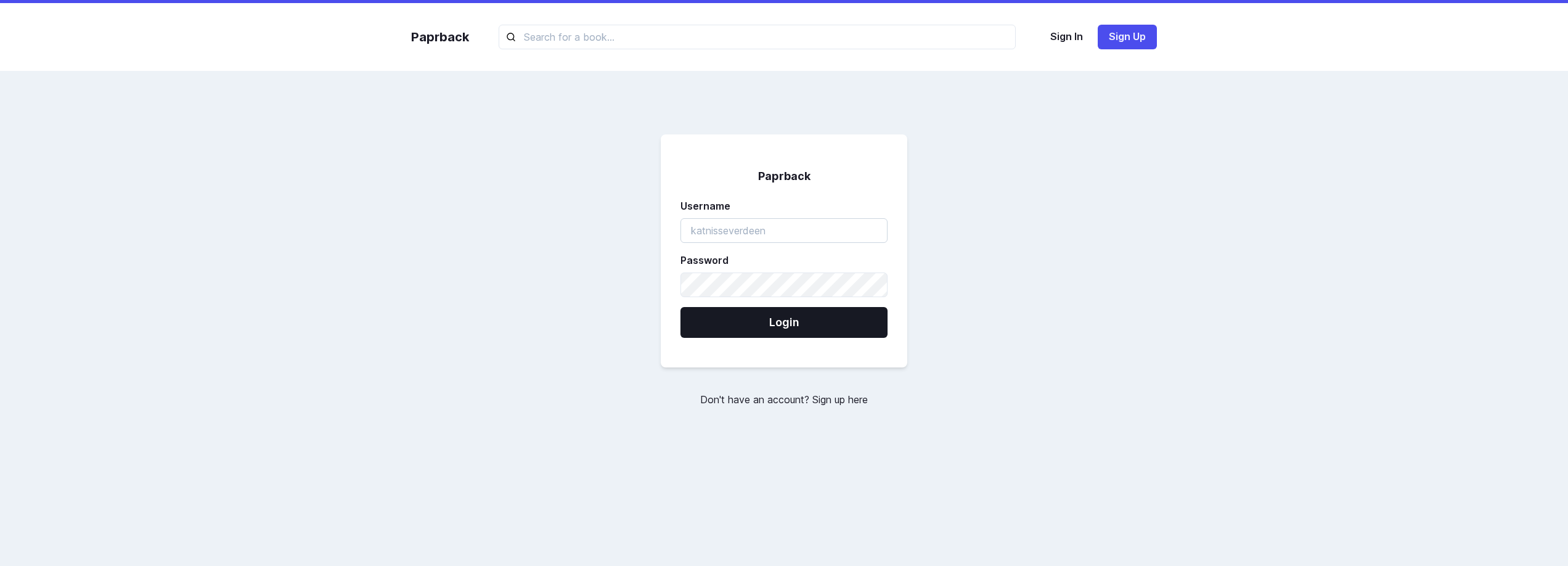
click at [741, 231] on input "username" at bounding box center [784, 231] width 207 height 25
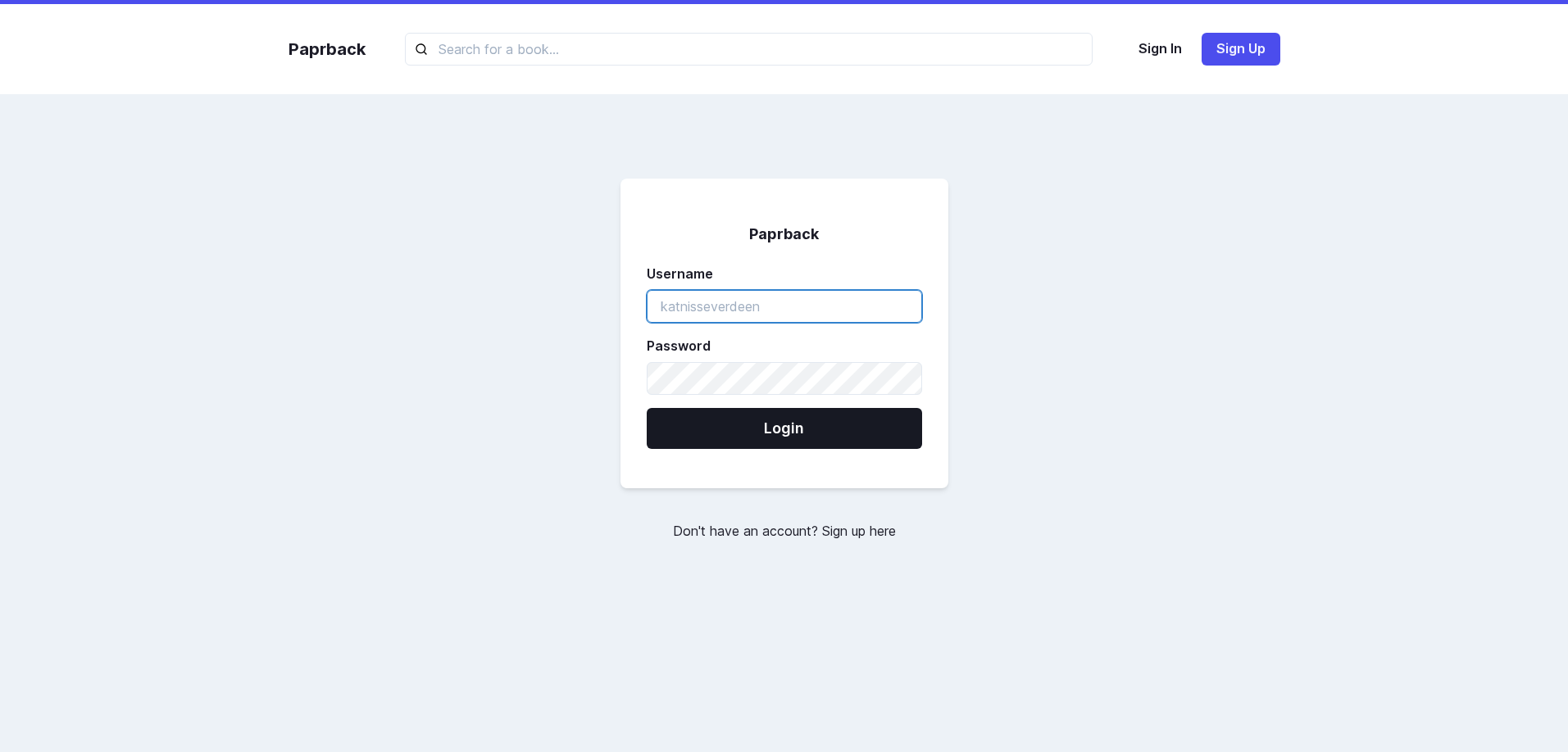
click at [832, 319] on input "username" at bounding box center [785, 306] width 275 height 33
type input "ي"
type input "harrypotter"
click at [795, 395] on form "Paprback Username harrypotter Password Login" at bounding box center [784, 333] width 328 height 310
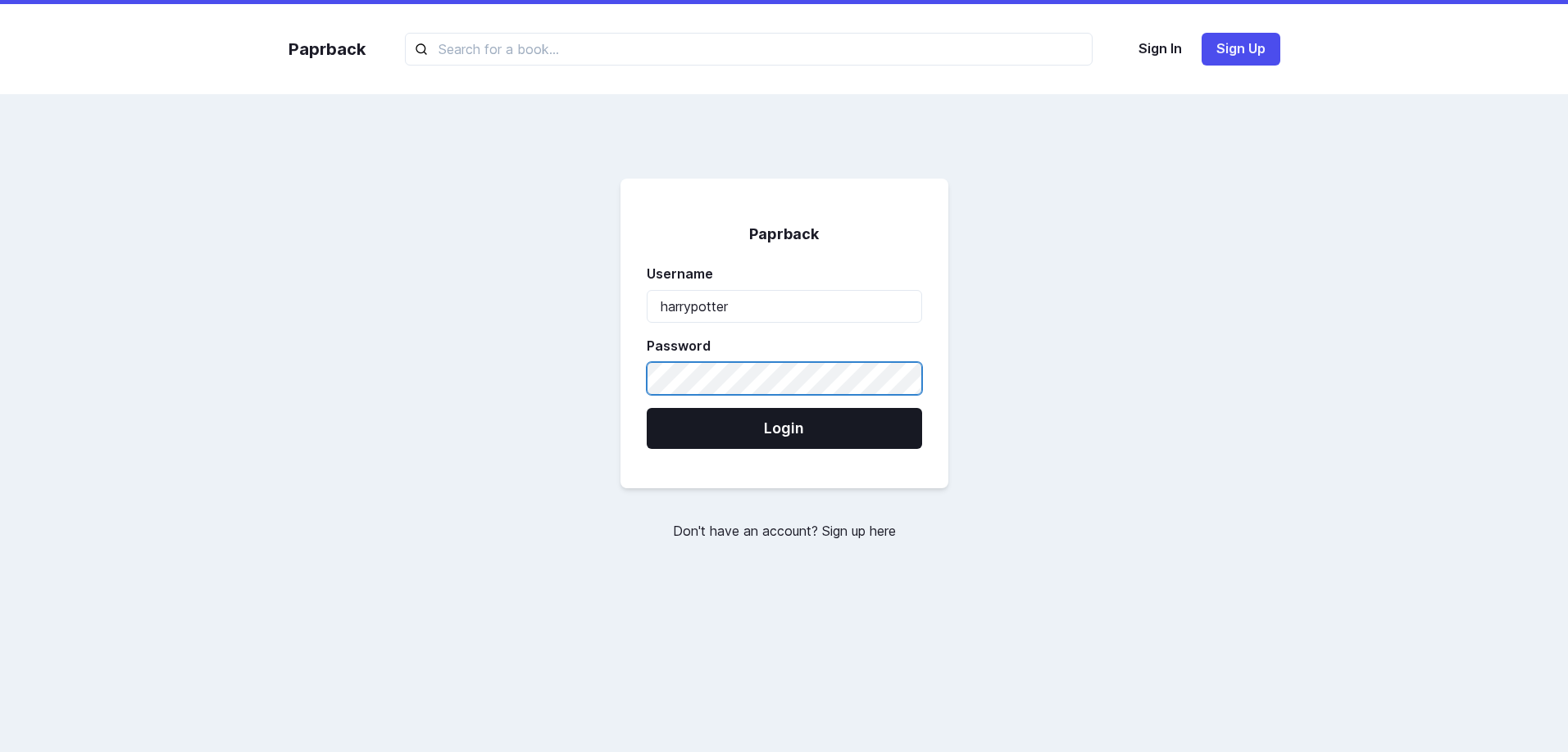
click at [647, 408] on button "Login" at bounding box center [785, 428] width 275 height 41
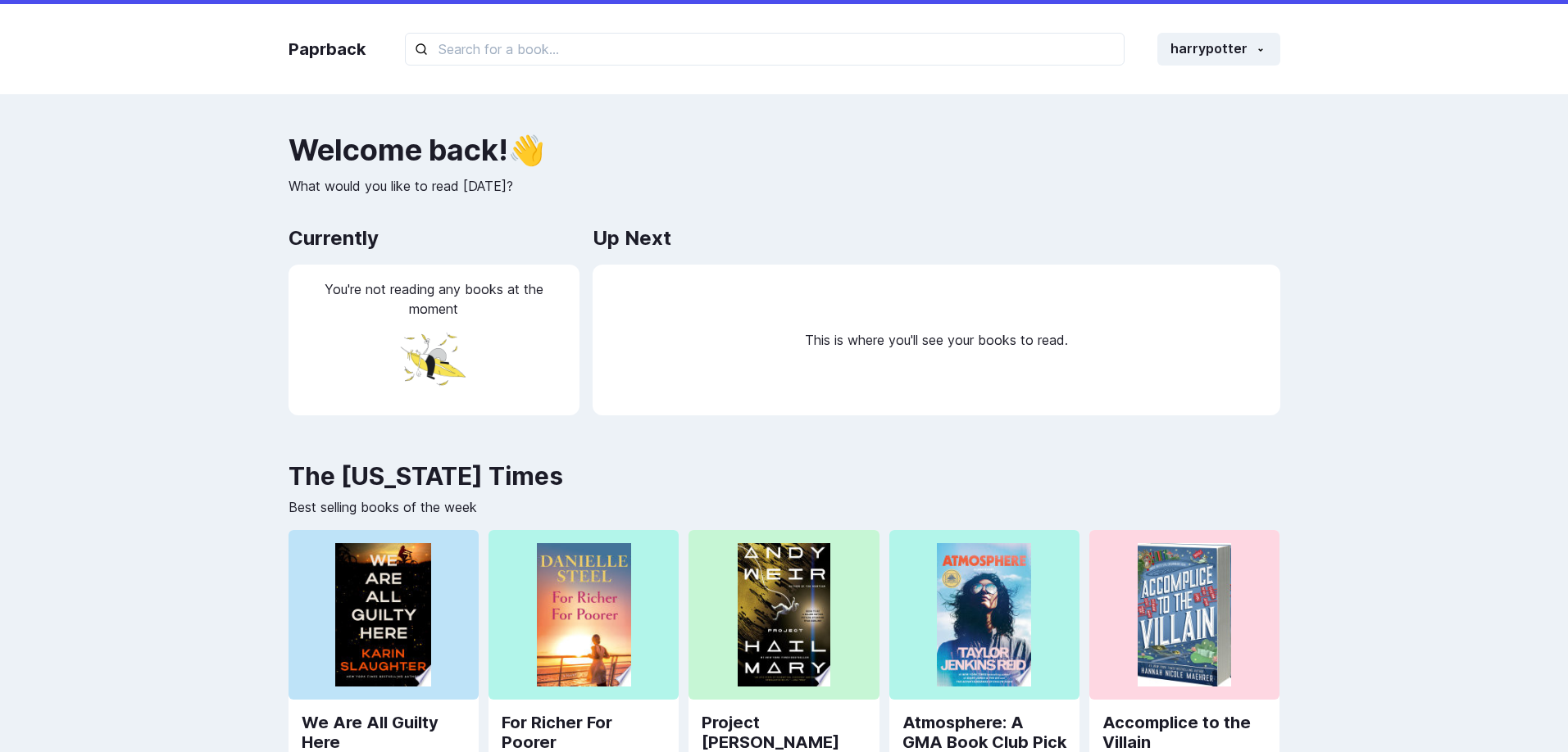
click at [1176, 173] on div "Welcome back ! 👋 What would you like to read today?" at bounding box center [784, 164] width 991 height 63
click at [1249, 60] on button "harrypotter" at bounding box center [1218, 49] width 123 height 33
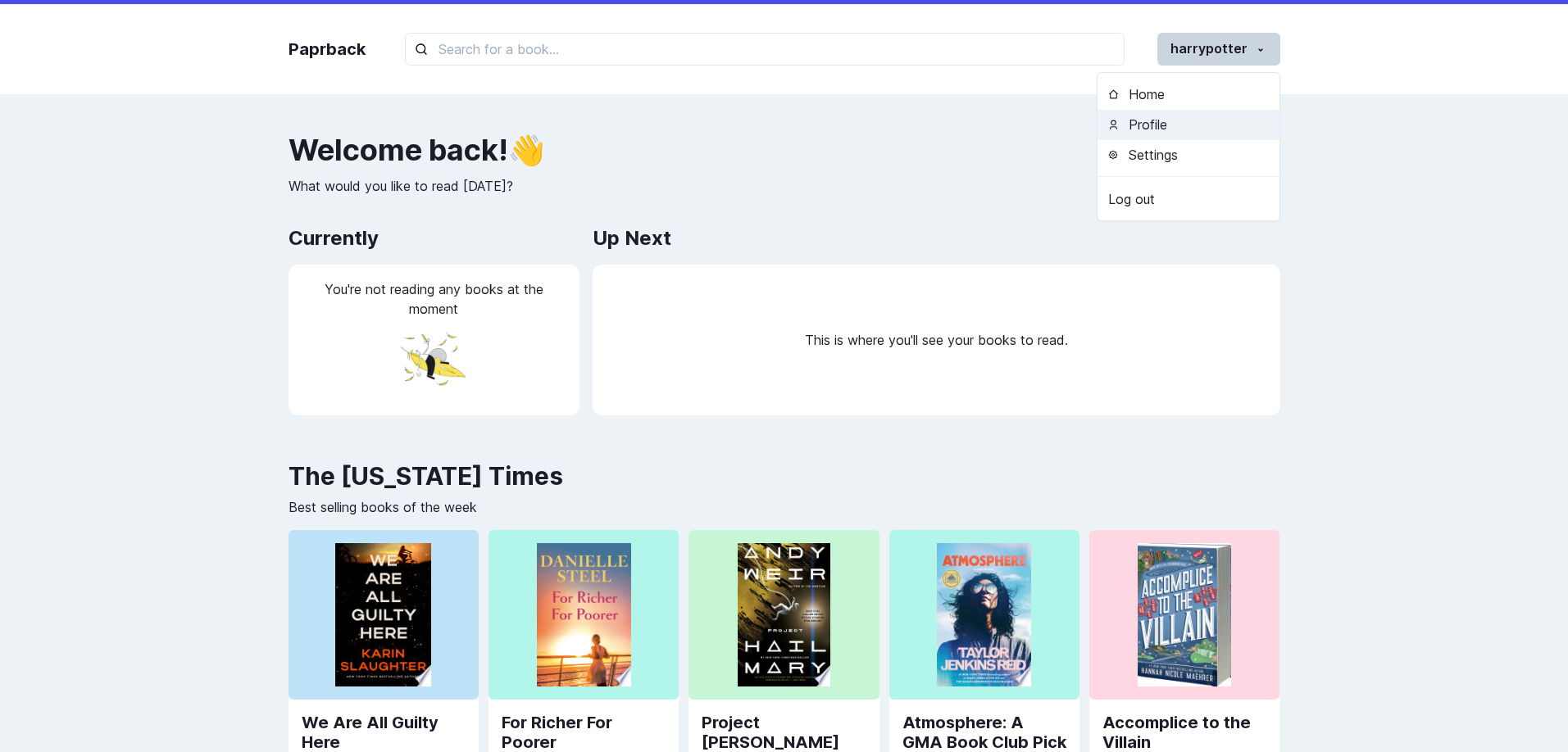
click at [1216, 122] on button "Profile" at bounding box center [1188, 124] width 182 height 30
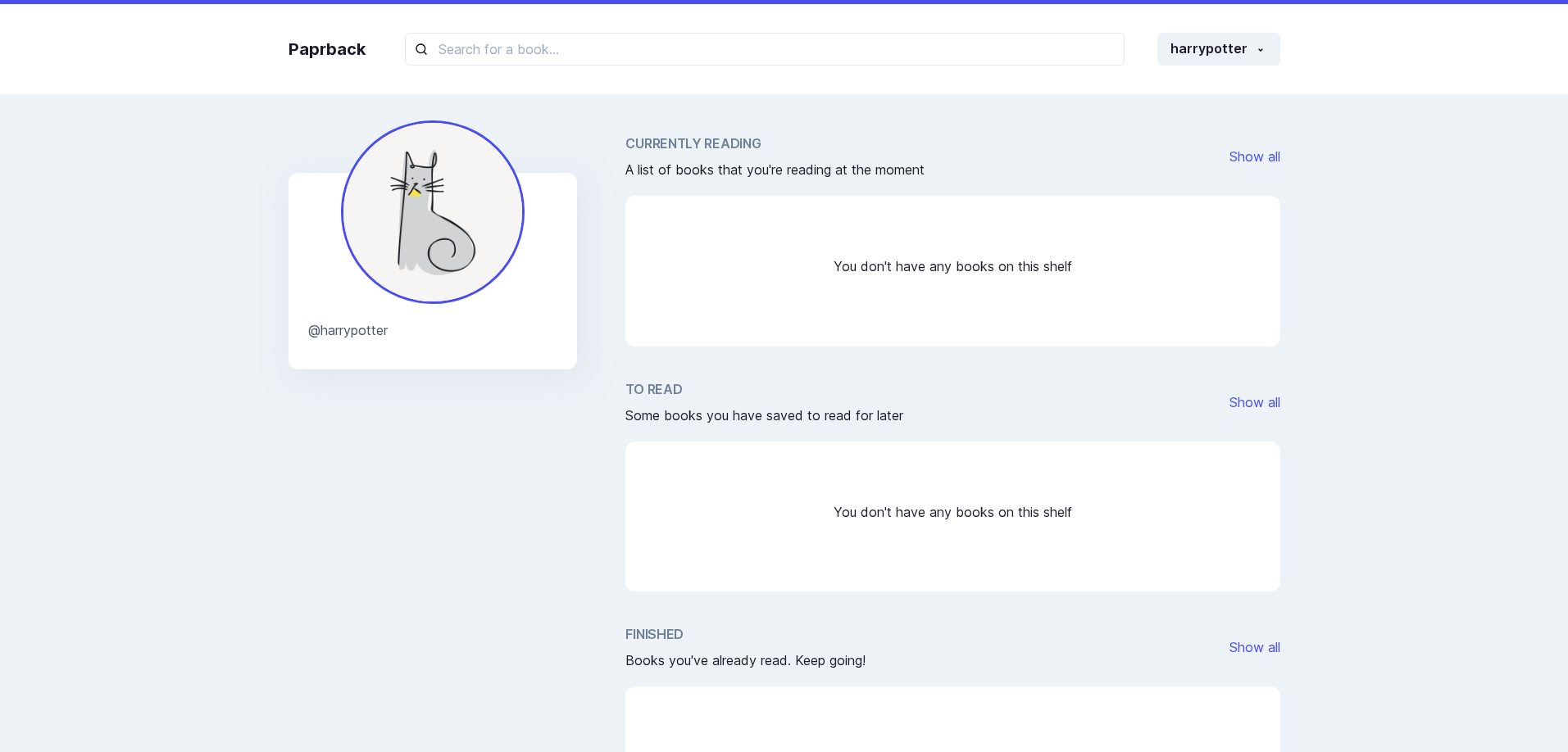
click at [1078, 162] on div "Currently Reading A list of books that you're reading at the moment Show all" at bounding box center [952, 156] width 654 height 46
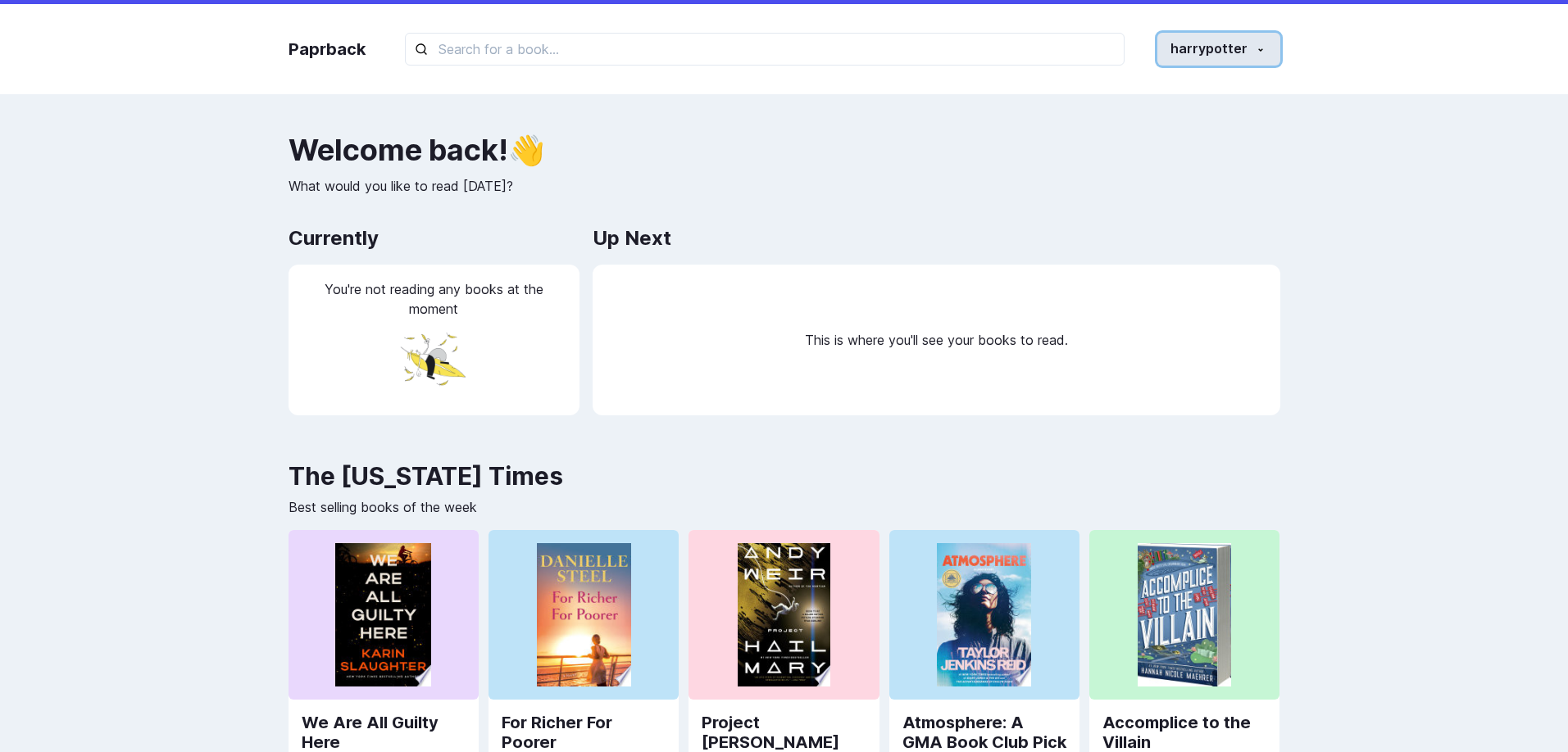
click at [1209, 50] on button "harrypotter" at bounding box center [1218, 49] width 123 height 33
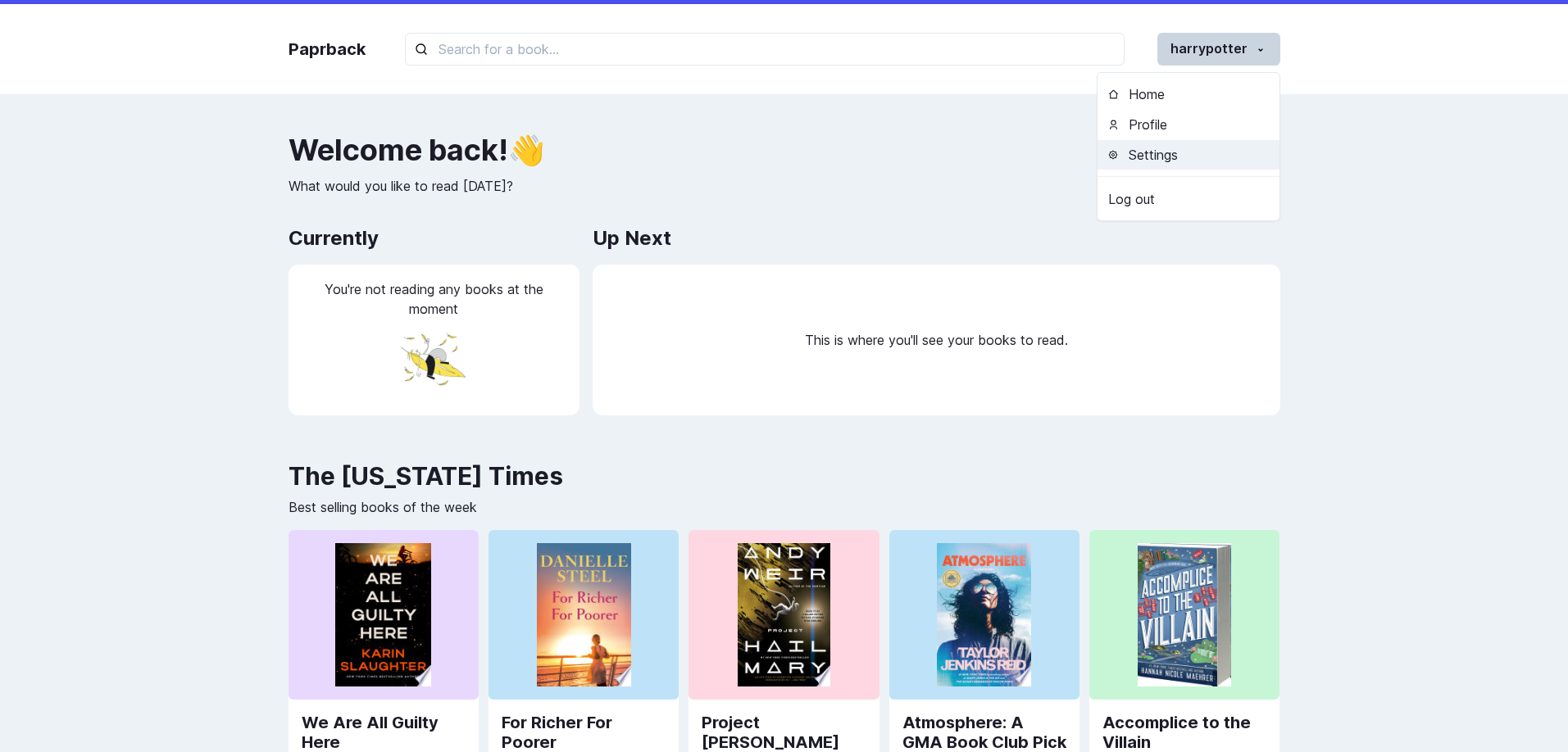
click at [1162, 165] on button "Settings" at bounding box center [1188, 155] width 182 height 30
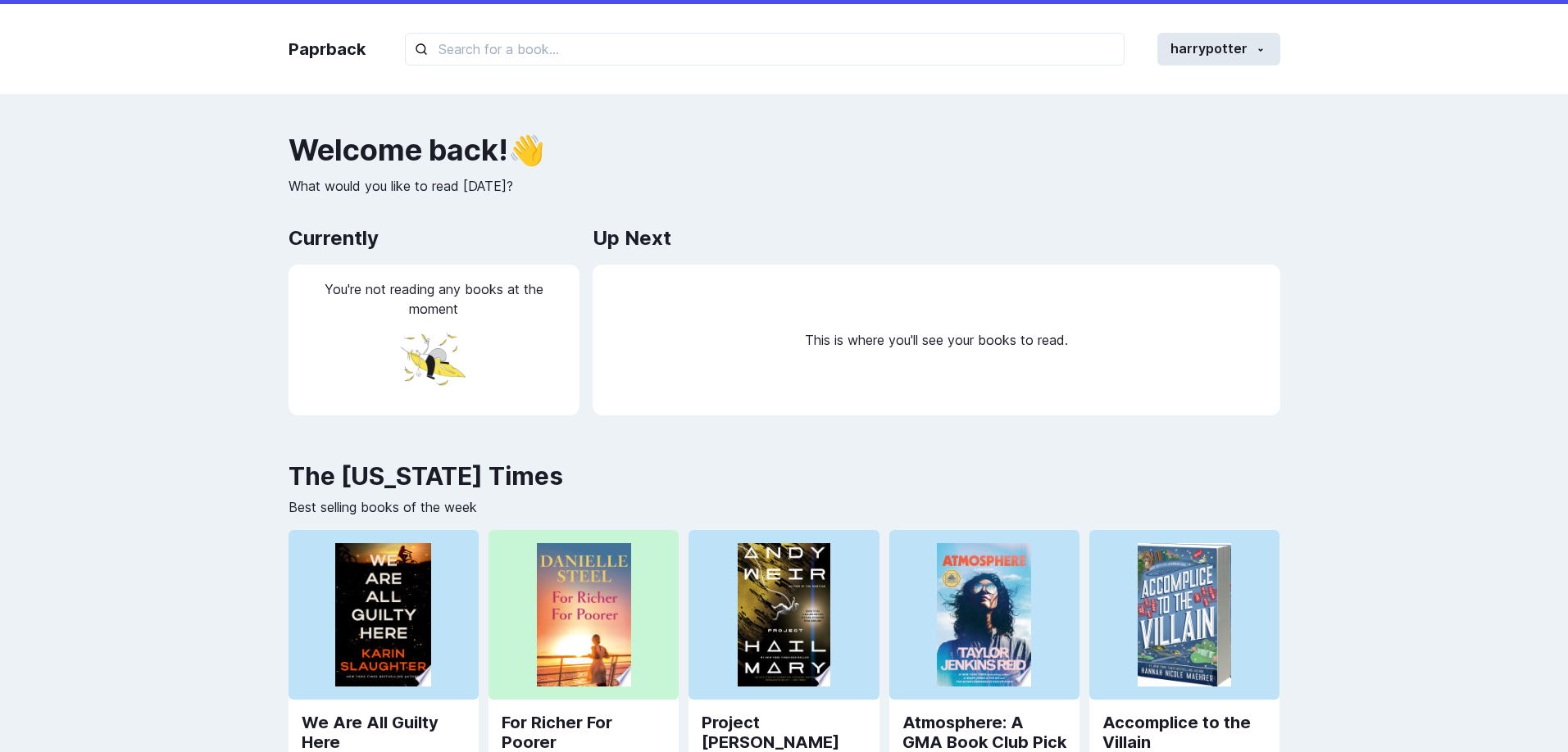
drag, startPoint x: 1260, startPoint y: 15, endPoint x: 1248, endPoint y: 33, distance: 21.6
click at [1260, 15] on div "Paprback harrypotter Home Profile Settings Log out" at bounding box center [784, 49] width 1025 height 90
click at [1248, 33] on button "harrypotter" at bounding box center [1218, 49] width 123 height 33
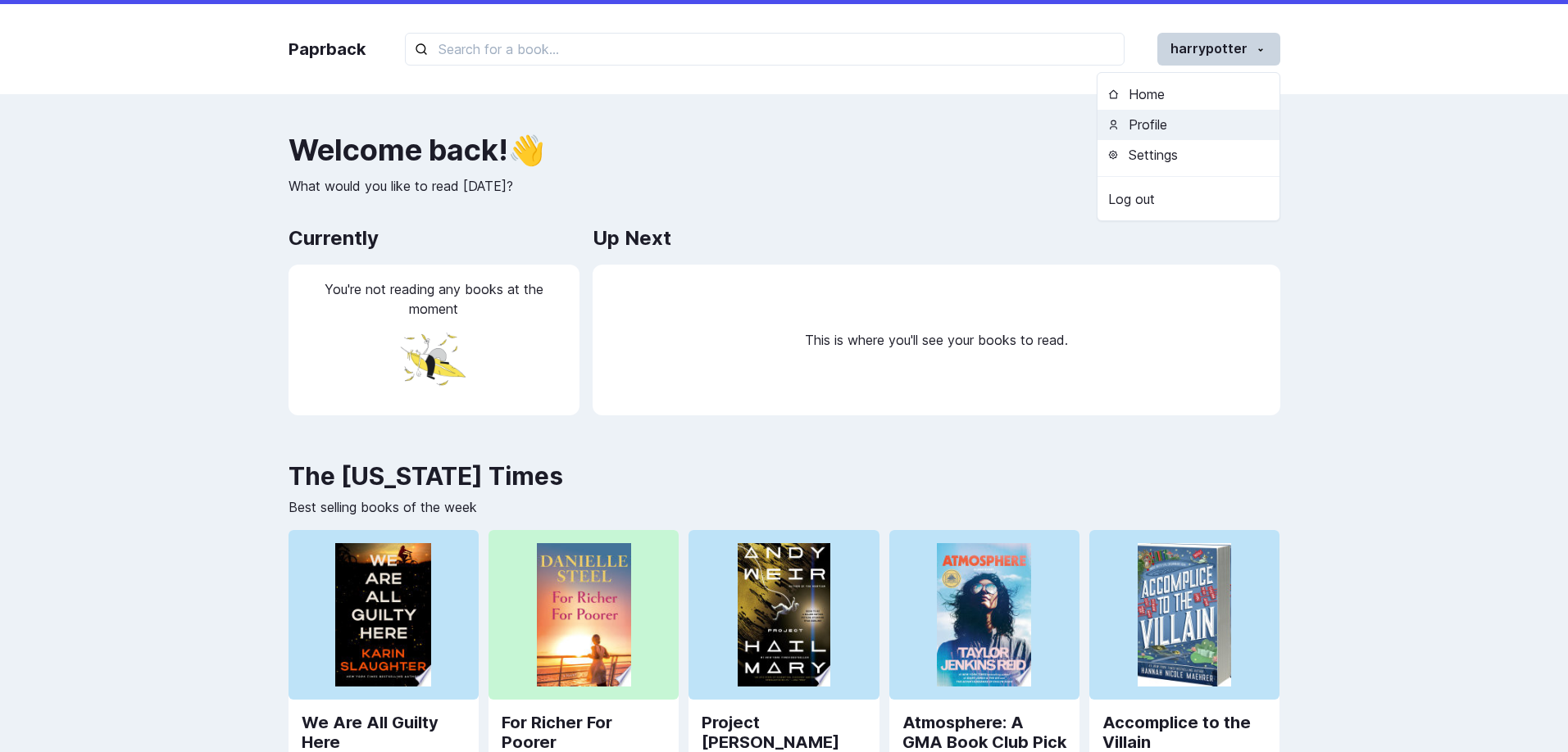
click at [1208, 120] on button "Profile" at bounding box center [1188, 124] width 182 height 30
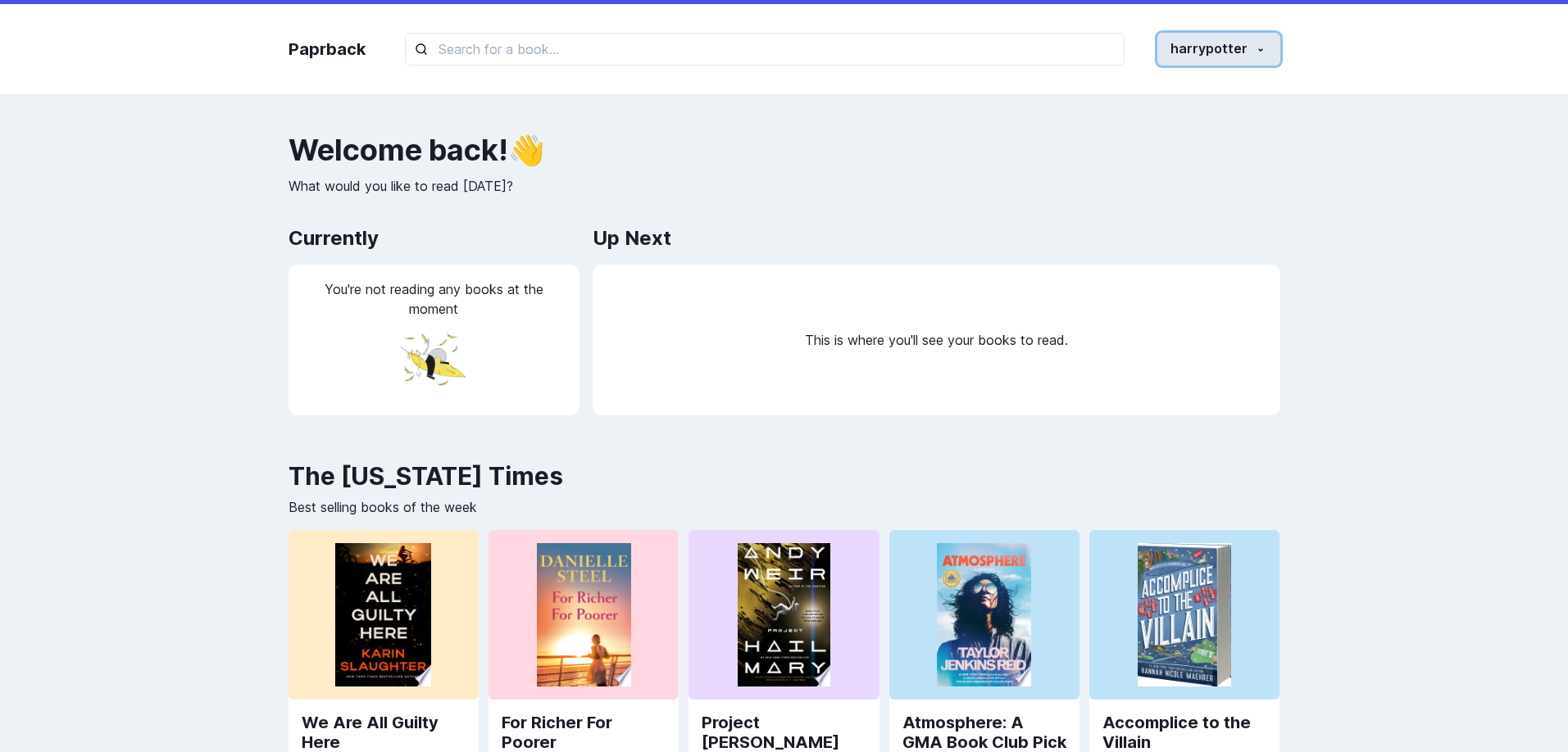
click at [1228, 58] on button "harrypotter" at bounding box center [1218, 49] width 123 height 33
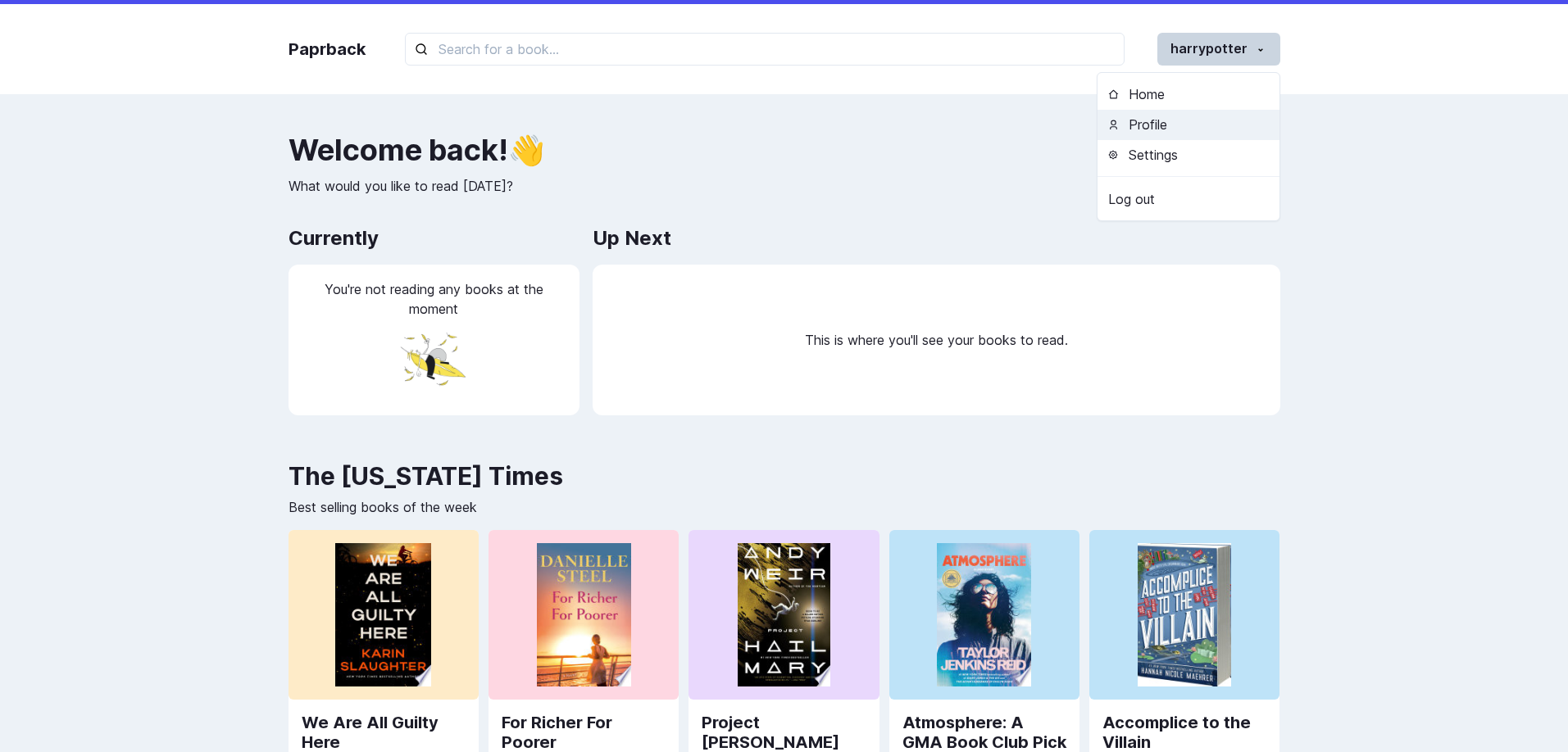
click at [1226, 123] on button "Profile" at bounding box center [1188, 124] width 182 height 30
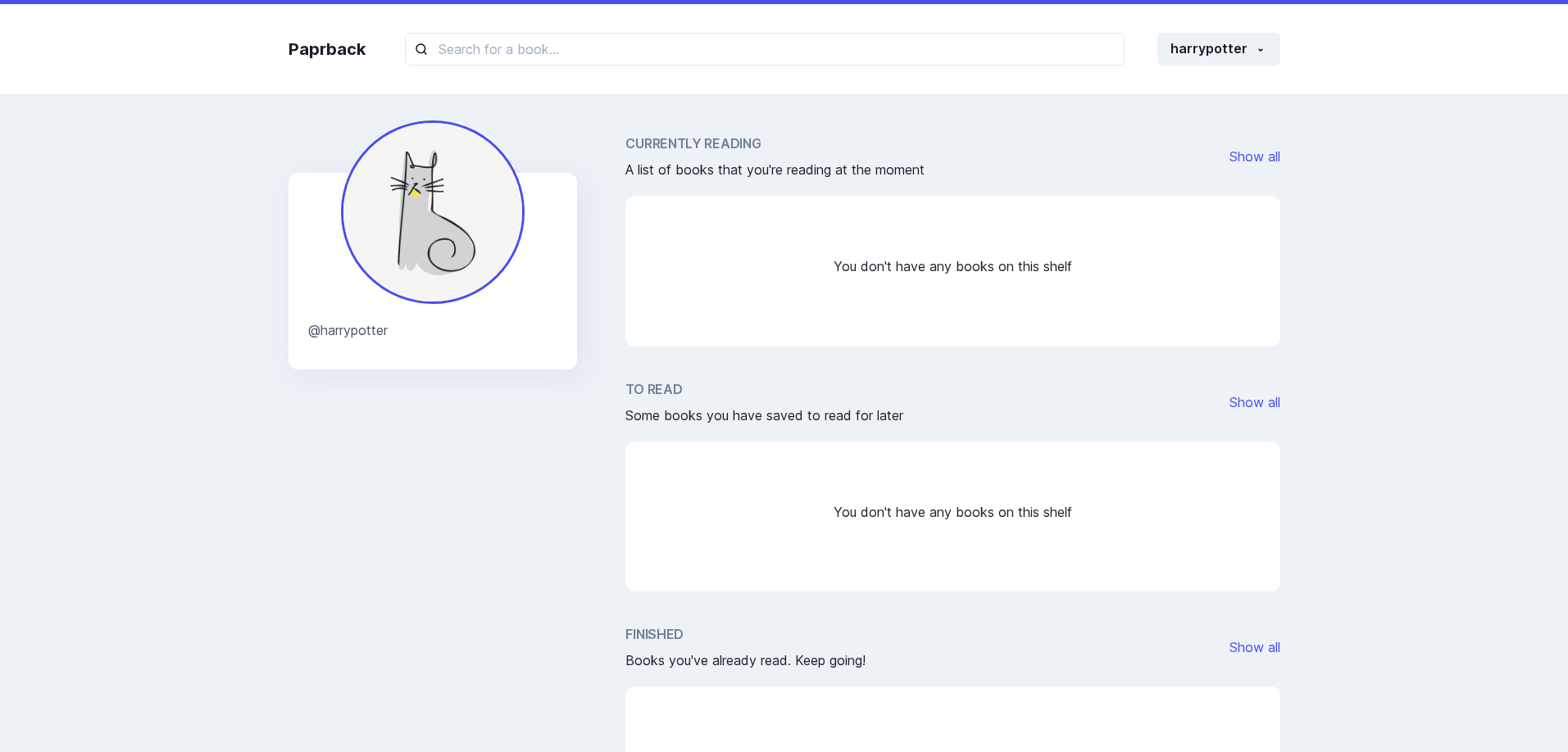
click at [992, 154] on div "Currently Reading A list of books that you're reading at the moment Show all" at bounding box center [952, 156] width 654 height 46
click at [426, 238] on img at bounding box center [433, 212] width 184 height 184
click at [163, 364] on div "Paprback harrypotter Home Profile Settings Log out @ harrypotter Currently Read…" at bounding box center [784, 513] width 1568 height 1026
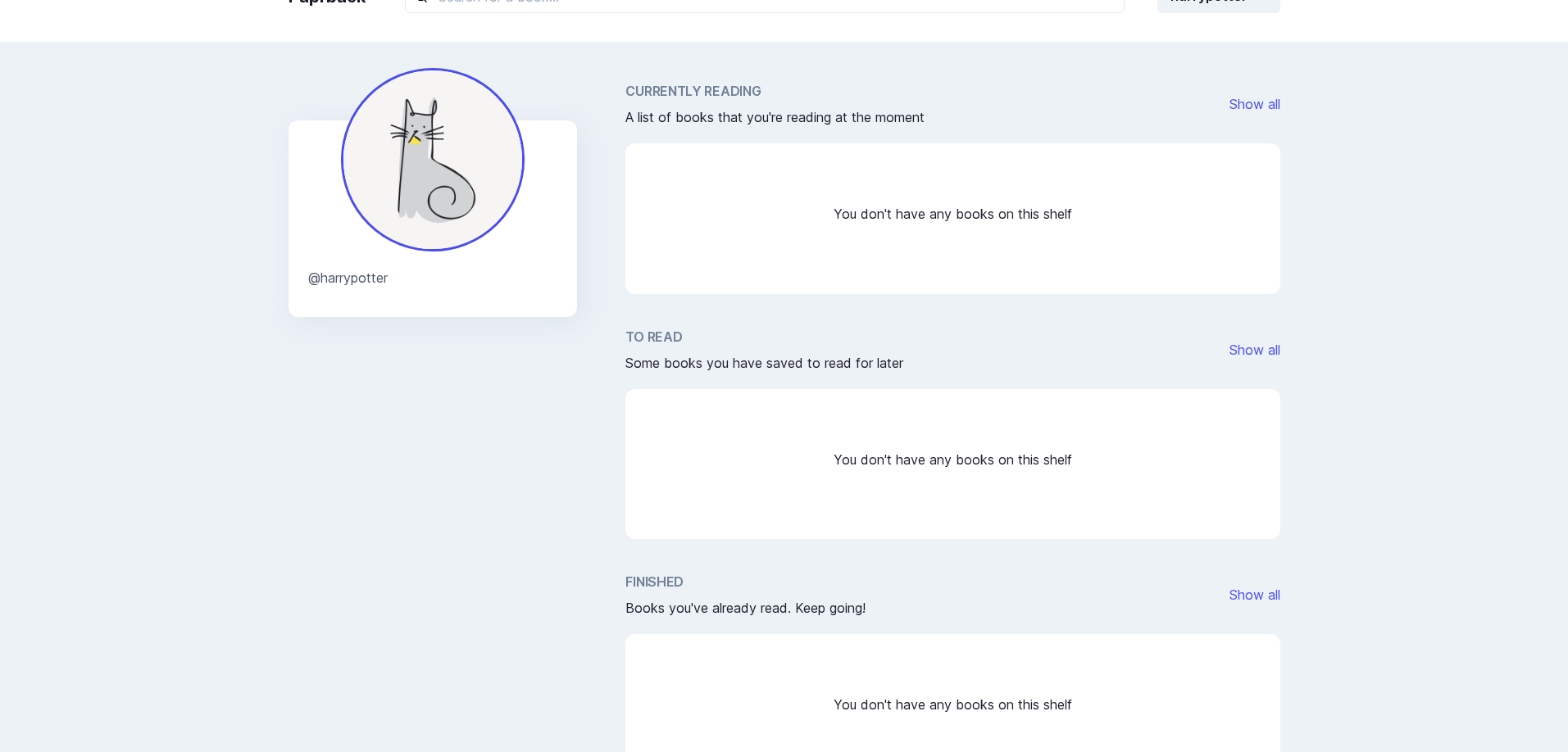
click at [1426, 182] on div "Paprback harrypotter Home Profile Settings Log out @ harrypotter Currently Read…" at bounding box center [784, 461] width 1568 height 1026
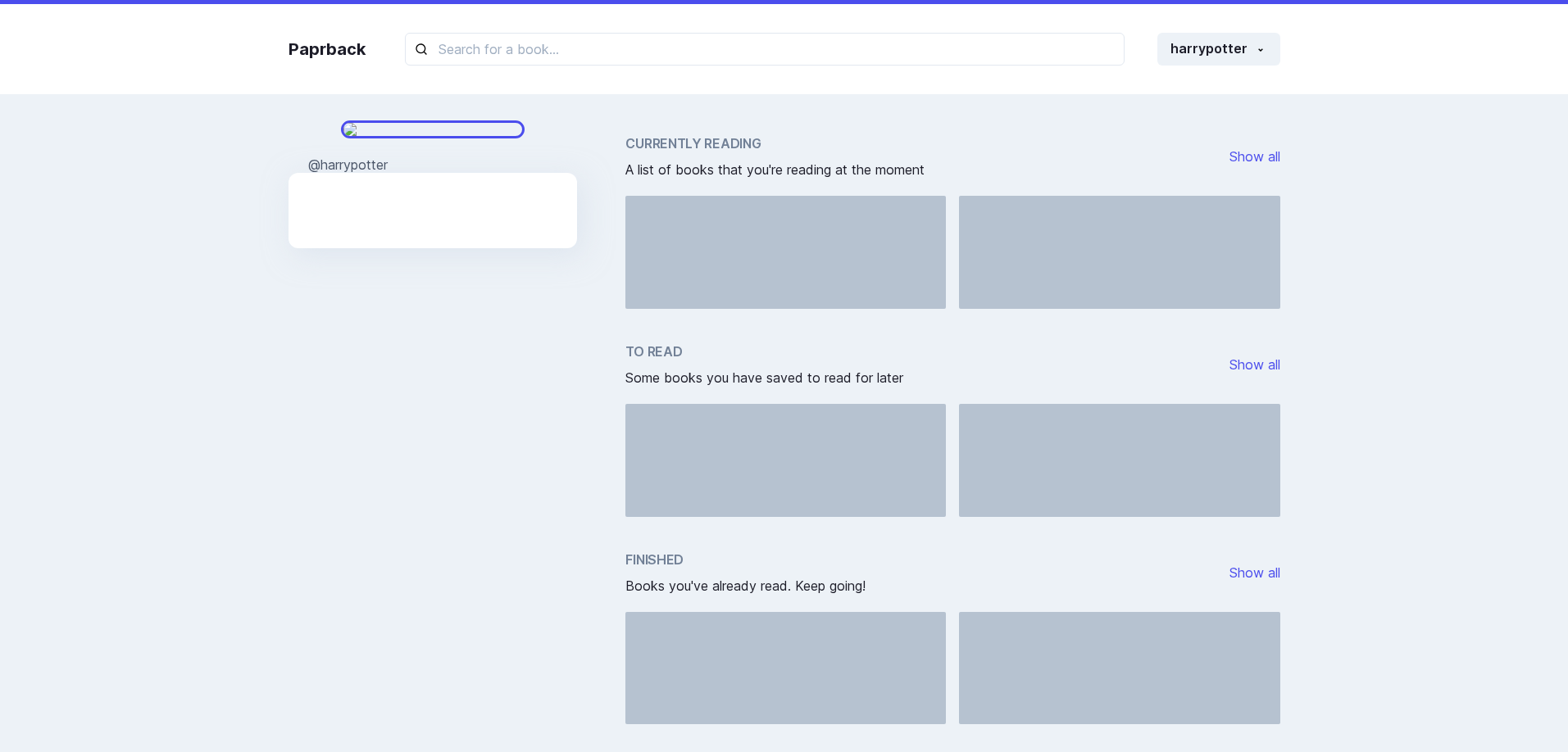
scroll to position [50, 0]
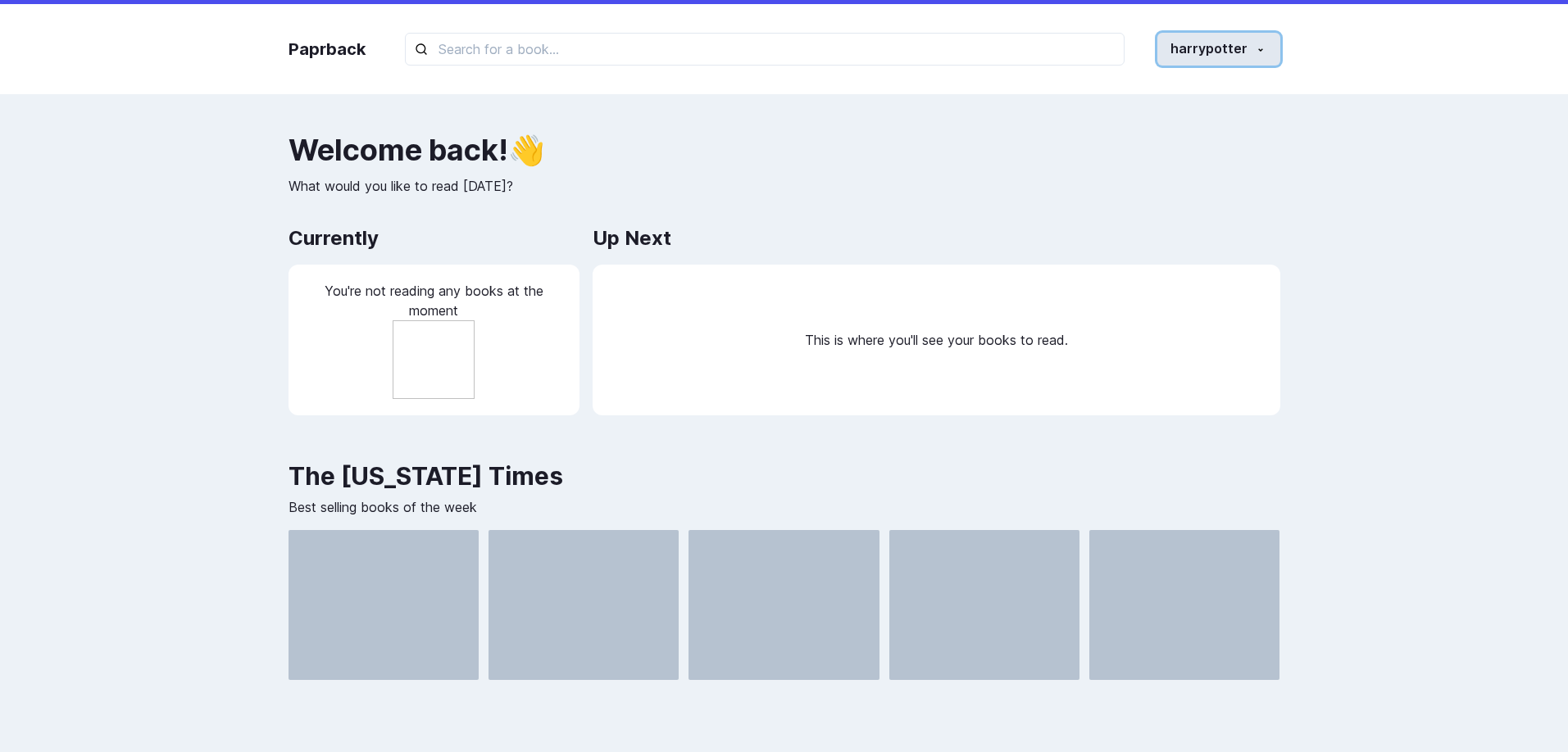
click at [1206, 52] on button "harrypotter" at bounding box center [1218, 49] width 123 height 33
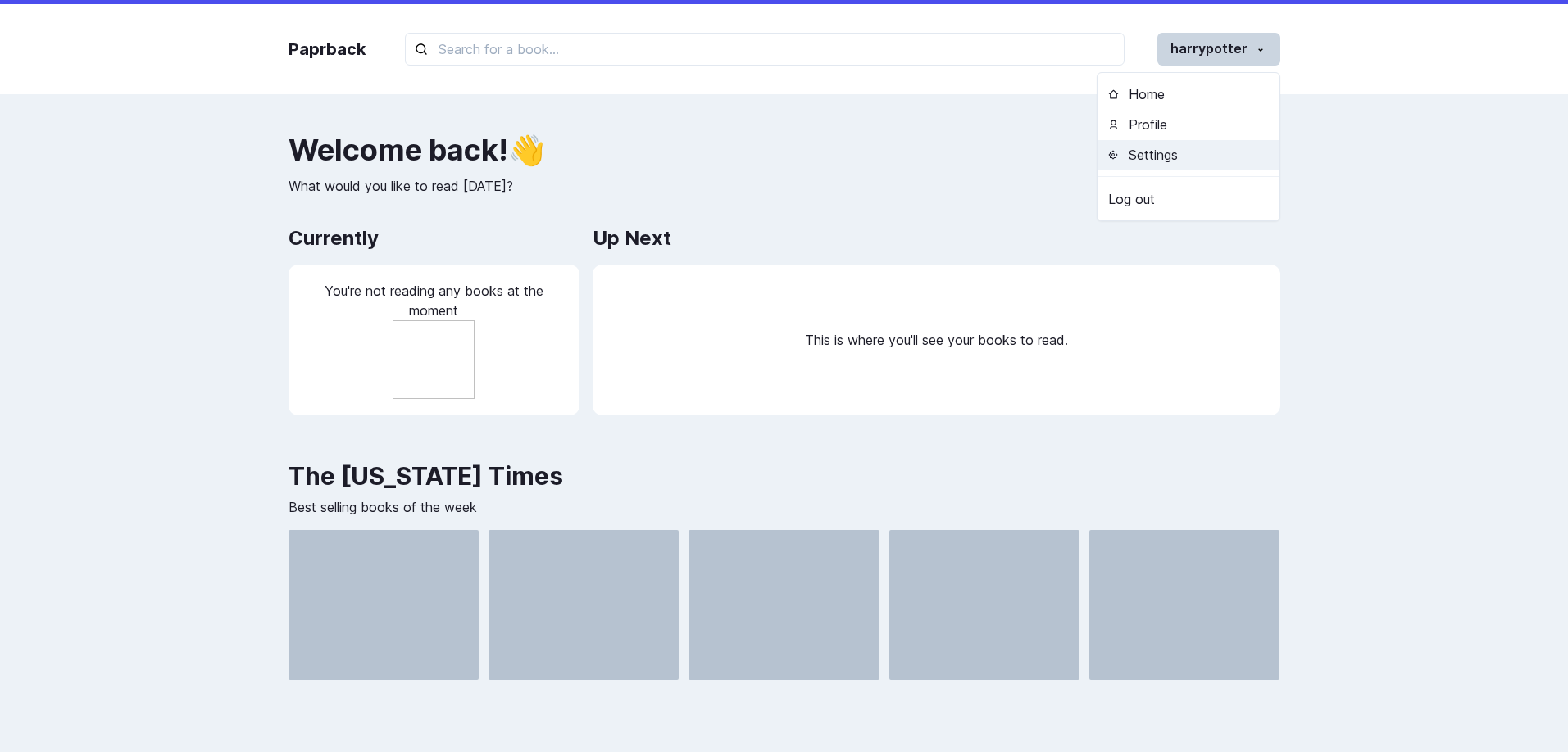
click at [1177, 158] on button "Settings" at bounding box center [1188, 155] width 182 height 30
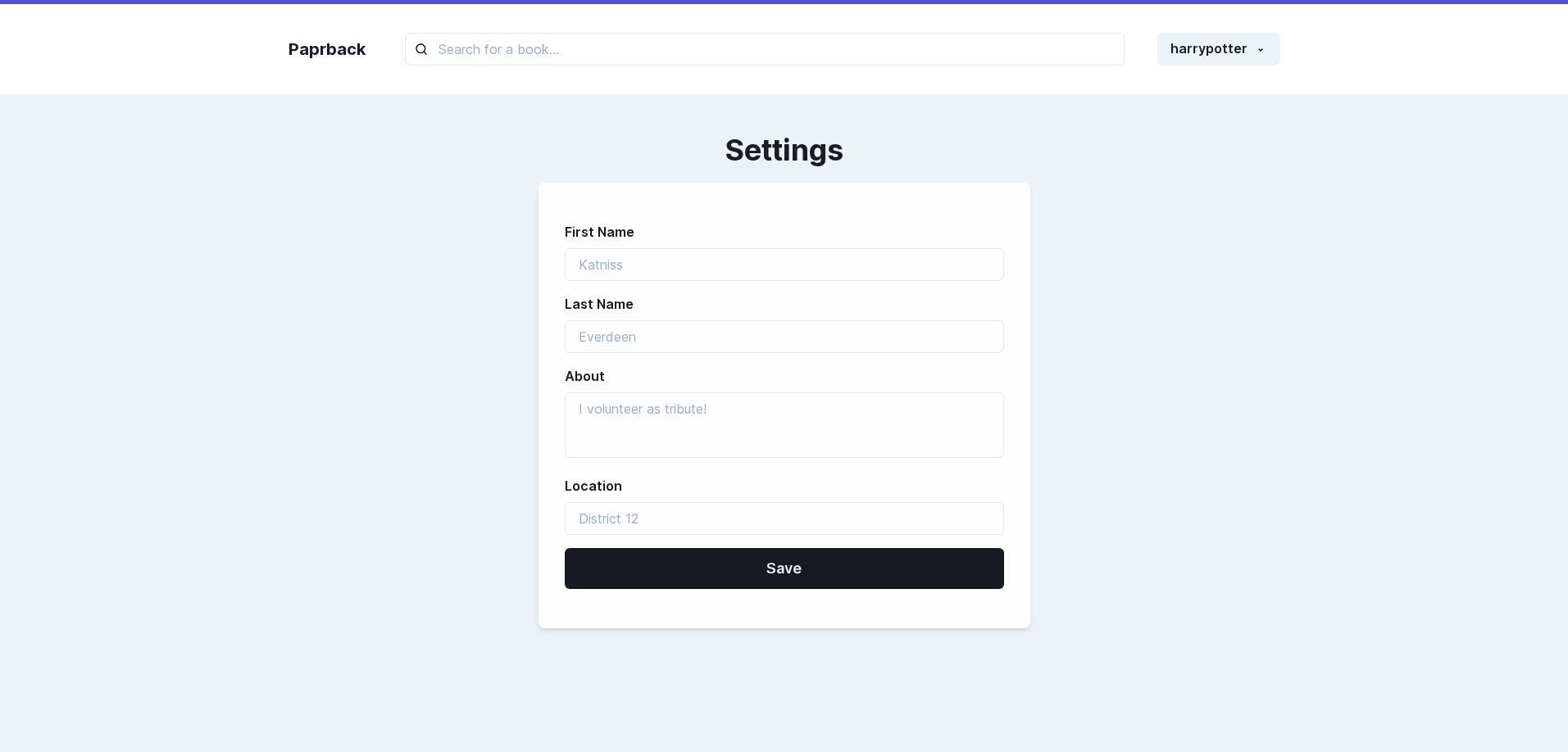
click at [553, 115] on div "Paprback harrypotter Home Profile Settings Log out Settings First Name Last Nam…" at bounding box center [784, 513] width 1568 height 1026
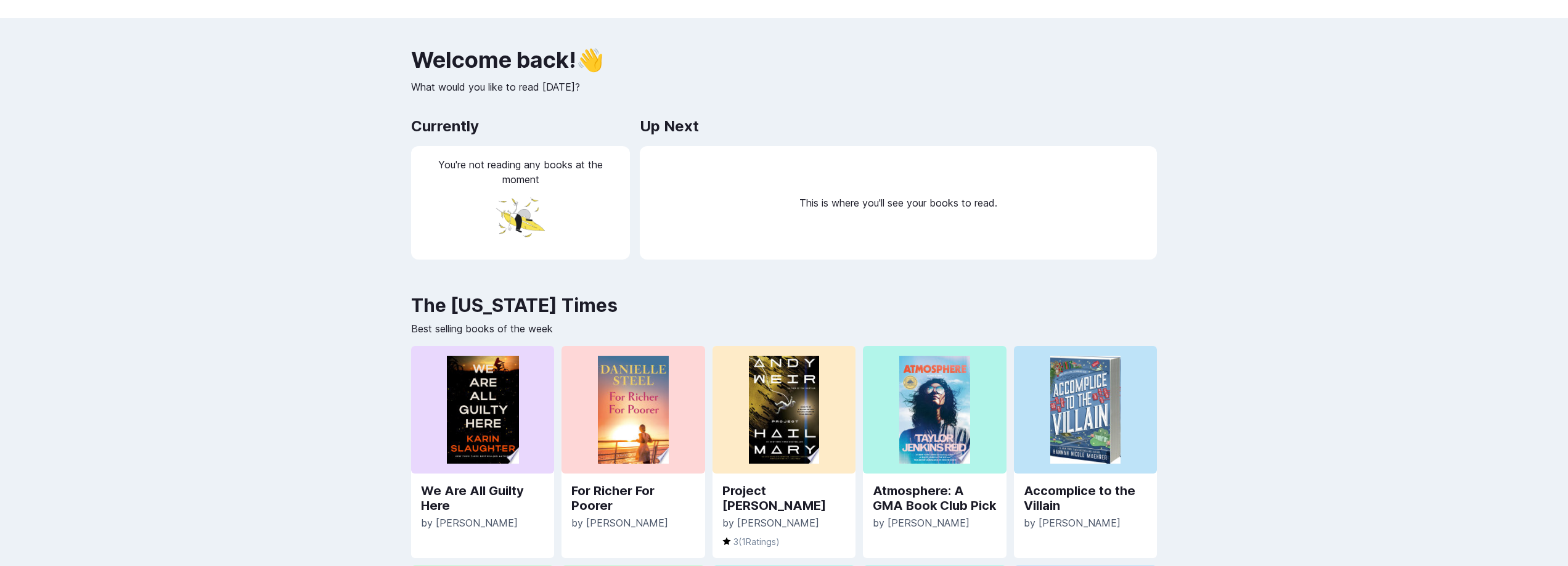
scroll to position [25, 0]
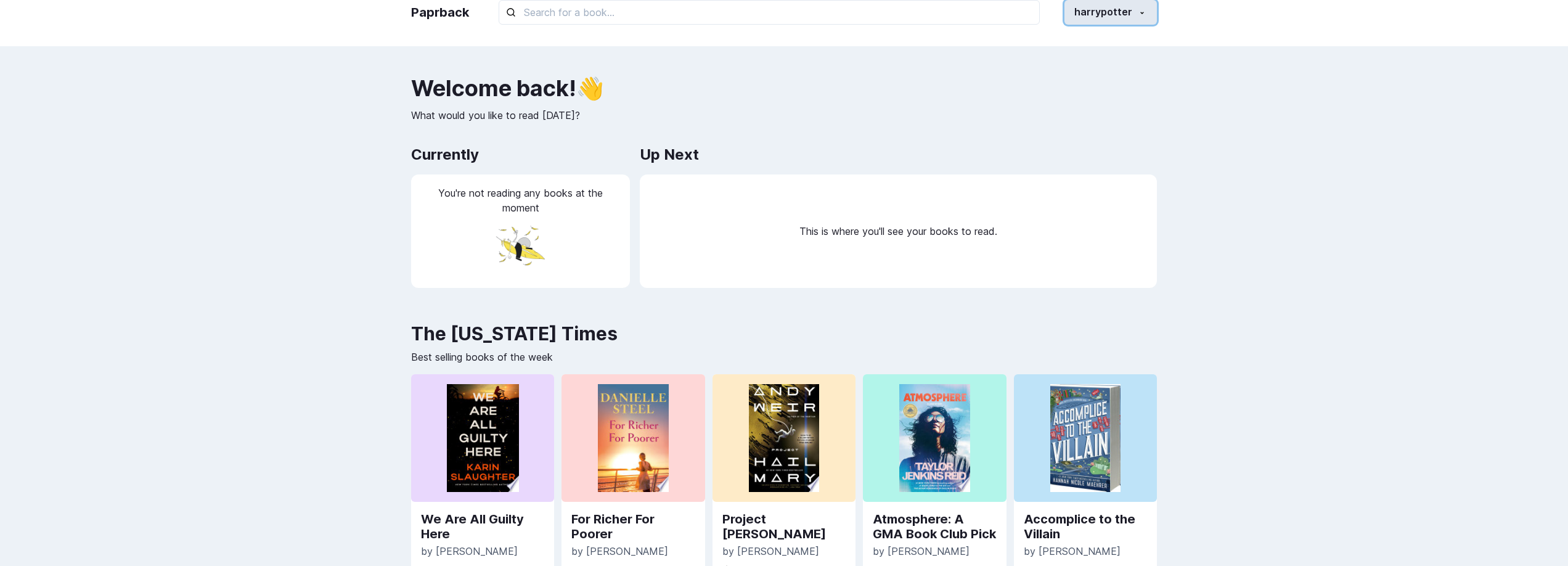
click at [1099, 21] on button "harrypotter" at bounding box center [1111, 12] width 92 height 25
click at [1086, 86] on button "Settings" at bounding box center [1088, 92] width 137 height 23
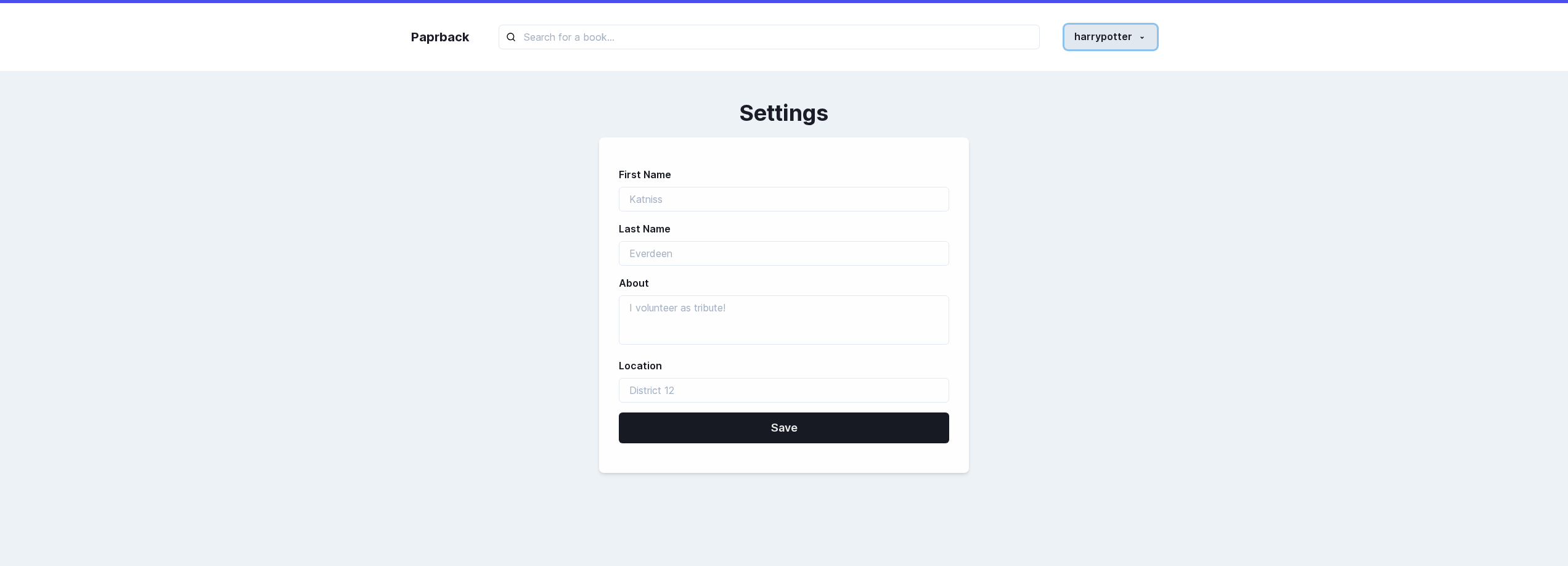
click at [1133, 39] on button "harrypotter" at bounding box center [1111, 37] width 92 height 25
click at [1089, 92] on button "Profile" at bounding box center [1088, 94] width 137 height 23
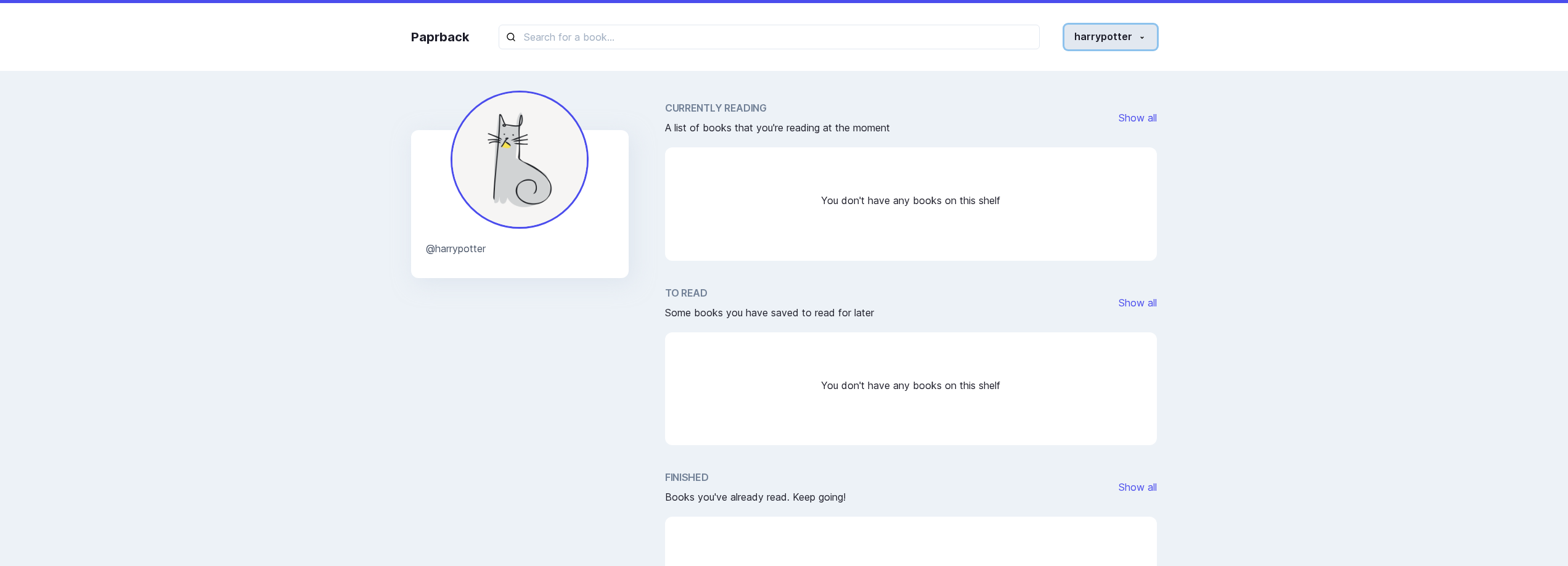
click at [1124, 34] on button "harrypotter" at bounding box center [1111, 37] width 92 height 25
click at [1071, 112] on button "Settings" at bounding box center [1088, 117] width 137 height 23
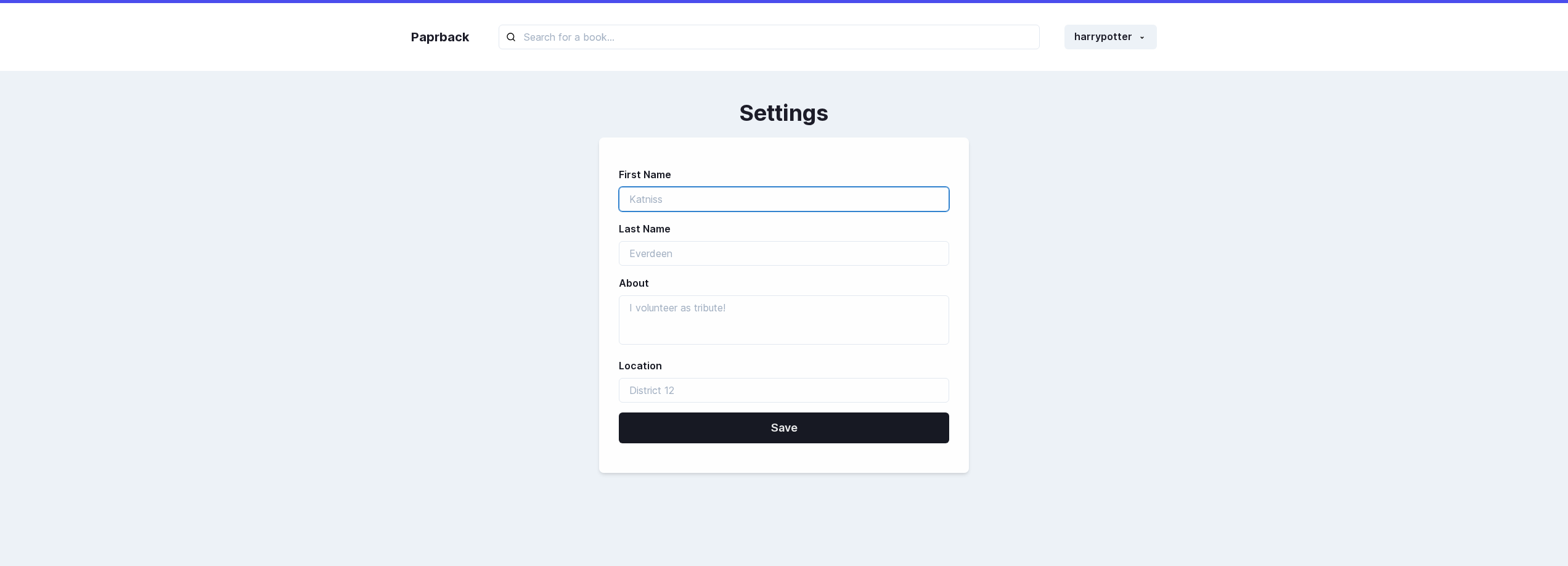
click at [777, 203] on input "first_name" at bounding box center [784, 199] width 331 height 25
type input "[PERSON_NAME]"
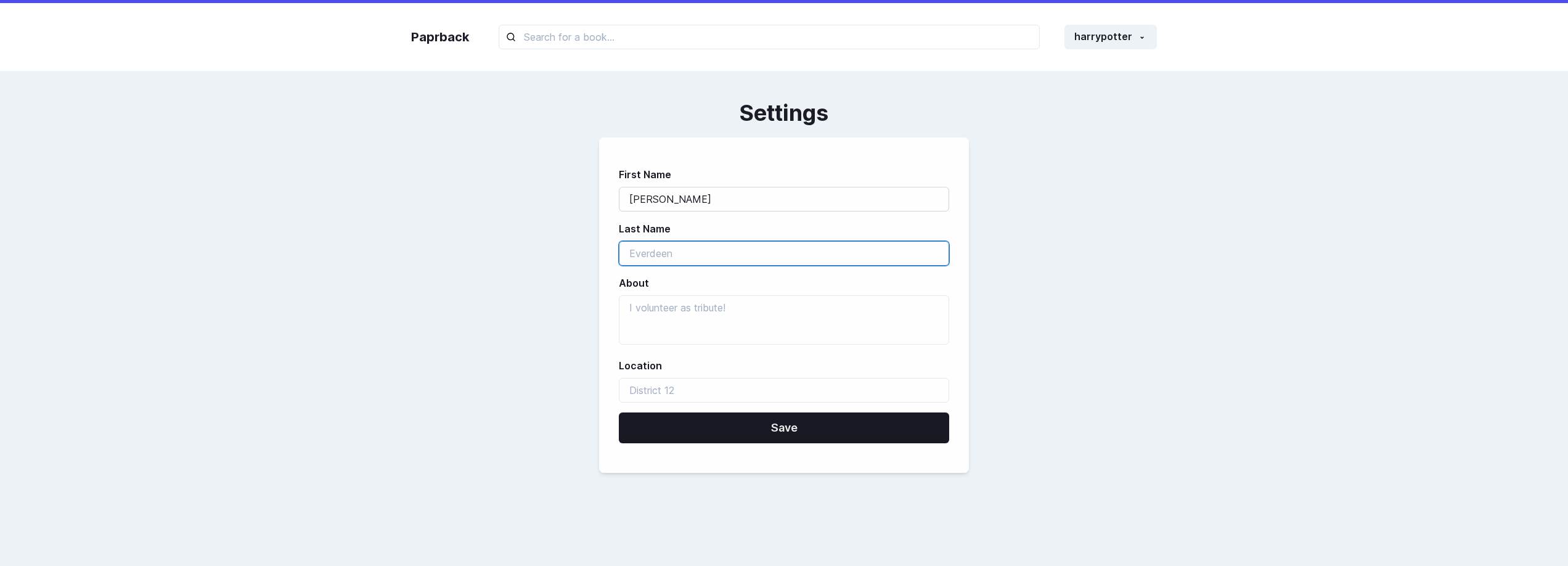
type input "sul"
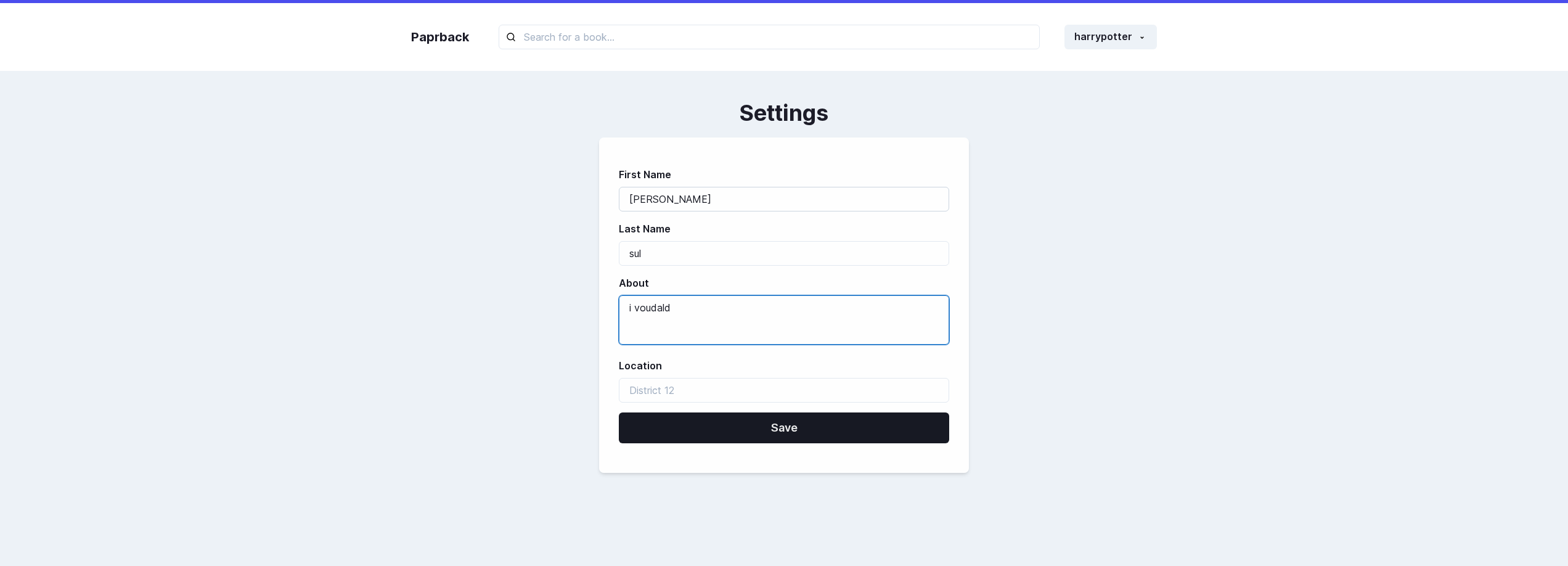
type textarea "i voudald"
type input "adaw 12"
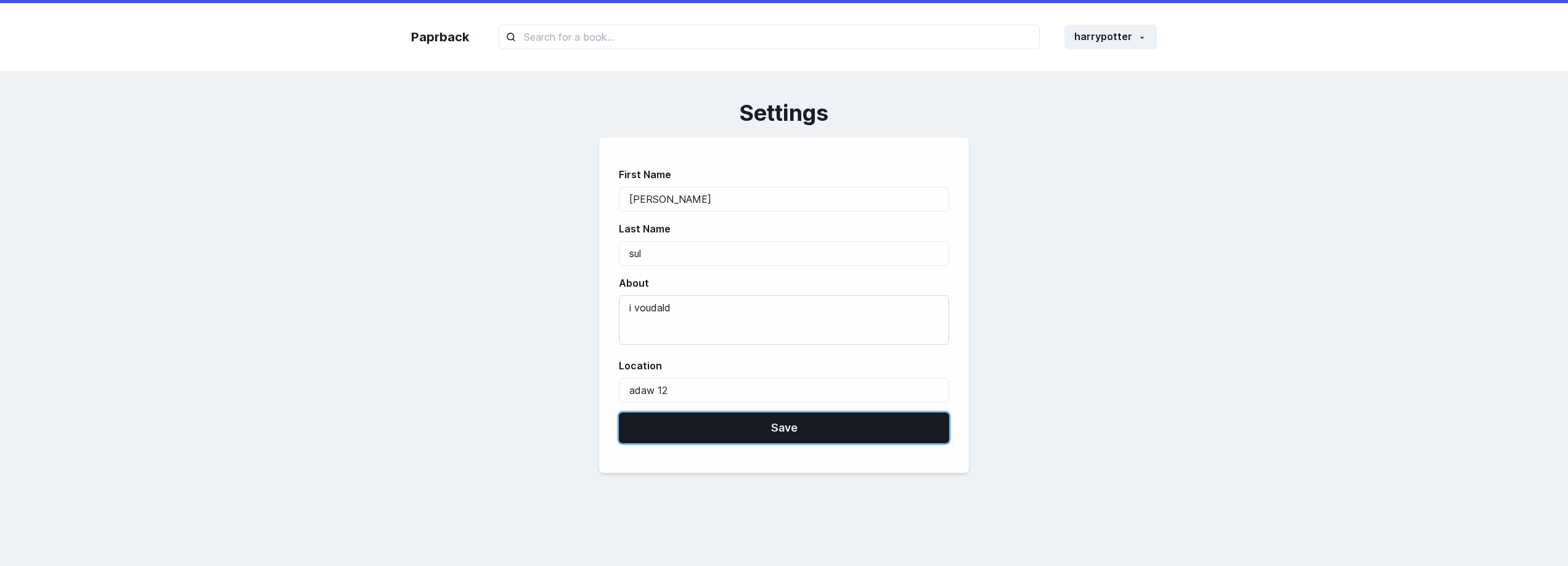
click at [619, 413] on button "Save" at bounding box center [784, 428] width 331 height 31
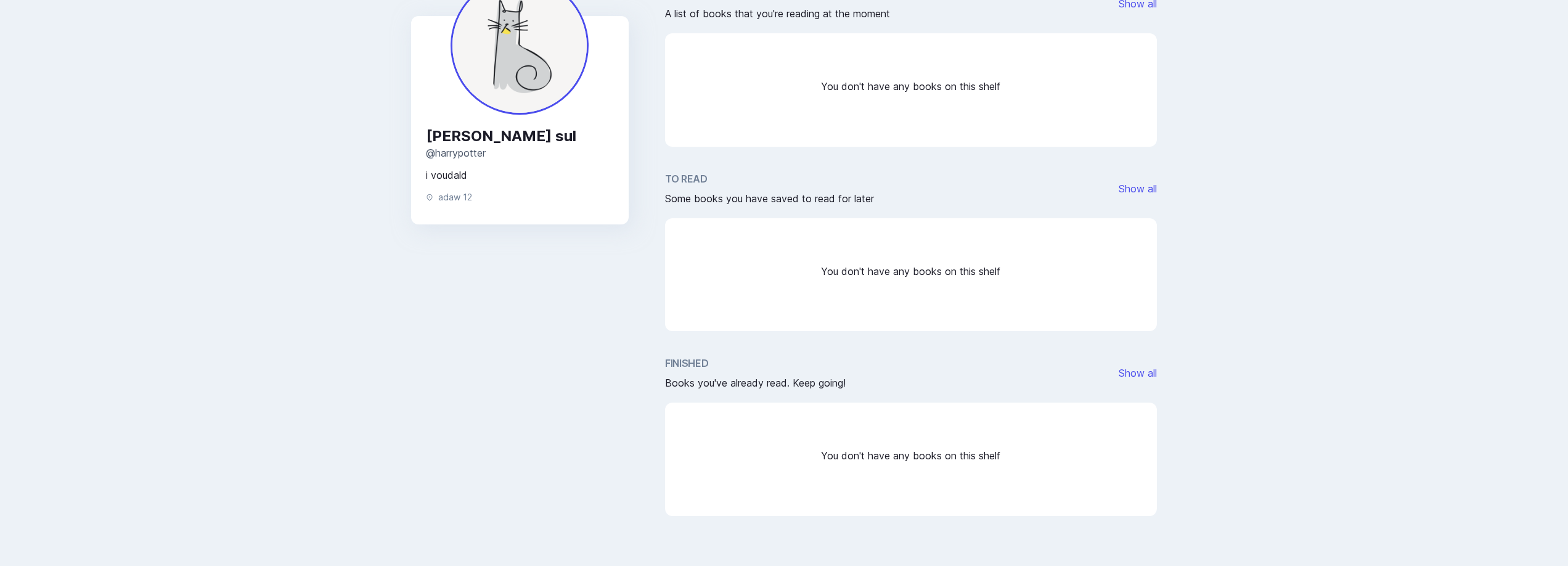
scroll to position [122, 0]
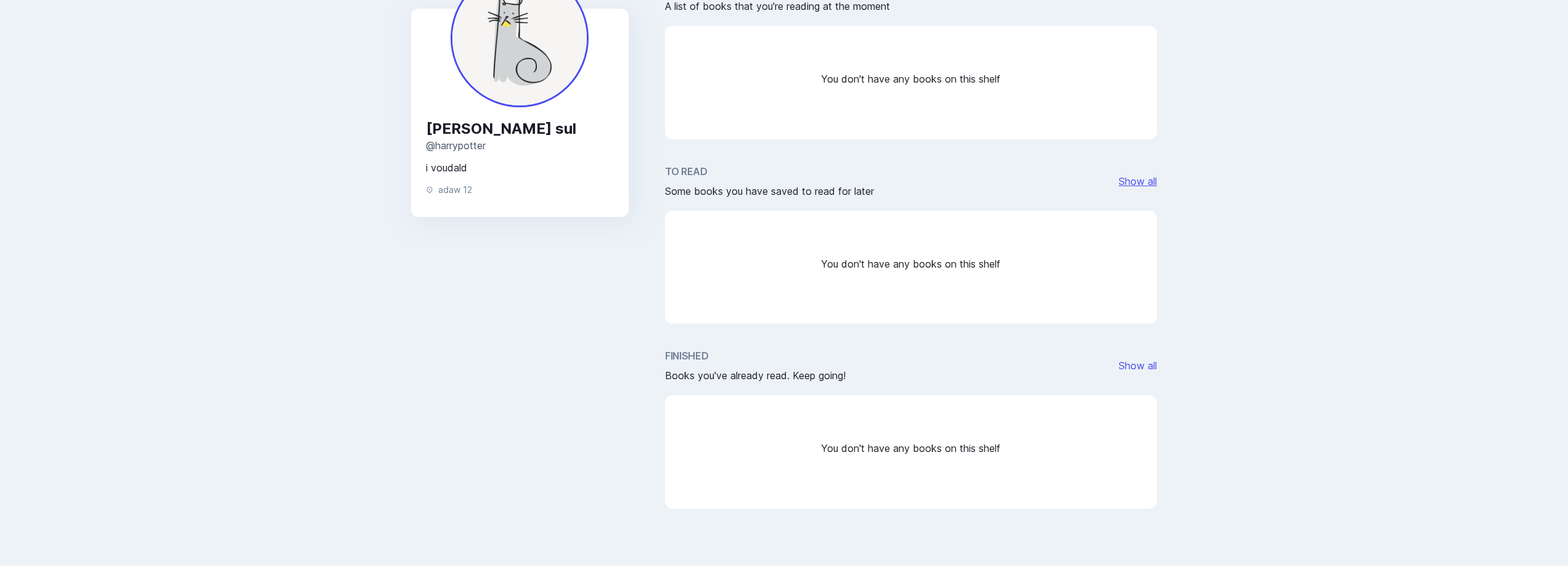
click at [1140, 184] on link "Show all" at bounding box center [1138, 181] width 39 height 13
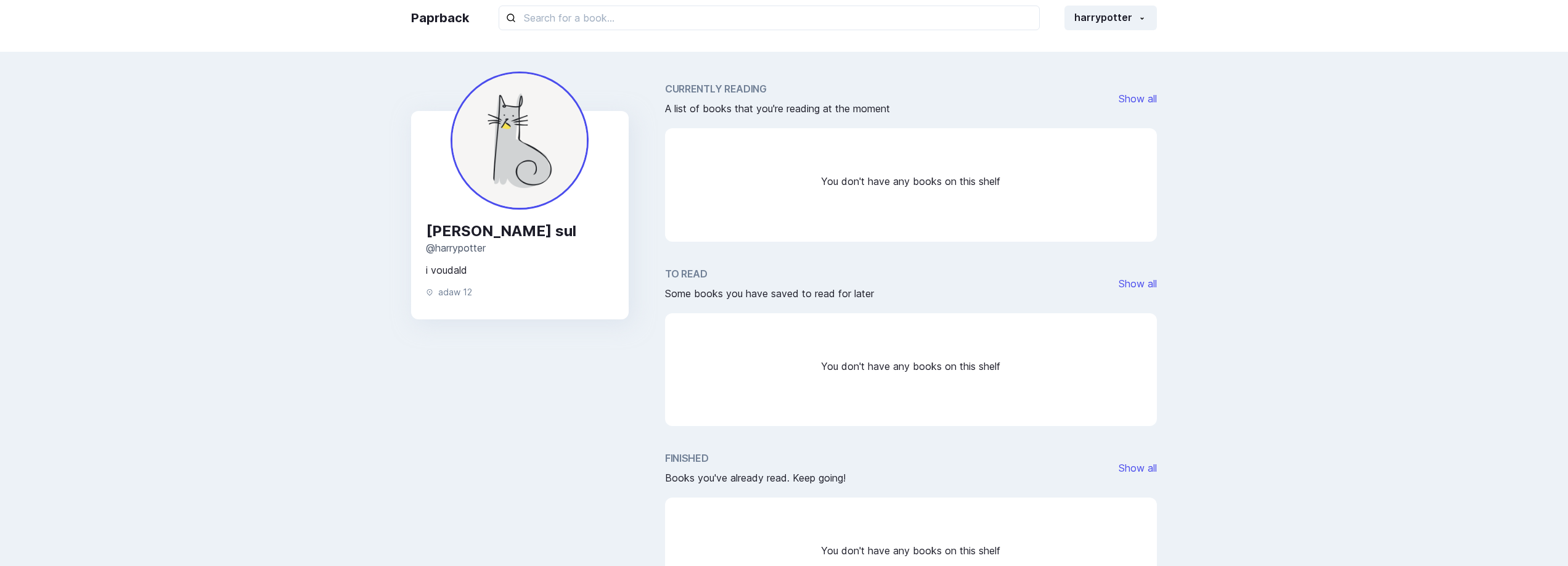
scroll to position [13, 0]
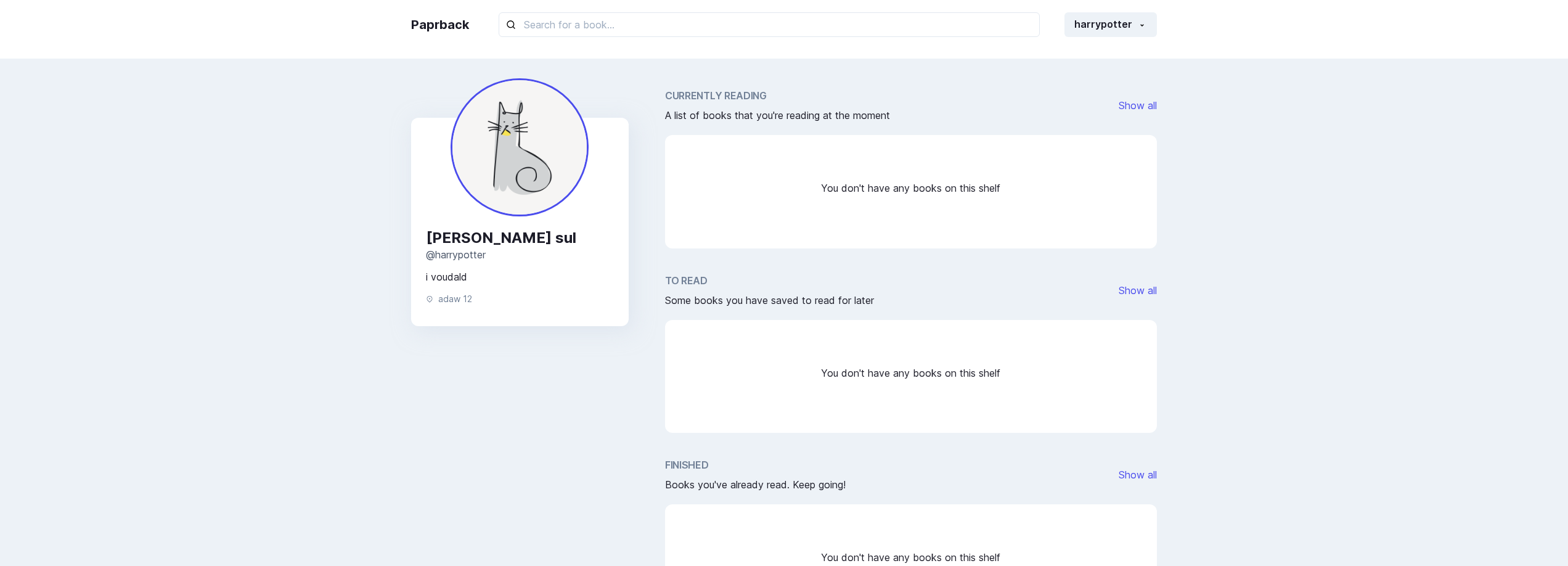
click at [931, 160] on div "You don't have any books on this shelf" at bounding box center [911, 191] width 492 height 114
click at [1128, 100] on link "Show all" at bounding box center [1138, 105] width 39 height 13
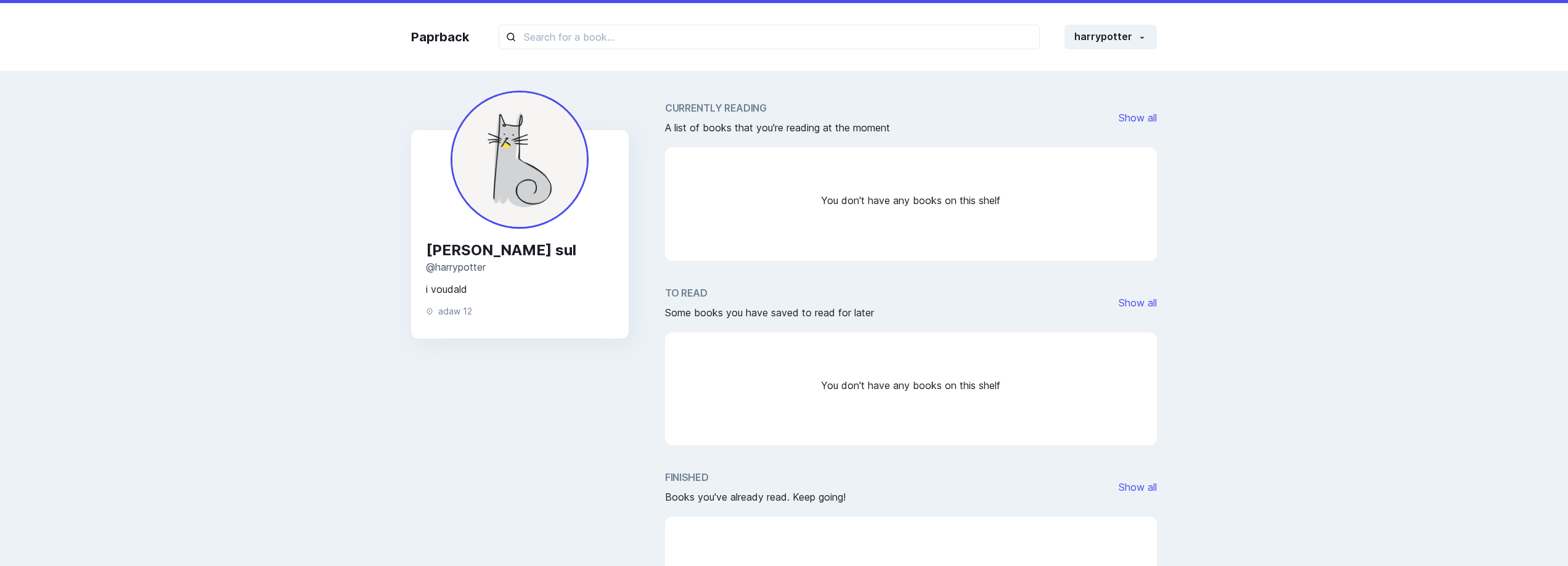
scroll to position [13, 0]
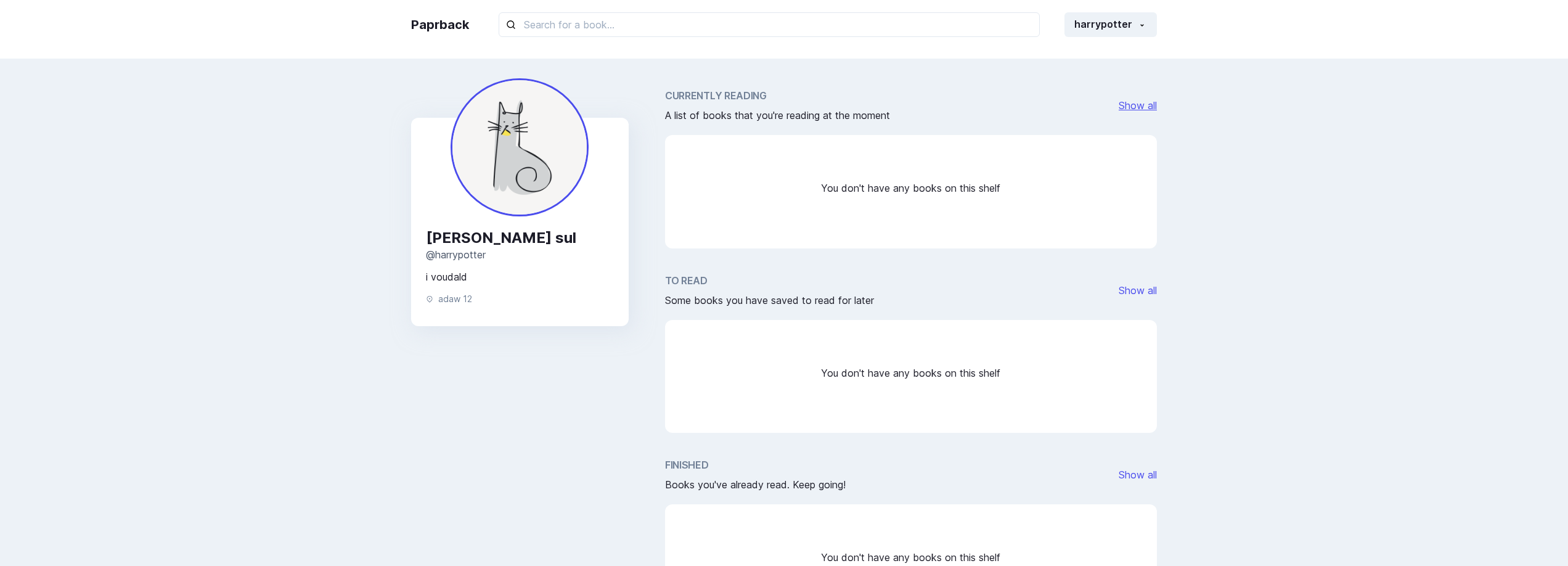
click at [1132, 110] on link "Show all" at bounding box center [1138, 105] width 39 height 13
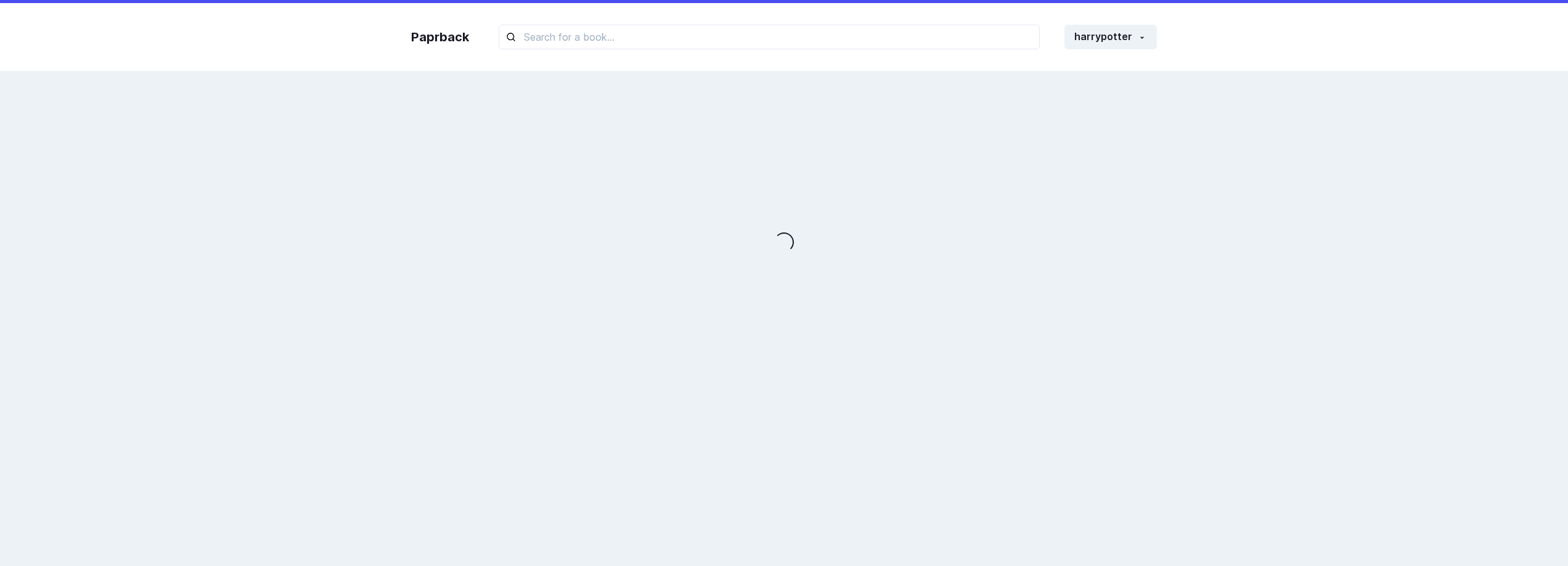
scroll to position [13, 0]
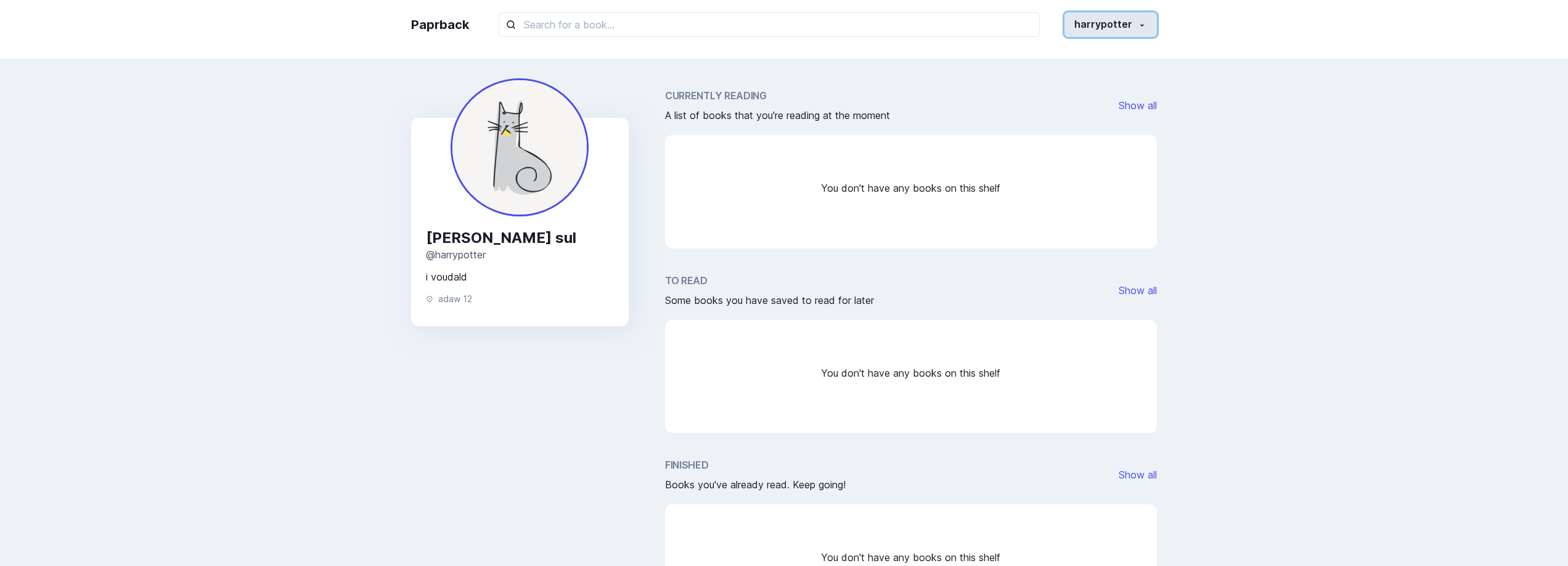
click at [1117, 33] on button "harrypotter" at bounding box center [1111, 25] width 92 height 25
click at [1073, 104] on button "Settings" at bounding box center [1088, 104] width 137 height 23
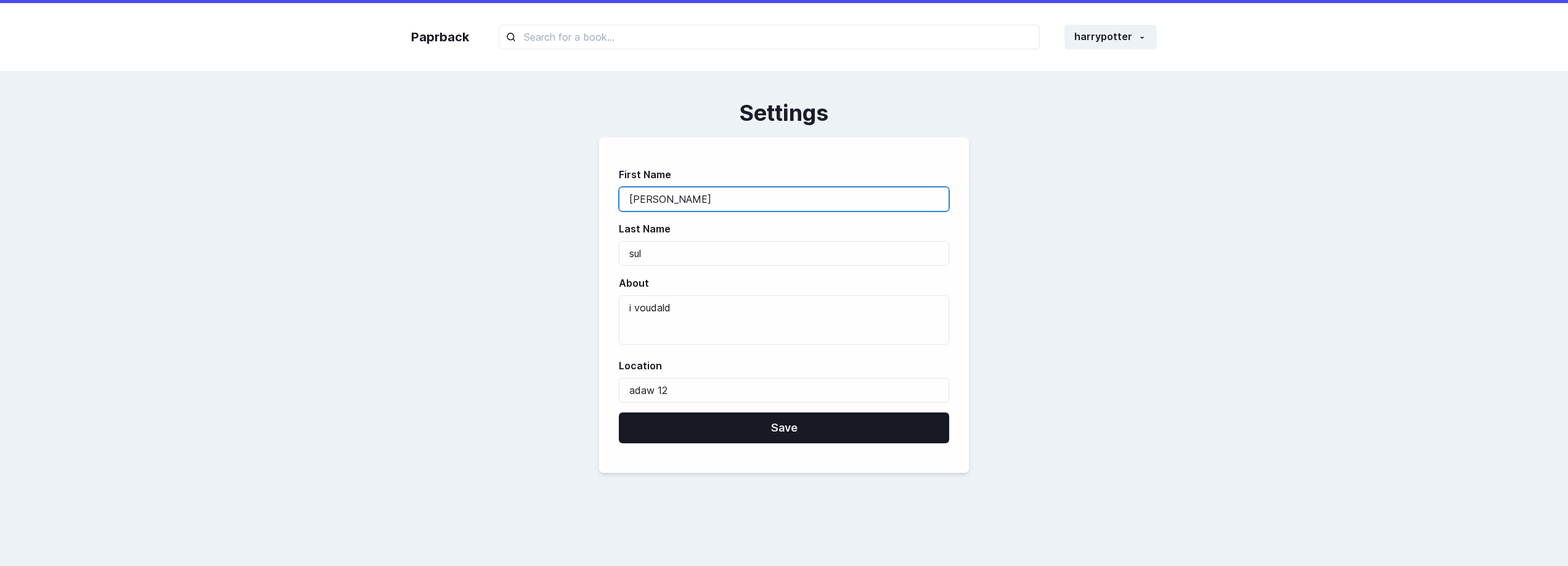
click at [676, 199] on input "[PERSON_NAME]" at bounding box center [784, 199] width 331 height 25
type input "[PERSON_NAME]"
click at [633, 366] on label "Location" at bounding box center [780, 365] width 323 height 15
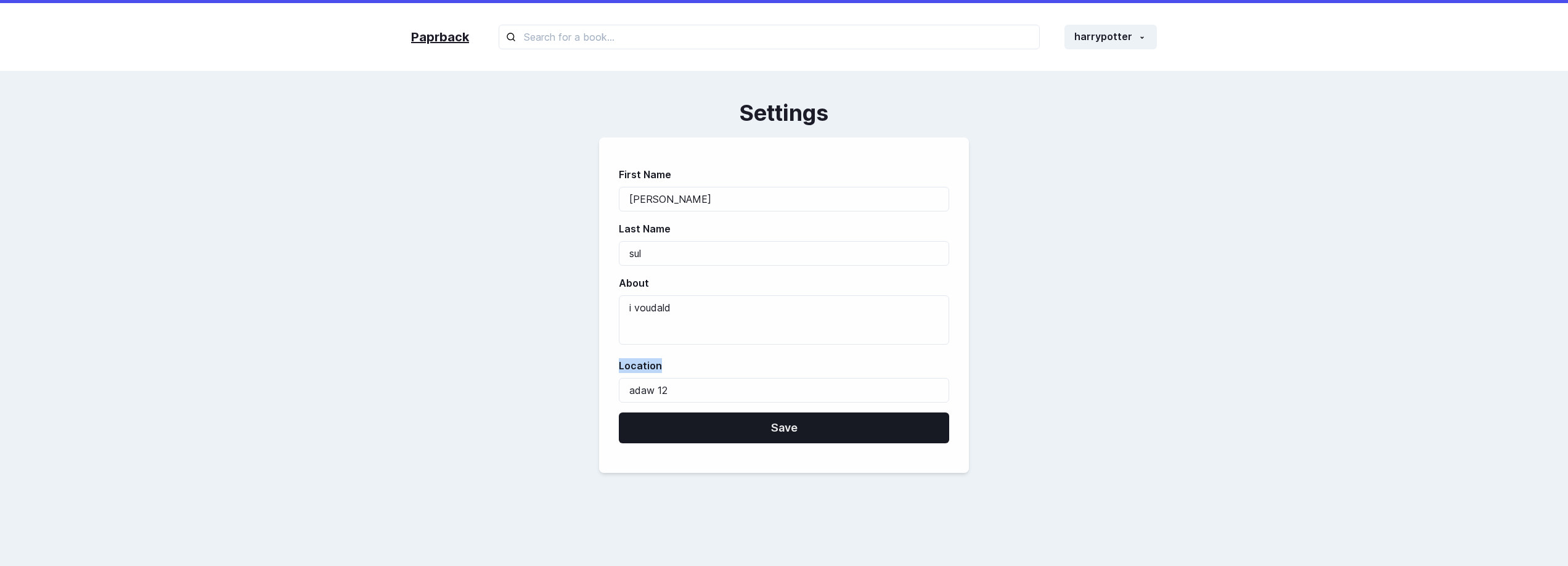
copy label "Location"
click at [489, 435] on div "First Name [PERSON_NAME] Last Name sul About i voudald Location adaw 12 Save" at bounding box center [783, 305] width 745 height 335
